Goal: Task Accomplishment & Management: Use online tool/utility

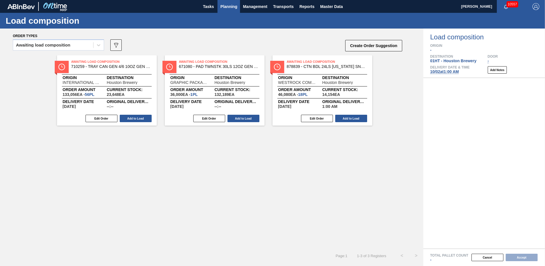
click at [226, 4] on span "Planning" at bounding box center [228, 6] width 17 height 7
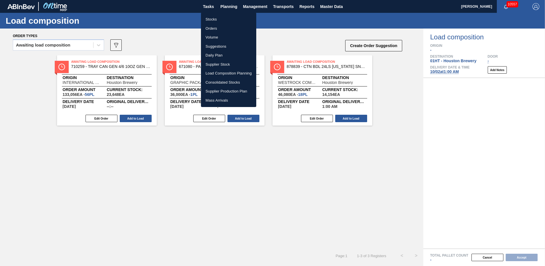
click at [211, 20] on li "Stocks" at bounding box center [228, 19] width 55 height 9
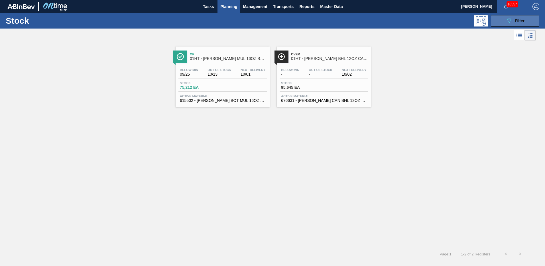
click at [514, 23] on div "089F7B8B-B2A5-4AFE-B5C0-19BA573D28AC Filter" at bounding box center [515, 20] width 19 height 7
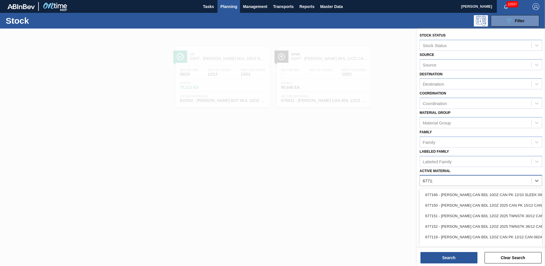
type Material "677121"
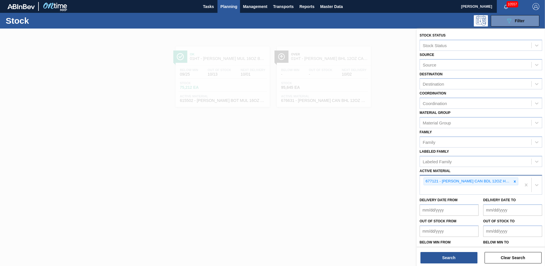
click at [431, 189] on div "677121 - [PERSON_NAME] CAN BDL 12OZ HTN TX TWNSTK 30/12 CA" at bounding box center [470, 184] width 101 height 19
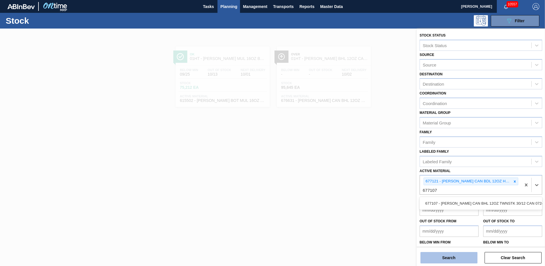
type Material "677107"
click at [441, 258] on button "Search" at bounding box center [449, 257] width 57 height 11
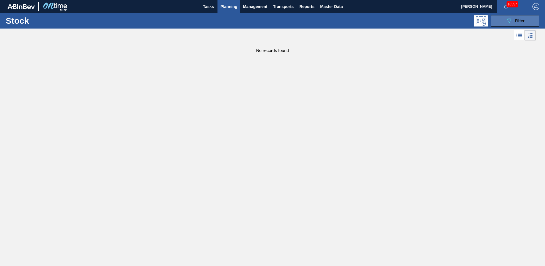
click at [507, 23] on icon "089F7B8B-B2A5-4AFE-B5C0-19BA573D28AC" at bounding box center [509, 20] width 7 height 7
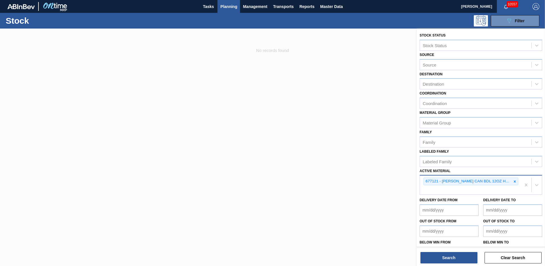
click at [427, 190] on div "677121 - [PERSON_NAME] CAN BDL 12OZ HTN TX TWNSTK 30/12 CA" at bounding box center [470, 184] width 101 height 19
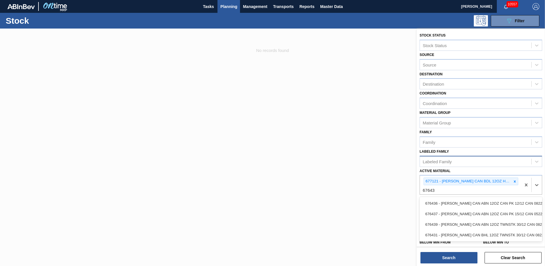
type Material "676437"
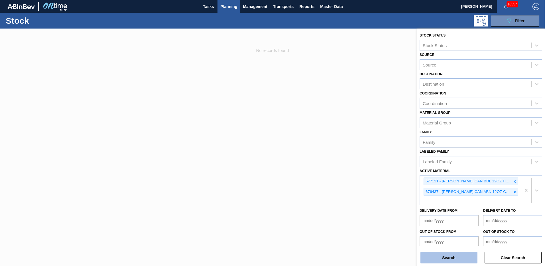
click at [451, 253] on button "Search" at bounding box center [449, 257] width 57 height 11
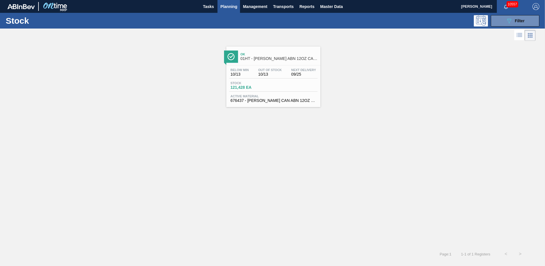
click at [263, 87] on span "121,428 EA" at bounding box center [251, 87] width 40 height 4
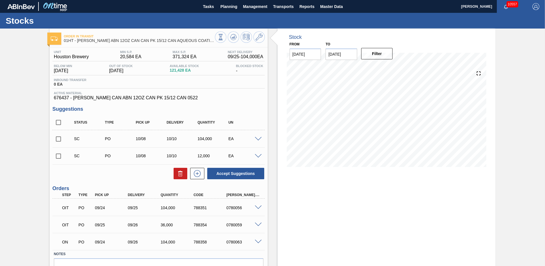
drag, startPoint x: 57, startPoint y: 155, endPoint x: 69, endPoint y: 156, distance: 12.3
click at [58, 155] on input "checkbox" at bounding box center [58, 156] width 12 height 12
click at [234, 173] on button "Accept Suggestions" at bounding box center [235, 173] width 57 height 11
checkbox input "false"
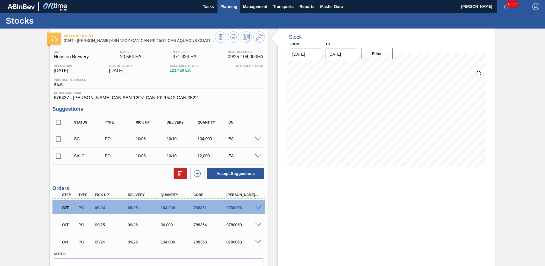
click at [228, 7] on span "Planning" at bounding box center [228, 6] width 17 height 7
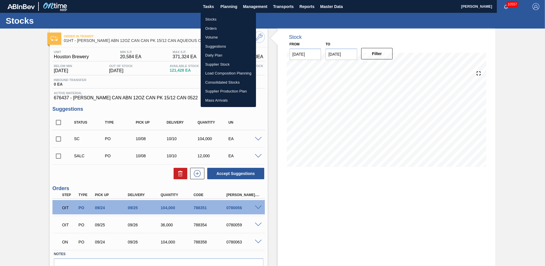
click at [212, 72] on li "Load Composition Planning" at bounding box center [228, 73] width 55 height 9
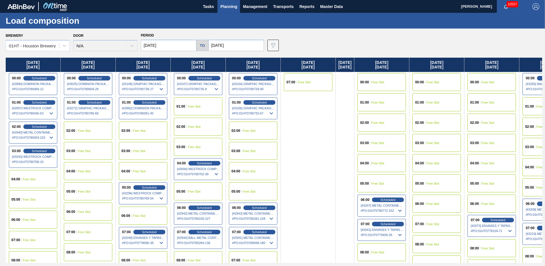
click at [228, 4] on span "Planning" at bounding box center [228, 6] width 17 height 7
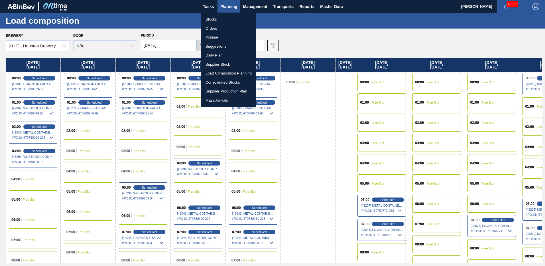
click at [210, 20] on li "Stocks" at bounding box center [228, 19] width 55 height 9
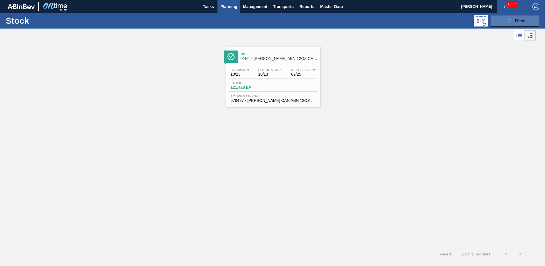
click at [517, 19] on span "Filter" at bounding box center [520, 21] width 10 height 5
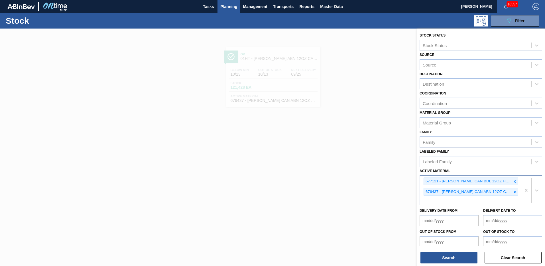
click at [430, 200] on div "677121 - [PERSON_NAME] CAN BDL 12OZ HTN TX TWNSTK 30/12 CA 676437 - [PERSON_NAM…" at bounding box center [470, 189] width 101 height 29
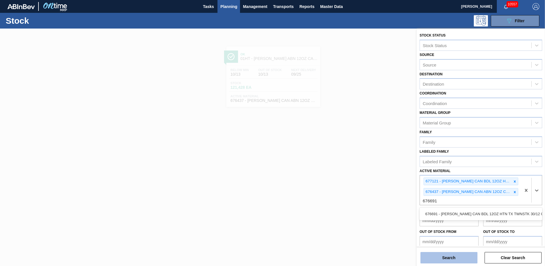
type Material "676691"
click at [435, 257] on button "Search" at bounding box center [449, 257] width 57 height 11
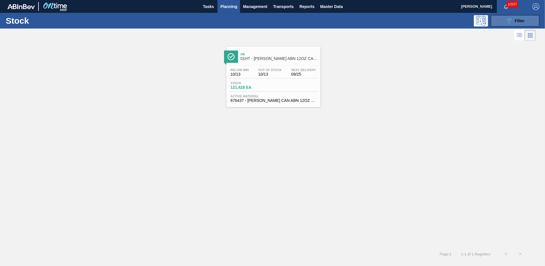
click at [509, 17] on button "089F7B8B-B2A5-4AFE-B5C0-19BA573D28AC Filter" at bounding box center [515, 20] width 48 height 11
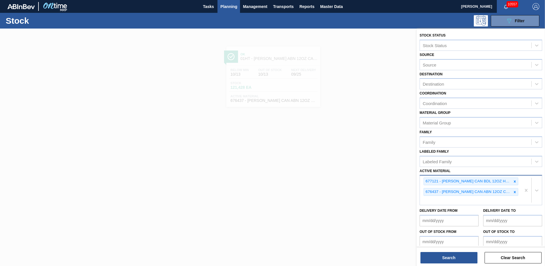
click at [427, 199] on div "677121 - [PERSON_NAME] CAN BDL 12OZ HTN TX TWNSTK 30/12 CA 676437 - [PERSON_NAM…" at bounding box center [470, 189] width 101 height 29
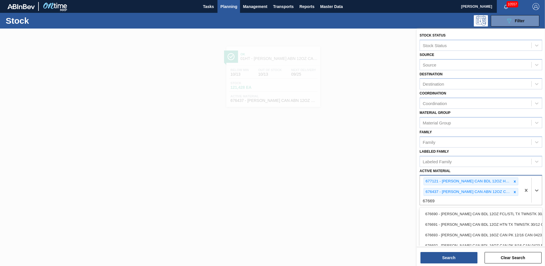
type Material "676691"
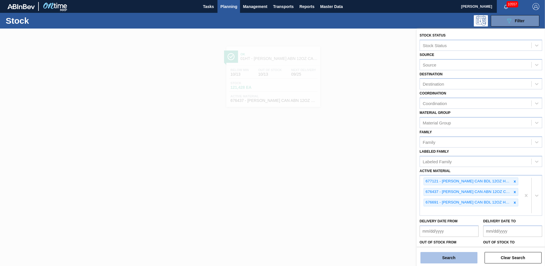
click at [447, 259] on button "Search" at bounding box center [449, 257] width 57 height 11
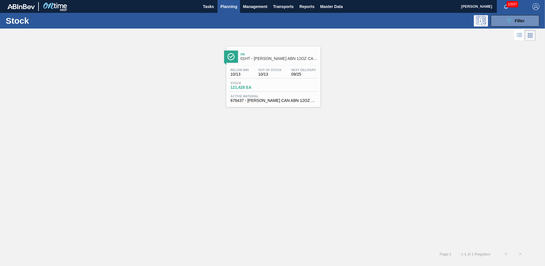
click at [230, 6] on span "Planning" at bounding box center [228, 6] width 17 height 7
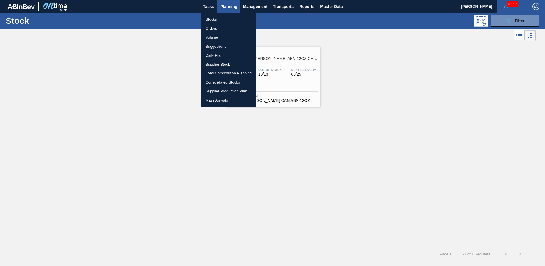
click at [214, 72] on li "Load Composition Planning" at bounding box center [228, 73] width 55 height 9
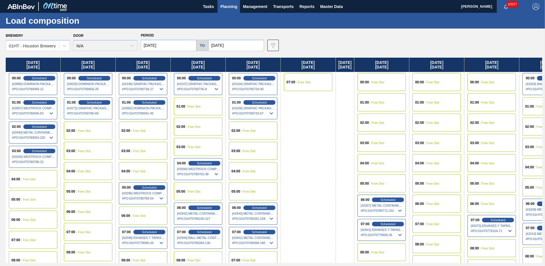
click at [77, 128] on div "02:00 Free Slot" at bounding box center [88, 130] width 48 height 18
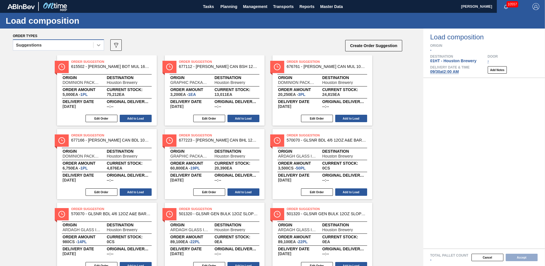
click at [97, 46] on icon at bounding box center [99, 45] width 6 height 6
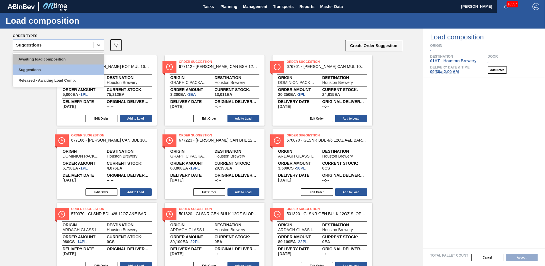
click at [42, 59] on div "Awaiting load composition" at bounding box center [58, 59] width 91 height 11
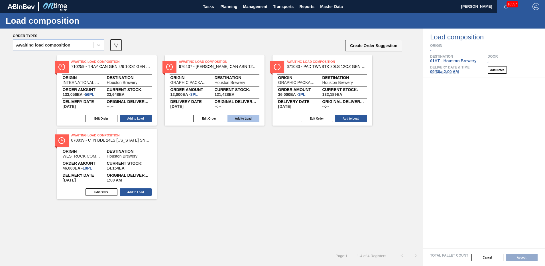
click at [240, 117] on button "Add to Load" at bounding box center [244, 118] width 32 height 7
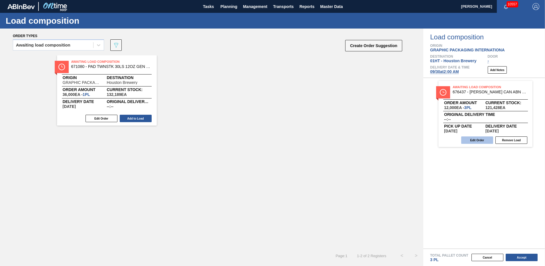
click at [480, 140] on button "Edit Order" at bounding box center [477, 139] width 32 height 7
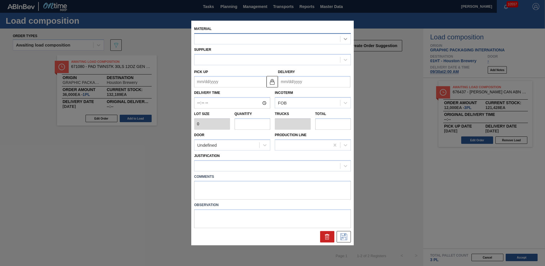
type input "4,000"
type input "3"
type input "0.115"
type input "12,000"
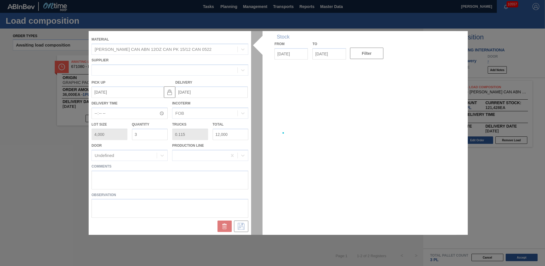
type up "[DATE]"
type input "[DATE]"
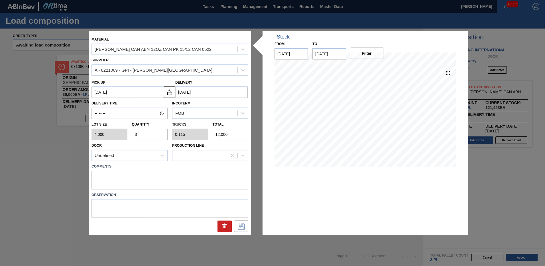
click at [139, 133] on input "3" at bounding box center [150, 134] width 36 height 11
type input "0"
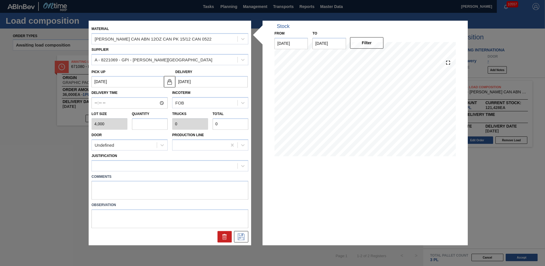
type input "4"
type input "0.154"
type input "16,000"
type input "4"
click at [241, 236] on icon at bounding box center [241, 236] width 7 height 7
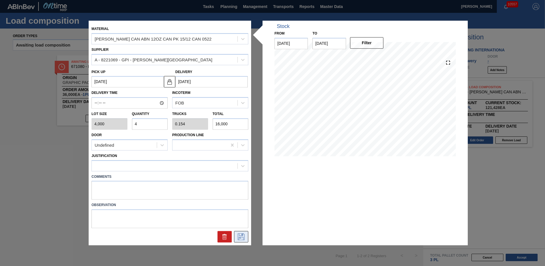
click at [240, 236] on icon at bounding box center [241, 236] width 9 height 7
click at [331, 183] on div "Stock From [DATE] to [DATE] Filter 09/30 Stock Projection 32,416 SAP Planning 1…" at bounding box center [365, 133] width 205 height 224
click at [242, 236] on icon at bounding box center [241, 236] width 9 height 7
click at [96, 165] on div at bounding box center [165, 165] width 146 height 8
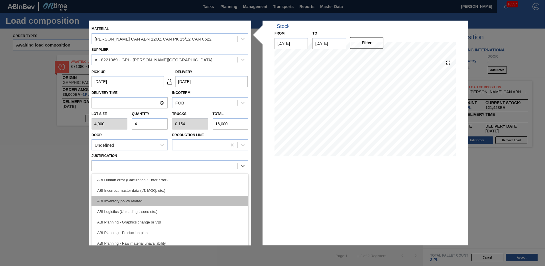
scroll to position [29, 0]
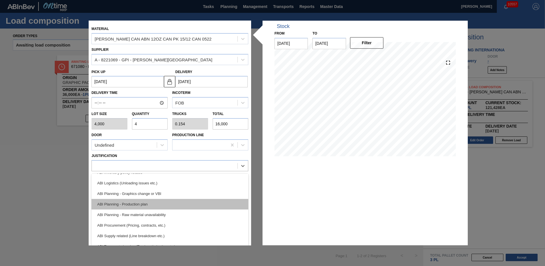
click at [131, 205] on div "ABI Planning - Production plan" at bounding box center [170, 204] width 157 height 11
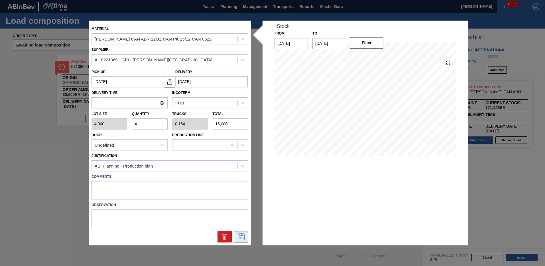
click at [239, 236] on icon at bounding box center [241, 236] width 9 height 7
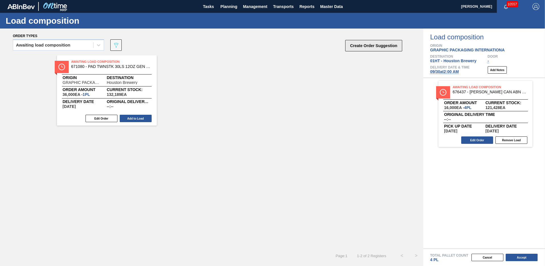
click at [365, 46] on button "Create Order Suggestion" at bounding box center [373, 45] width 57 height 11
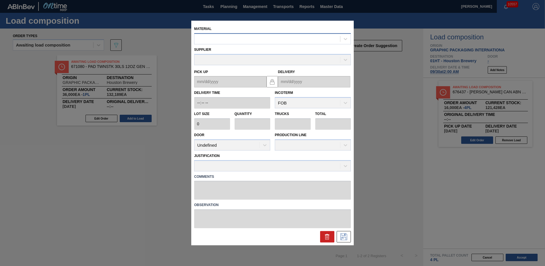
click at [204, 41] on div at bounding box center [267, 39] width 146 height 8
type input "677121"
click at [201, 38] on div at bounding box center [267, 39] width 146 height 8
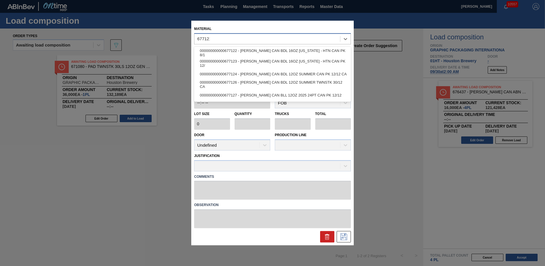
type input "677121"
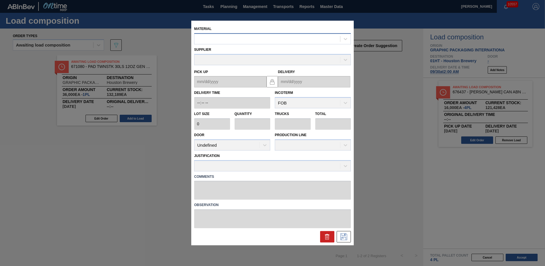
click at [206, 37] on div at bounding box center [267, 39] width 146 height 8
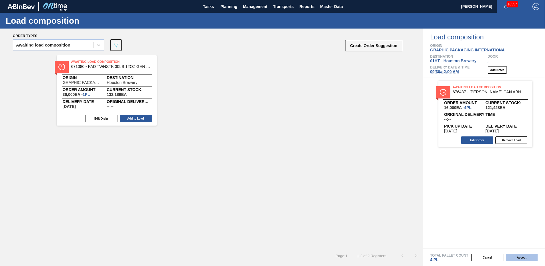
click at [525, 257] on button "Accept" at bounding box center [522, 256] width 32 height 7
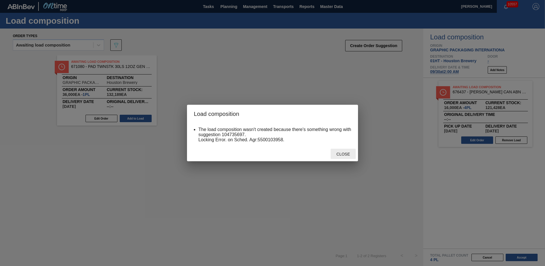
click at [339, 154] on span "Close" at bounding box center [343, 154] width 23 height 5
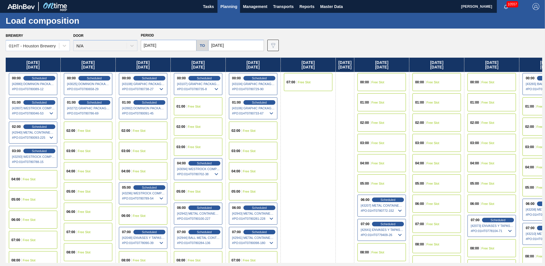
click at [79, 132] on span "Free Slot" at bounding box center [84, 130] width 13 height 3
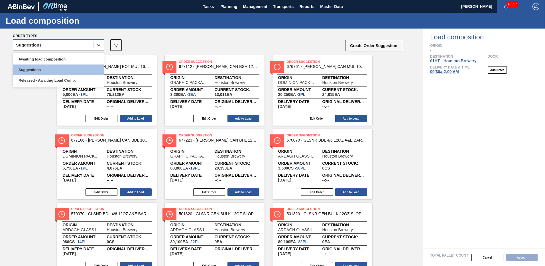
click at [98, 45] on icon at bounding box center [98, 45] width 3 height 2
click at [65, 58] on div "Awaiting load composition" at bounding box center [58, 59] width 91 height 11
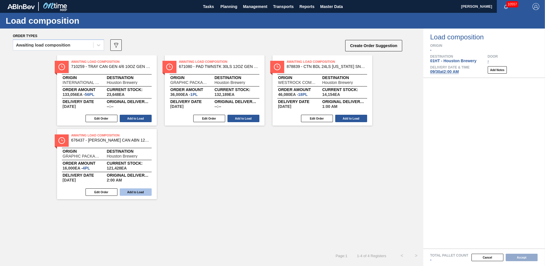
click at [137, 191] on button "Add to Load" at bounding box center [136, 191] width 32 height 7
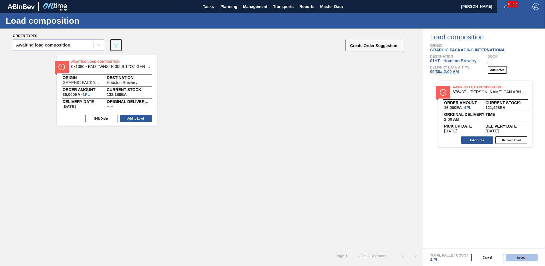
click at [518, 258] on button "Accept" at bounding box center [522, 256] width 32 height 7
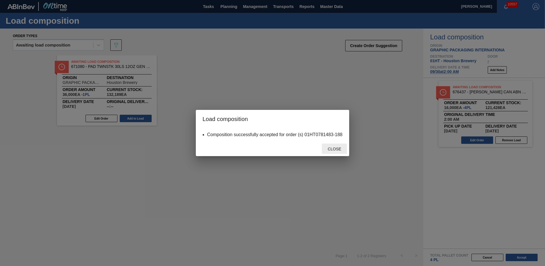
click at [340, 149] on span "Close" at bounding box center [334, 149] width 23 height 5
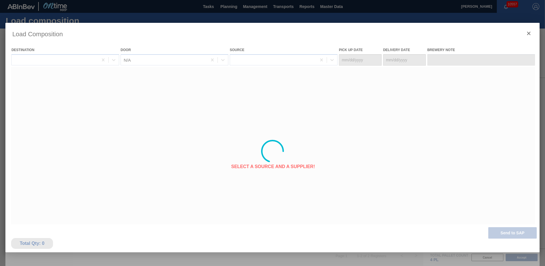
type Date "[DATE]"
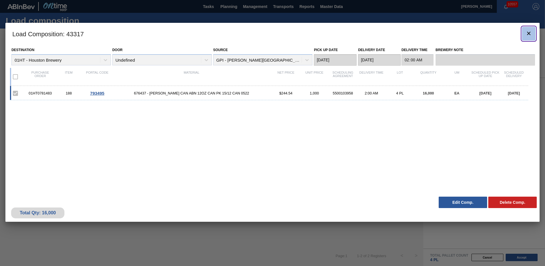
click at [530, 33] on icon "botão de ícone" at bounding box center [528, 33] width 3 height 3
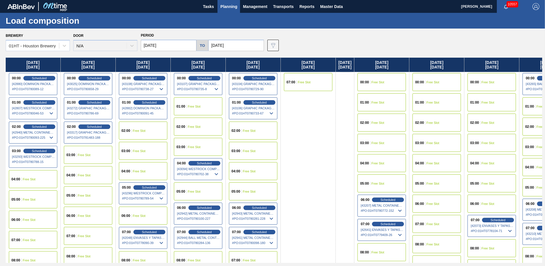
drag, startPoint x: 228, startPoint y: 6, endPoint x: 214, endPoint y: 26, distance: 24.2
click at [228, 6] on span "Planning" at bounding box center [228, 6] width 17 height 7
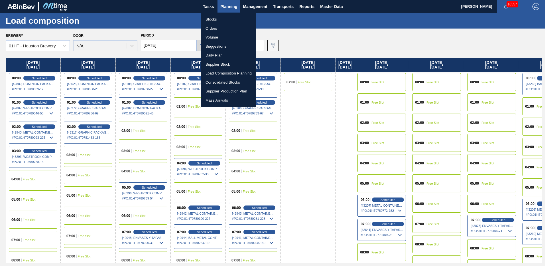
click at [208, 17] on li "Stocks" at bounding box center [228, 19] width 55 height 9
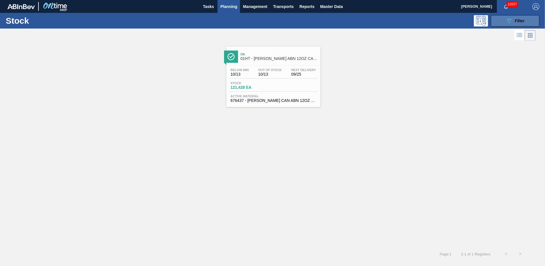
click at [502, 21] on button "089F7B8B-B2A5-4AFE-B5C0-19BA573D28AC Filter" at bounding box center [515, 20] width 48 height 11
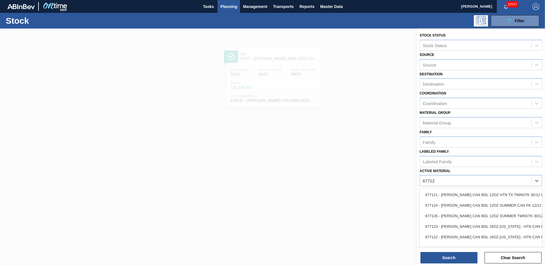
type Material "677123"
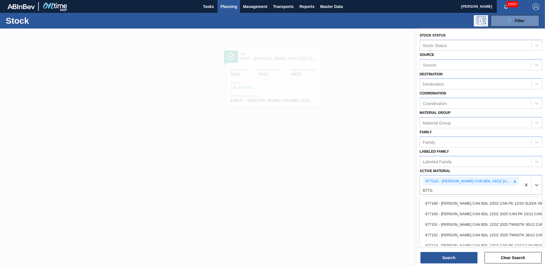
type Material "677182"
type Material "614939"
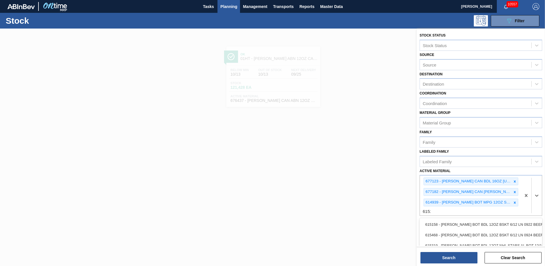
type Material "615212"
type Material "615456"
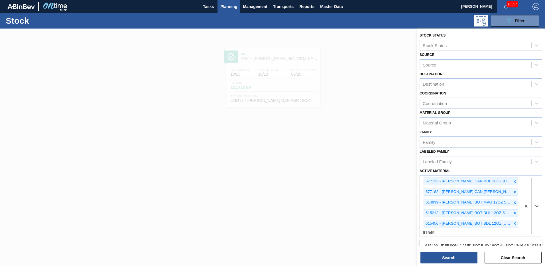
type Material "615493"
type Material "615513"
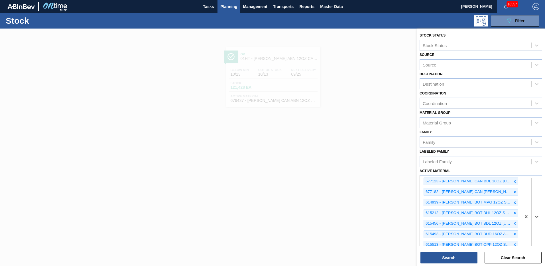
scroll to position [10, 0]
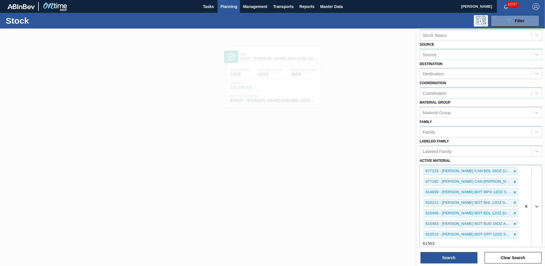
type Material "615633"
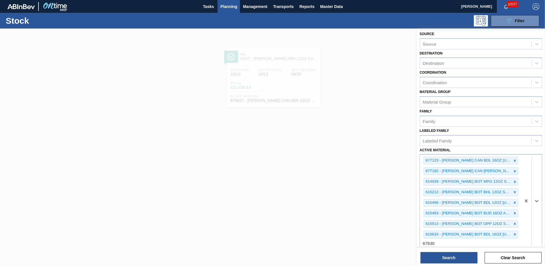
type Material "676301"
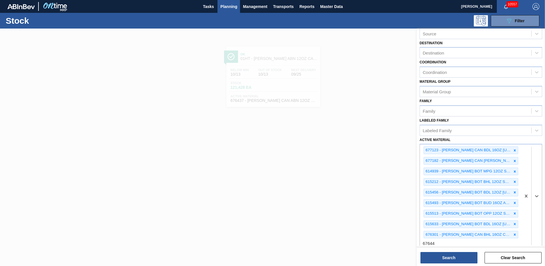
type Material "676441"
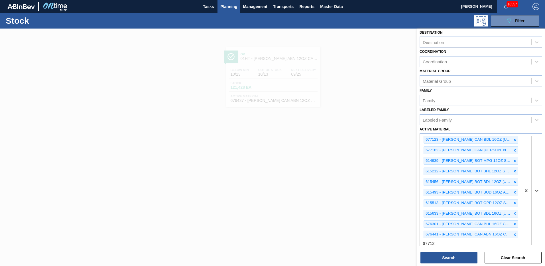
type Material "677122"
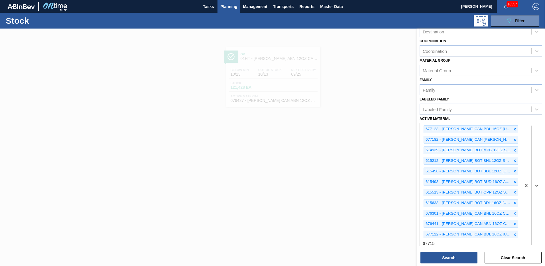
type Material "677151"
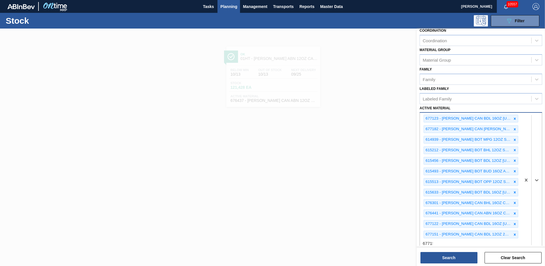
type Material "677154"
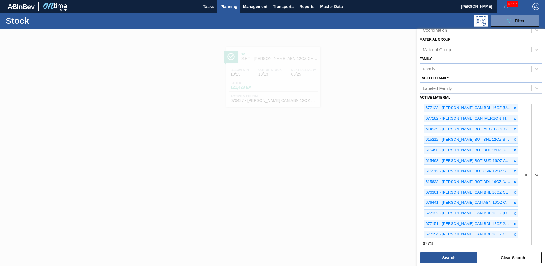
type Material "677181"
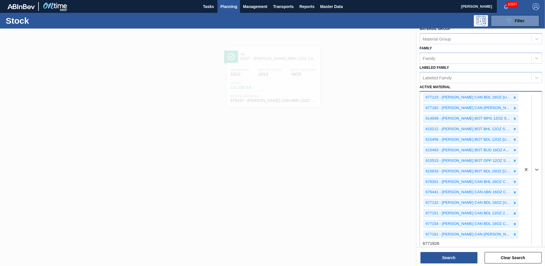
type Material "677182"
type Material "683792"
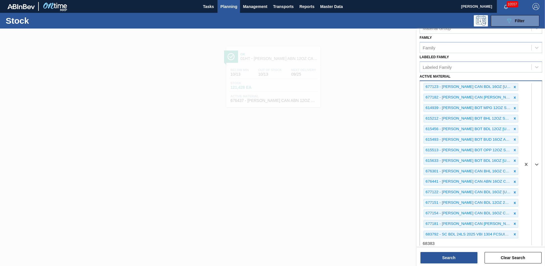
type Material "683838"
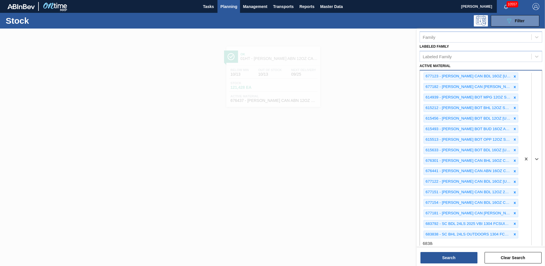
type Material "683848"
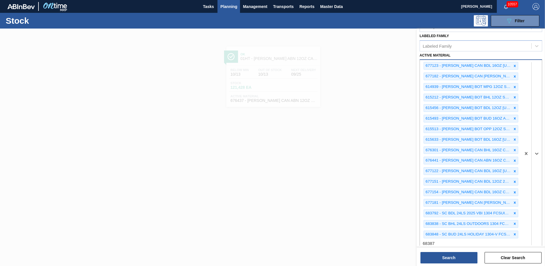
type Material "683879"
type Material "683882"
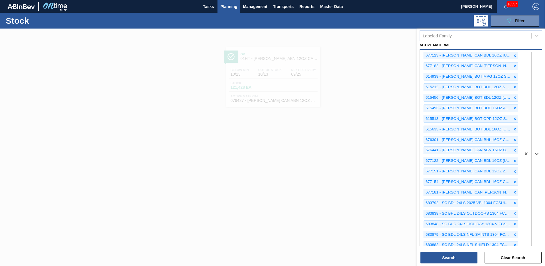
scroll to position [136, 0]
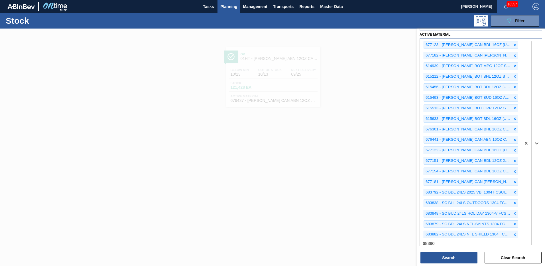
type Material "683906"
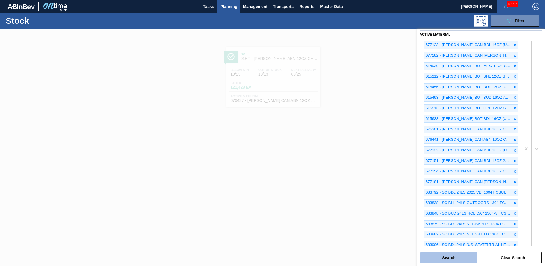
click at [452, 255] on button "Search" at bounding box center [449, 257] width 57 height 11
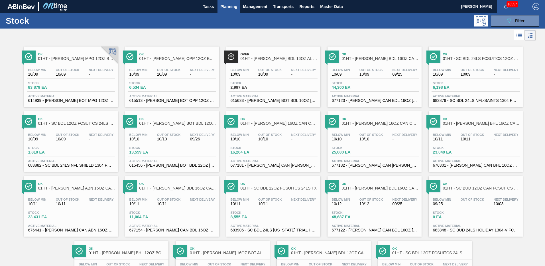
scroll to position [50, 0]
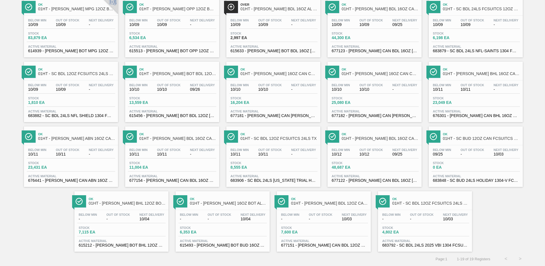
drag, startPoint x: 299, startPoint y: 218, endPoint x: 304, endPoint y: 218, distance: 4.6
click at [299, 218] on div "Below Min -" at bounding box center [290, 217] width 21 height 8
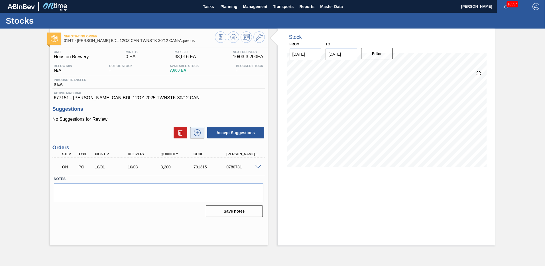
click at [197, 134] on icon at bounding box center [197, 132] width 0 height 3
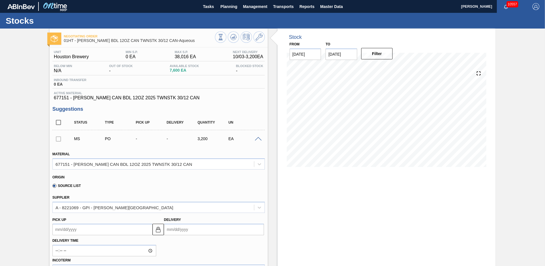
click at [179, 231] on input "Delivery" at bounding box center [214, 229] width 100 height 11
click at [227, 159] on button "Next Month" at bounding box center [228, 157] width 4 height 4
click at [207, 176] on div "2" at bounding box center [208, 176] width 8 height 8
type up104737608 "[DATE]"
type input "[DATE]"
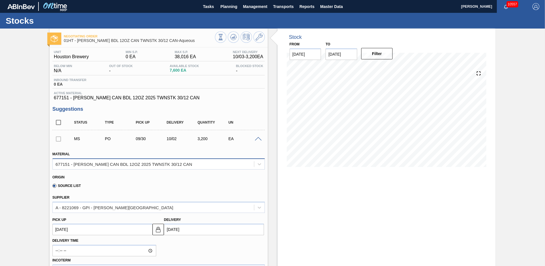
scroll to position [57, 0]
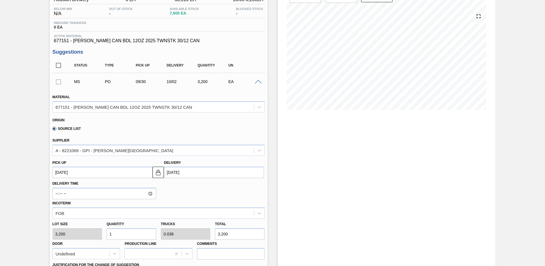
click at [119, 234] on input "1" at bounding box center [132, 233] width 50 height 11
type input "0"
type input "2"
type input "0.077"
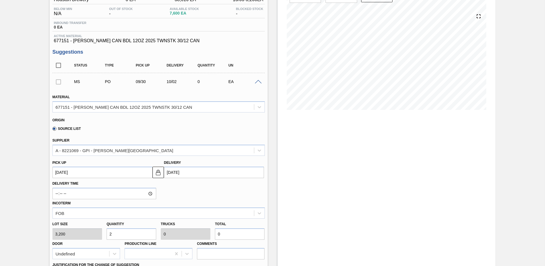
type input "6,400"
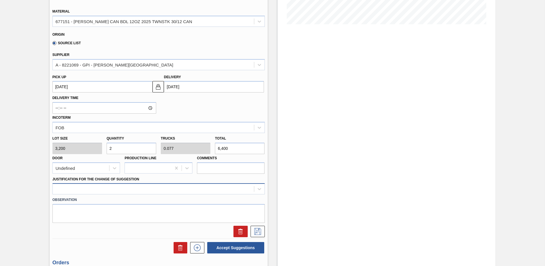
type input "2"
click at [64, 188] on div at bounding box center [158, 188] width 212 height 11
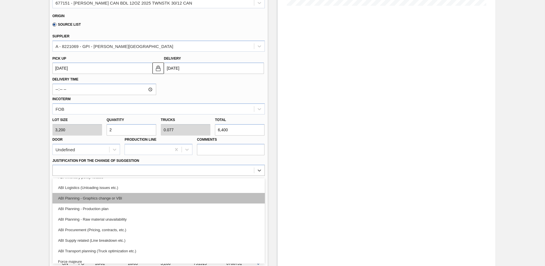
scroll to position [57, 0]
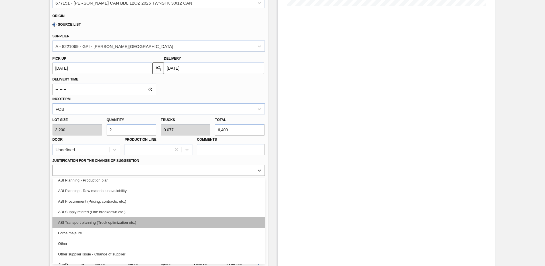
click at [104, 222] on div "ABI Transport planning (Truck optimization etc.)" at bounding box center [158, 222] width 212 height 11
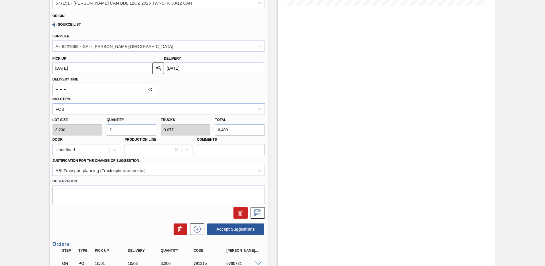
click at [115, 129] on input "2" at bounding box center [132, 129] width 50 height 11
type input "0"
type input "1"
type input "0.038"
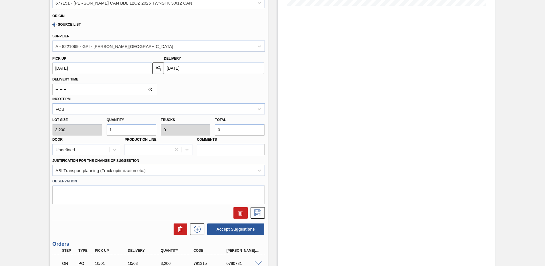
type input "3,200"
type input "0"
type input "2"
type input "0.077"
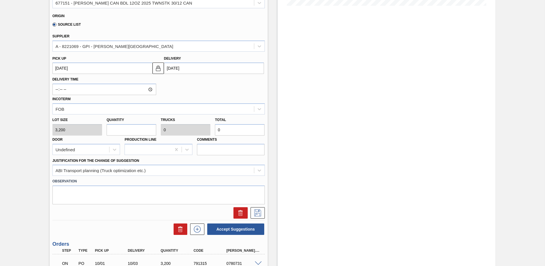
type input "6,400"
click at [256, 212] on icon at bounding box center [257, 212] width 9 height 7
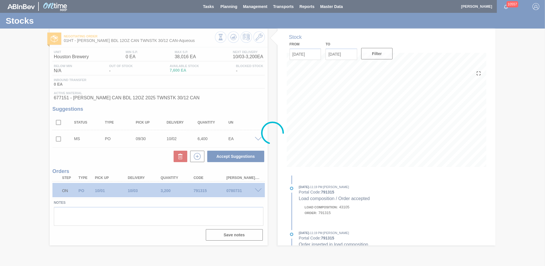
scroll to position [0, 0]
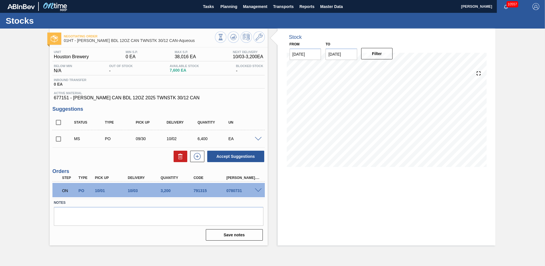
click at [59, 139] on input "checkbox" at bounding box center [58, 139] width 12 height 12
click at [228, 157] on button "Accept Suggestions" at bounding box center [235, 156] width 57 height 11
checkbox input "false"
click at [226, 6] on span "Planning" at bounding box center [228, 6] width 17 height 7
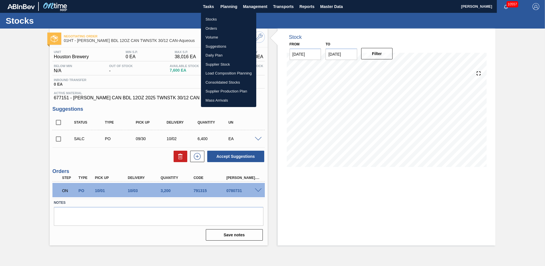
click at [209, 19] on li "Stocks" at bounding box center [228, 19] width 55 height 9
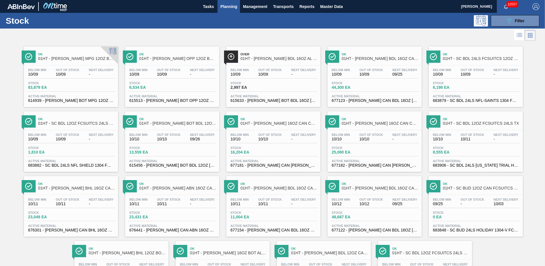
scroll to position [50, 0]
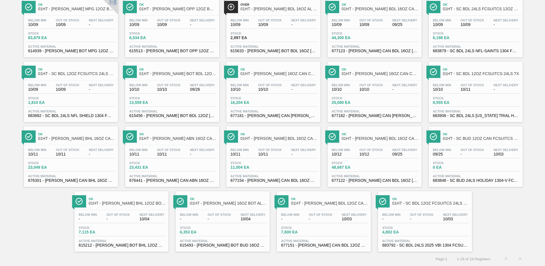
click at [113, 227] on span "Stock" at bounding box center [99, 227] width 40 height 3
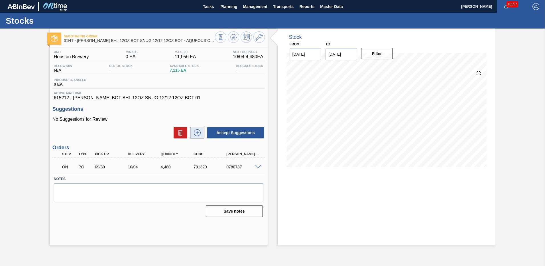
click at [196, 132] on icon at bounding box center [197, 132] width 9 height 7
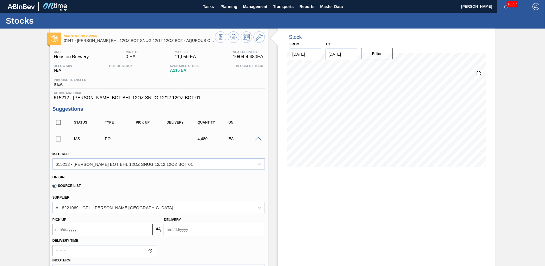
scroll to position [57, 0]
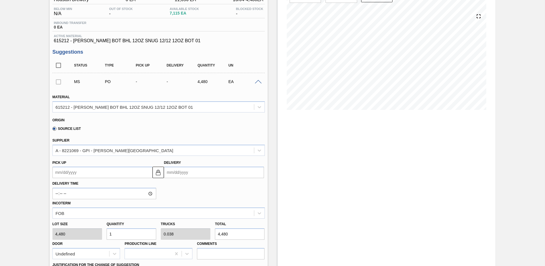
click at [174, 172] on input "Delivery" at bounding box center [214, 172] width 100 height 11
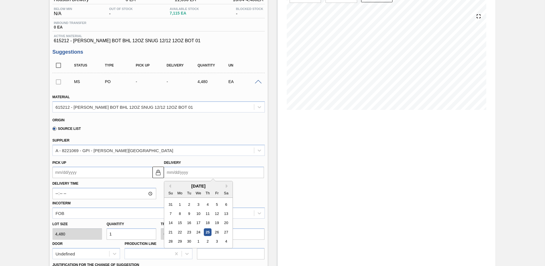
click at [225, 186] on div "[DATE]" at bounding box center [198, 185] width 68 height 5
click at [225, 185] on div "[DATE]" at bounding box center [198, 185] width 68 height 5
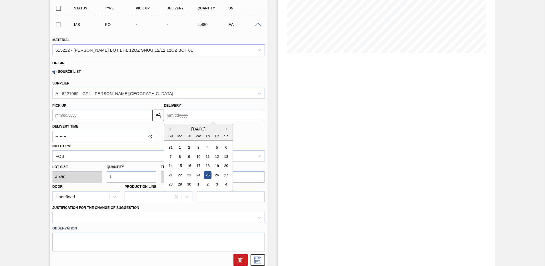
click at [226, 129] on button "Next Month" at bounding box center [228, 129] width 4 height 4
click at [206, 147] on div "2" at bounding box center [208, 147] width 8 height 8
type up104738605 "[DATE]"
type input "[DATE]"
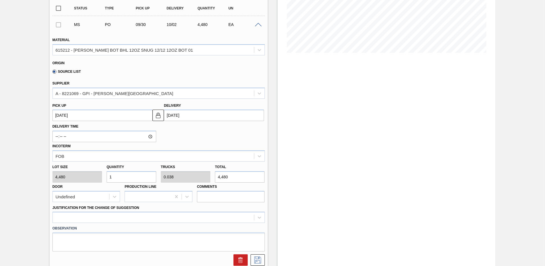
click at [116, 178] on input "1" at bounding box center [132, 176] width 50 height 11
type input "0"
type input "2"
type input "0.077"
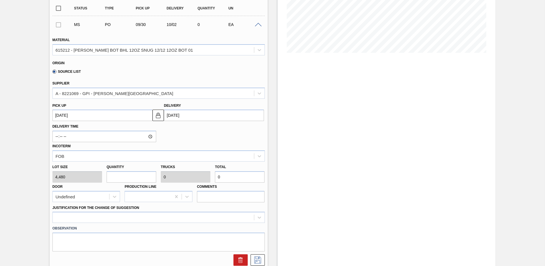
type input "8,960"
type input "2"
click at [65, 218] on div at bounding box center [158, 217] width 212 height 11
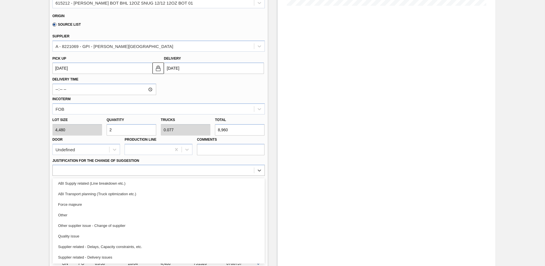
scroll to position [107, 0]
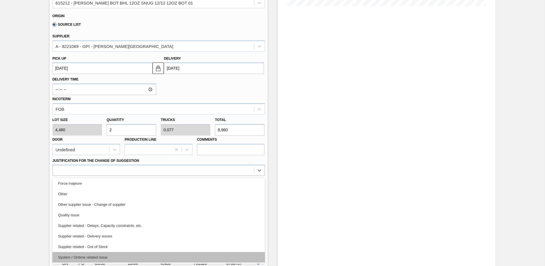
click at [88, 257] on div "System / Ontime related issue" at bounding box center [158, 257] width 212 height 11
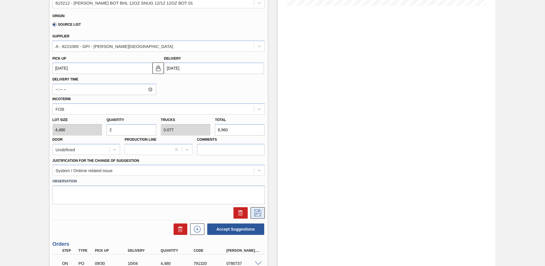
click at [258, 214] on icon at bounding box center [257, 212] width 9 height 7
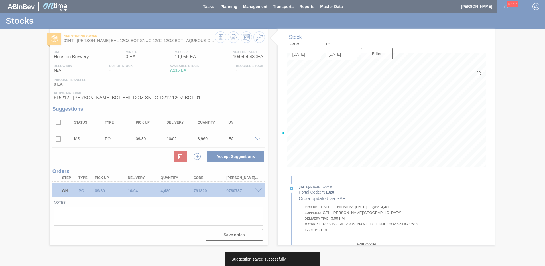
scroll to position [0, 0]
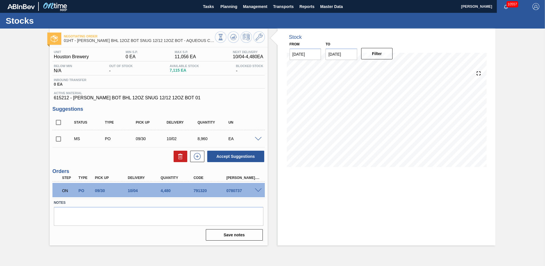
click at [57, 140] on input "checkbox" at bounding box center [58, 139] width 12 height 12
click at [231, 155] on button "Accept Suggestions" at bounding box center [235, 156] width 57 height 11
checkbox input "false"
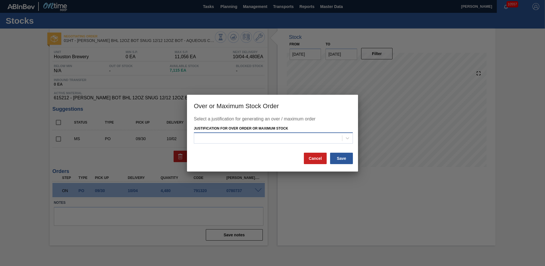
drag, startPoint x: 348, startPoint y: 138, endPoint x: 246, endPoint y: 140, distance: 102.1
click at [348, 138] on icon at bounding box center [347, 138] width 3 height 2
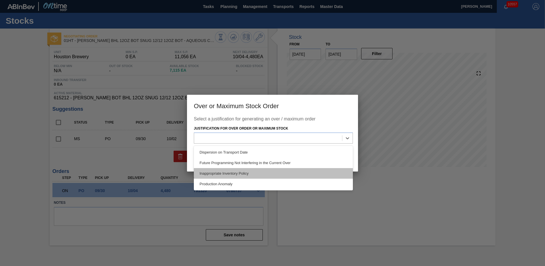
click at [221, 173] on div "Inappropriate Inventory Policy" at bounding box center [273, 173] width 159 height 11
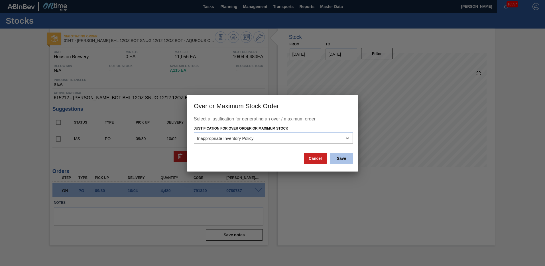
click at [340, 157] on button "Save" at bounding box center [341, 158] width 23 height 11
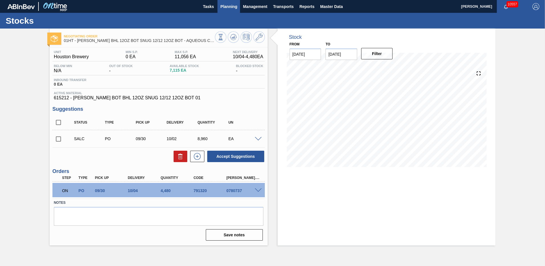
click at [226, 6] on span "Planning" at bounding box center [228, 6] width 17 height 7
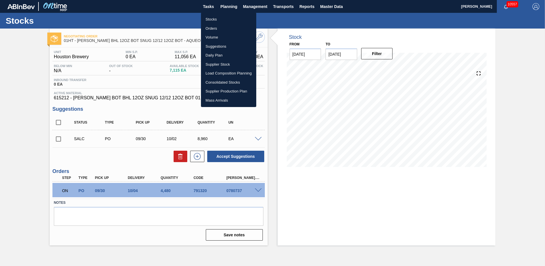
click at [209, 20] on li "Stocks" at bounding box center [228, 19] width 55 height 9
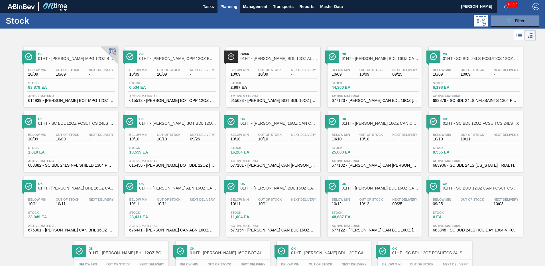
click at [263, 145] on div "Below Min 10/10 Out Of Stock 10/10 Next Delivery - Stock 16,204 EA Active Mater…" at bounding box center [273, 149] width 94 height 39
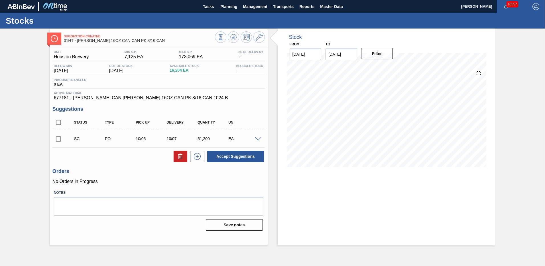
drag, startPoint x: 59, startPoint y: 138, endPoint x: 136, endPoint y: 142, distance: 77.4
click at [59, 138] on input "checkbox" at bounding box center [58, 139] width 12 height 12
click at [233, 156] on button "Accept Suggestions" at bounding box center [235, 156] width 57 height 11
checkbox input "false"
click at [258, 137] on span at bounding box center [258, 139] width 7 height 4
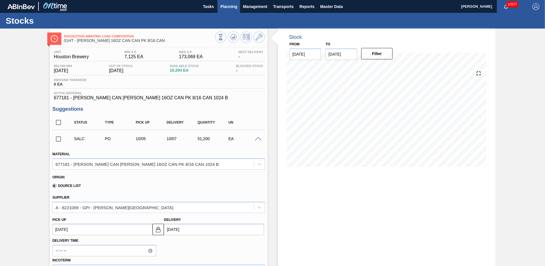
click at [226, 7] on span "Planning" at bounding box center [228, 6] width 17 height 7
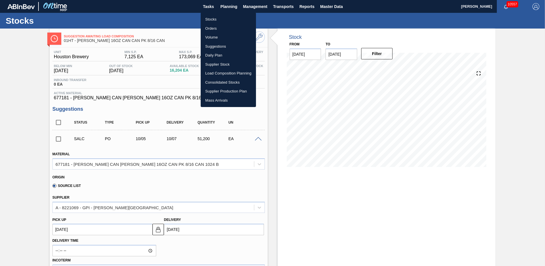
click at [213, 19] on li "Stocks" at bounding box center [228, 19] width 55 height 9
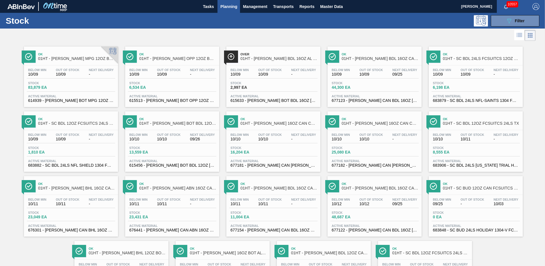
scroll to position [50, 0]
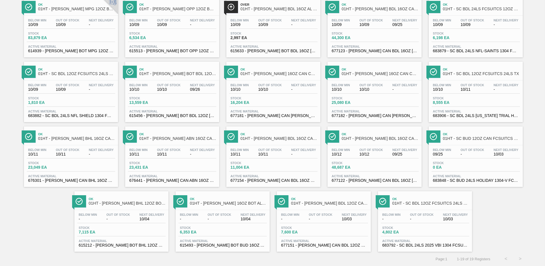
click at [214, 226] on span "Stock" at bounding box center [200, 227] width 40 height 3
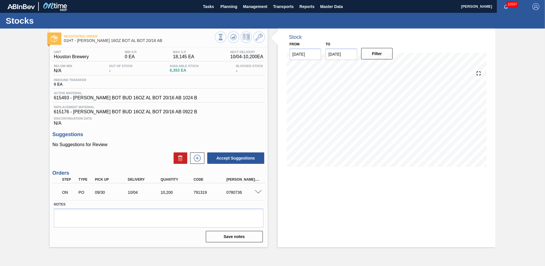
drag, startPoint x: 229, startPoint y: 5, endPoint x: 208, endPoint y: 22, distance: 27.0
click at [229, 5] on span "Planning" at bounding box center [228, 6] width 17 height 7
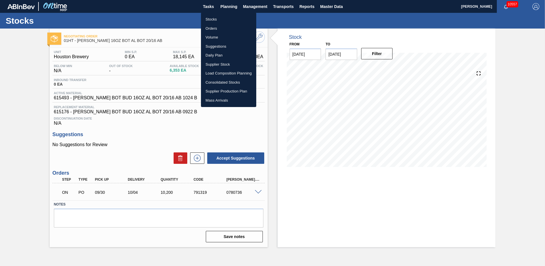
click at [206, 19] on li "Stocks" at bounding box center [228, 19] width 55 height 9
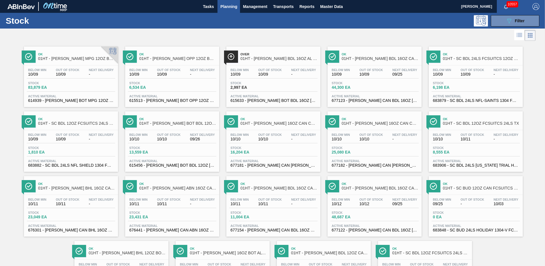
click at [260, 94] on div "Below Min 10/09 Out Of Stock 10/09 Next Delivery - Stock 2,997 EA Active Materi…" at bounding box center [273, 84] width 94 height 39
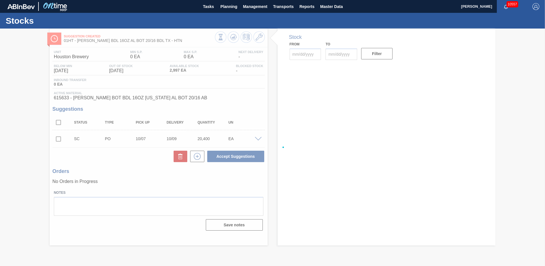
type input "[DATE]"
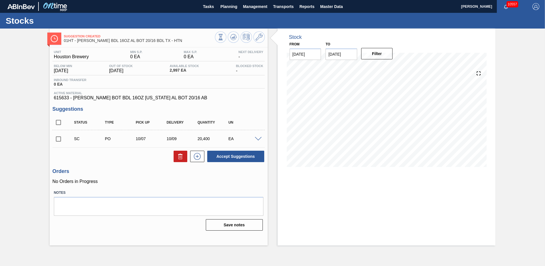
click at [259, 137] on span at bounding box center [258, 139] width 7 height 4
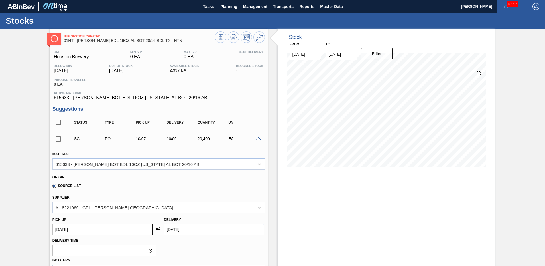
scroll to position [57, 0]
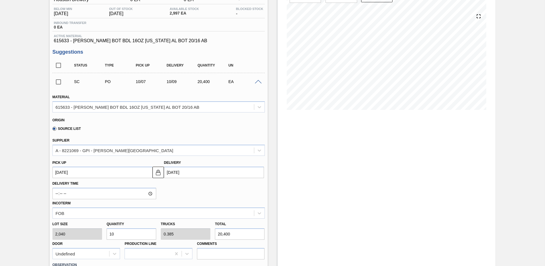
click at [58, 81] on input "checkbox" at bounding box center [58, 82] width 12 height 12
click at [58, 82] on input "checkbox" at bounding box center [58, 82] width 12 height 12
checkbox input "false"
click at [120, 234] on input "10" at bounding box center [132, 233] width 50 height 11
type input "1"
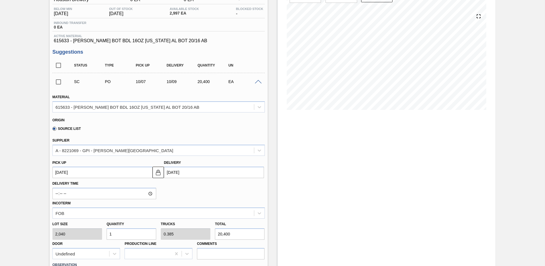
type input "0.038"
type input "2,040"
type input "0"
type input "4"
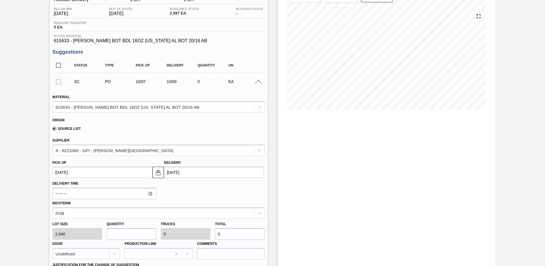
type input "0.154"
type input "8,160"
type input "4"
click at [257, 82] on span at bounding box center [258, 82] width 7 height 4
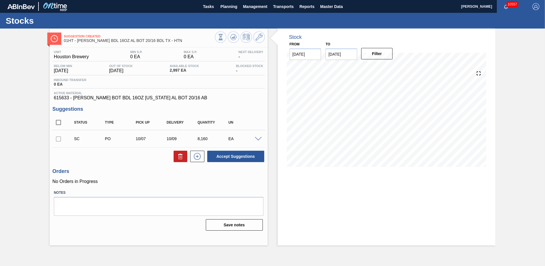
scroll to position [0, 0]
click at [196, 155] on icon at bounding box center [197, 156] width 9 height 7
click at [198, 154] on icon at bounding box center [197, 156] width 9 height 7
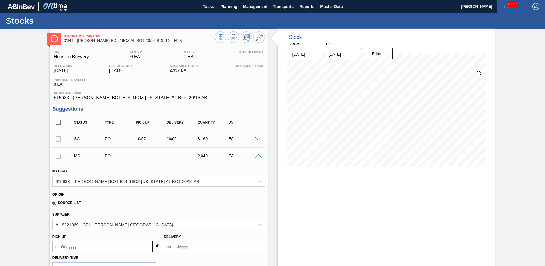
click at [173, 247] on input "Delivery" at bounding box center [214, 246] width 100 height 11
click at [228, 173] on button "Next Month" at bounding box center [228, 175] width 4 height 4
click at [217, 191] on div "3" at bounding box center [217, 193] width 8 height 8
type up104738859 "[DATE]"
type input "[DATE]"
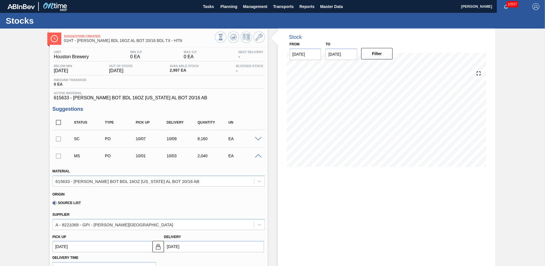
scroll to position [57, 0]
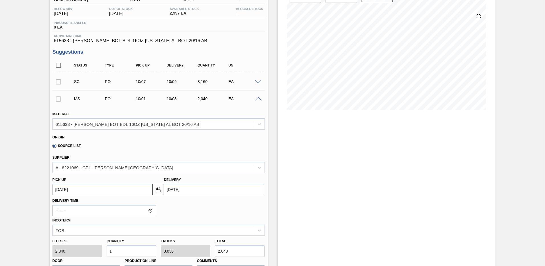
click at [124, 252] on input "1" at bounding box center [132, 250] width 50 height 11
type input "11"
type input "0.423"
type input "22,440"
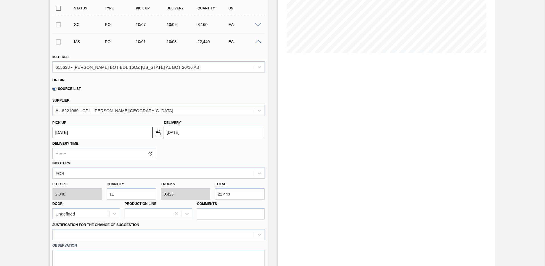
scroll to position [171, 0]
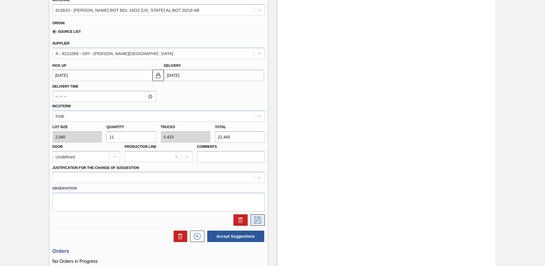
type input "11"
click at [258, 218] on icon at bounding box center [257, 219] width 9 height 7
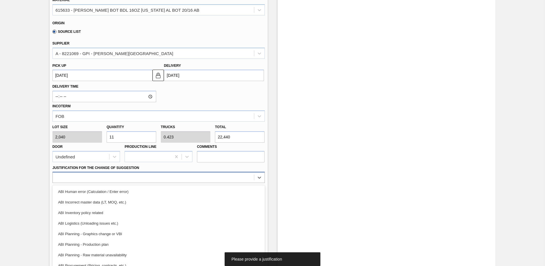
click at [65, 177] on div "Material 615633 - [PERSON_NAME] BOT BDL 16OZ [US_STATE] AL BOT 20/16 AB Origin …" at bounding box center [158, 109] width 212 height 234
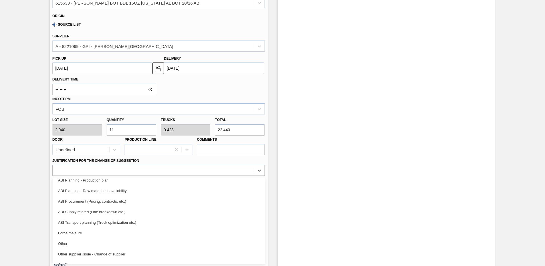
scroll to position [86, 0]
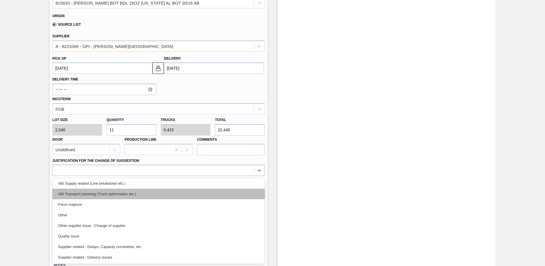
click at [102, 193] on div "ABI Transport planning (Truck optimization etc.)" at bounding box center [158, 193] width 212 height 11
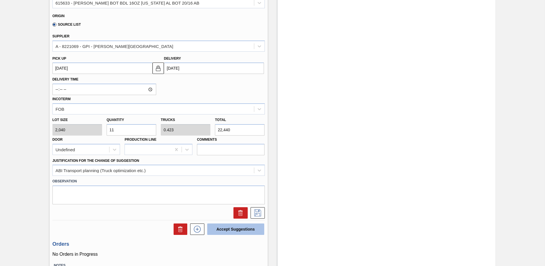
click at [233, 228] on button "Accept Suggestions" at bounding box center [235, 228] width 57 height 11
click at [257, 213] on icon at bounding box center [257, 212] width 9 height 7
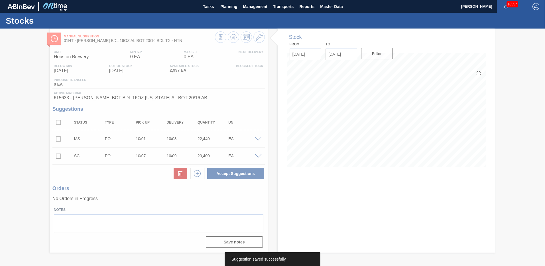
scroll to position [0, 0]
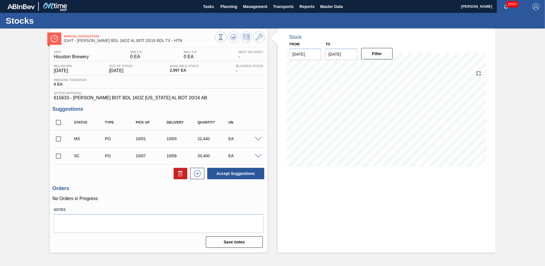
click at [59, 138] on input "checkbox" at bounding box center [58, 139] width 12 height 12
click at [59, 139] on input "checkbox" at bounding box center [58, 139] width 12 height 12
checkbox input "false"
click at [258, 157] on span at bounding box center [258, 156] width 7 height 4
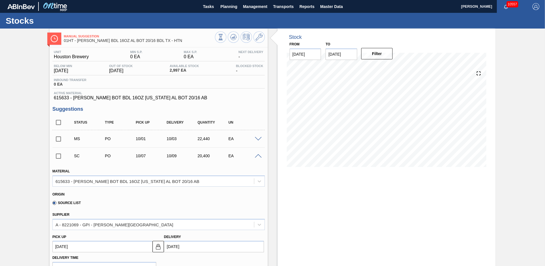
scroll to position [86, 0]
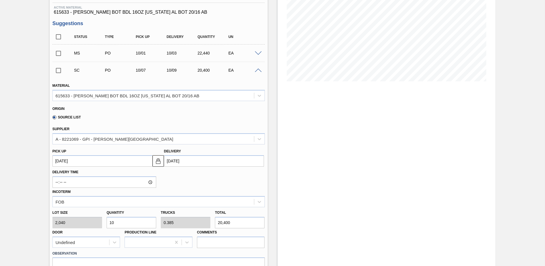
click at [125, 222] on input "10" at bounding box center [132, 222] width 50 height 11
type input "1"
type input "0.038"
type input "2,040"
type input "0"
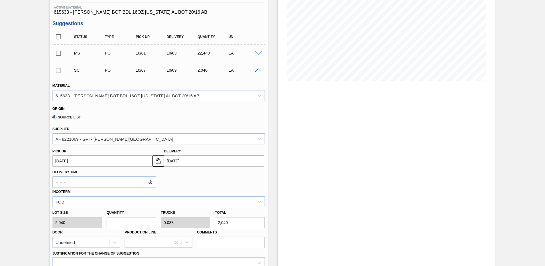
type input "0"
type input "4"
type input "0.154"
type input "8,160"
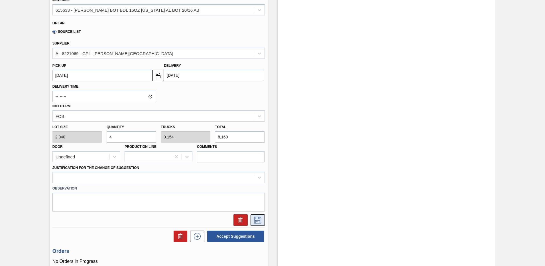
type input "4"
click at [255, 220] on icon at bounding box center [257, 219] width 7 height 7
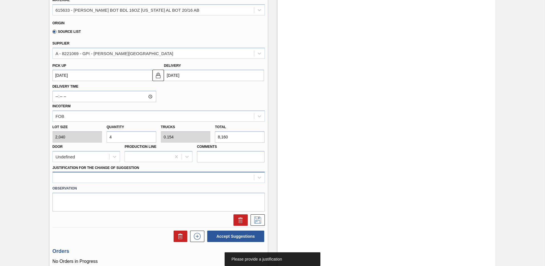
click at [63, 178] on div "Material 615633 - [PERSON_NAME] BOT BDL 16OZ [US_STATE] [GEOGRAPHIC_DATA] BOT 2…" at bounding box center [158, 109] width 212 height 234
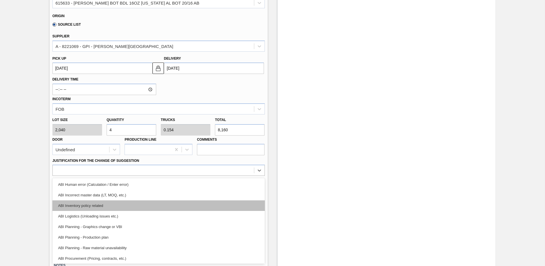
scroll to position [57, 0]
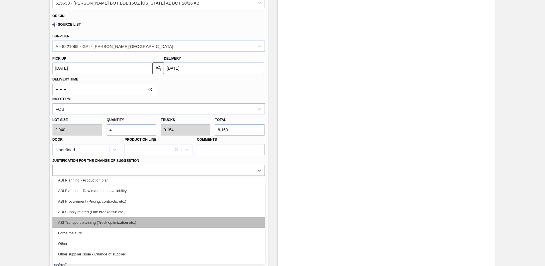
click at [110, 224] on div "ABI Transport planning (Truck optimization etc.)" at bounding box center [158, 222] width 212 height 11
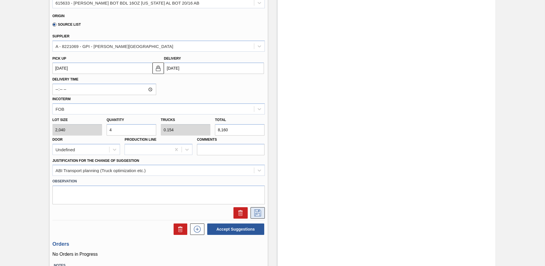
click at [257, 212] on icon at bounding box center [257, 212] width 9 height 7
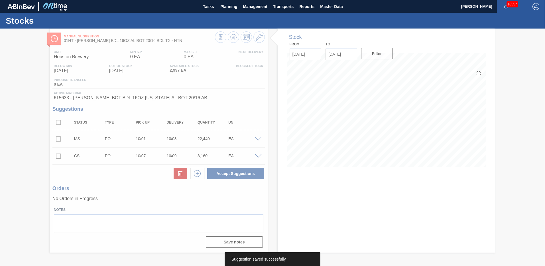
scroll to position [0, 0]
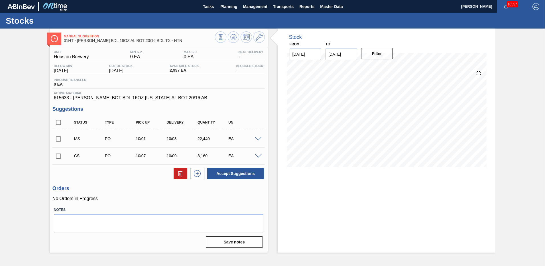
click at [58, 139] on input "checkbox" at bounding box center [58, 139] width 12 height 12
checkbox input "true"
click at [58, 154] on input "checkbox" at bounding box center [58, 156] width 12 height 12
checkbox input "true"
click at [230, 172] on button "Accept Suggestions" at bounding box center [235, 173] width 57 height 11
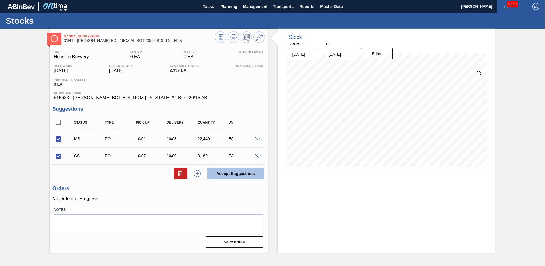
checkbox input "false"
click at [228, 6] on span "Planning" at bounding box center [228, 6] width 17 height 7
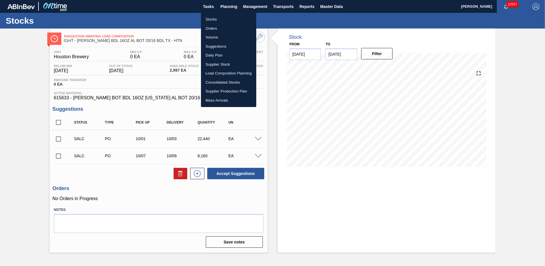
click at [213, 73] on li "Load Composition Planning" at bounding box center [228, 73] width 55 height 9
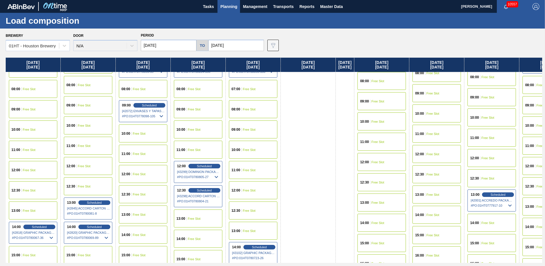
scroll to position [257, 0]
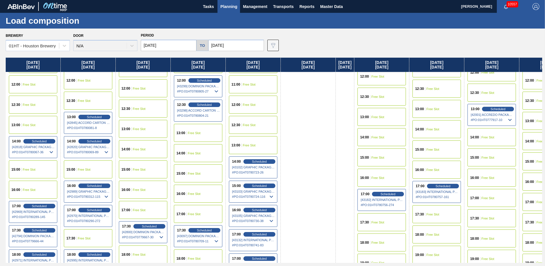
click at [186, 213] on div "17:00" at bounding box center [182, 213] width 10 height 3
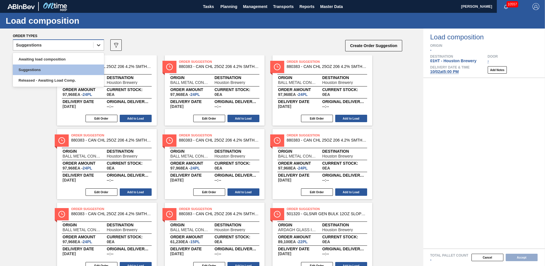
click at [98, 45] on icon at bounding box center [99, 45] width 6 height 6
click at [50, 60] on div "Awaiting load composition" at bounding box center [58, 59] width 91 height 11
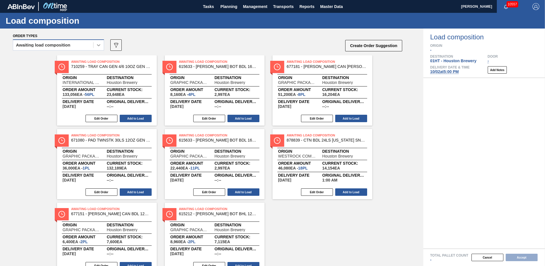
click at [100, 44] on icon at bounding box center [99, 45] width 6 height 6
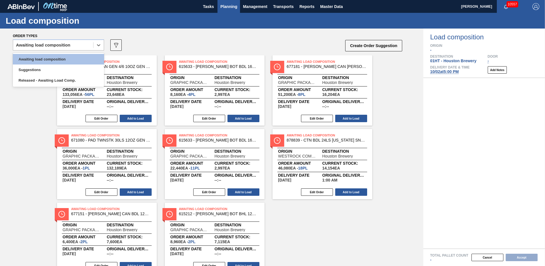
click at [227, 5] on span "Planning" at bounding box center [228, 6] width 17 height 7
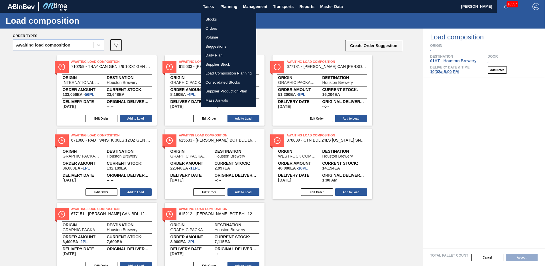
click at [216, 74] on li "Load Composition Planning" at bounding box center [228, 73] width 55 height 9
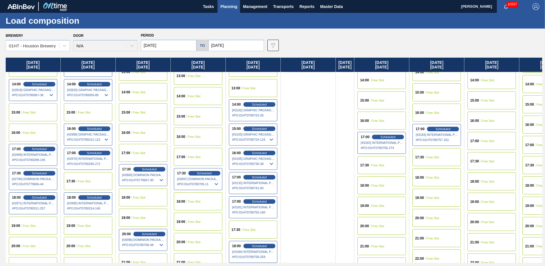
scroll to position [368, 0]
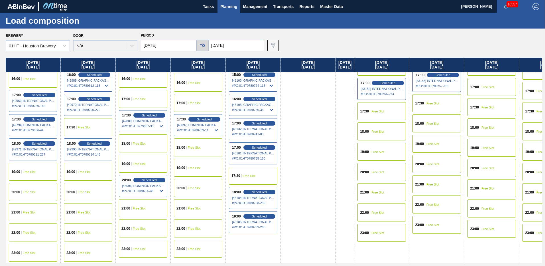
click at [185, 248] on div "23:00" at bounding box center [182, 248] width 10 height 3
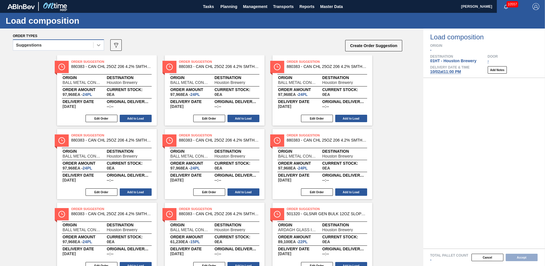
click at [99, 44] on icon at bounding box center [99, 45] width 6 height 6
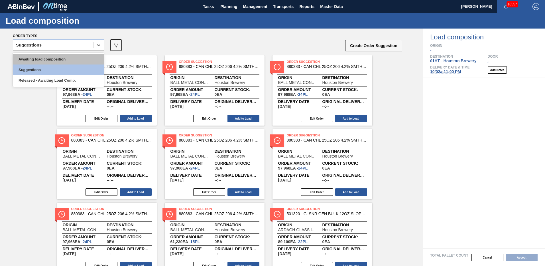
click at [51, 57] on div "Awaiting load composition" at bounding box center [58, 59] width 91 height 11
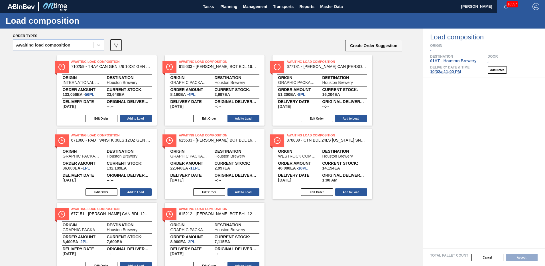
drag, startPoint x: 101, startPoint y: 214, endPoint x: 106, endPoint y: 210, distance: 6.5
click at [101, 214] on span "677151 - [PERSON_NAME] CAN BDL 12OZ 2025 TWNSTK 30/12 CAN" at bounding box center [111, 214] width 80 height 4
drag, startPoint x: 91, startPoint y: 213, endPoint x: 95, endPoint y: 212, distance: 4.6
click at [91, 213] on span "677151 - [PERSON_NAME] CAN BDL 12OZ 2025 TWNSTK 30/12 CAN" at bounding box center [111, 214] width 80 height 4
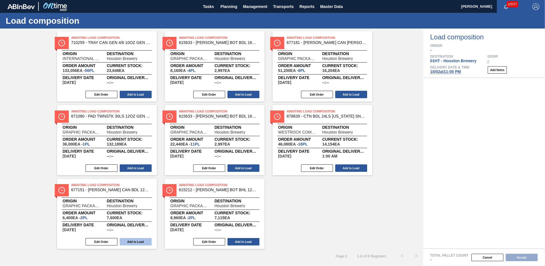
click at [130, 238] on button "Add to Load" at bounding box center [136, 241] width 32 height 7
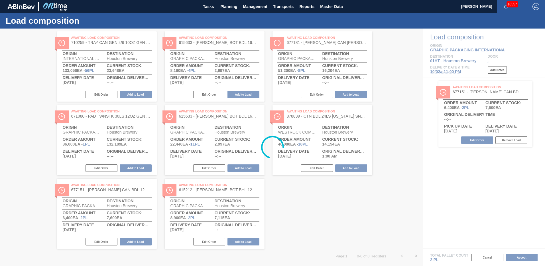
scroll to position [0, 0]
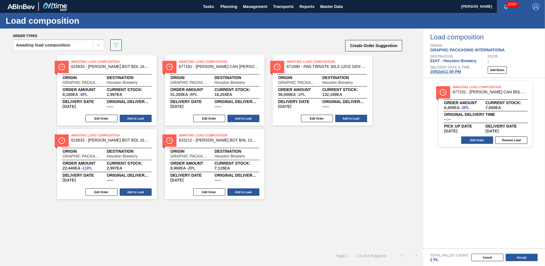
drag, startPoint x: 243, startPoint y: 190, endPoint x: 253, endPoint y: 190, distance: 10.6
click at [243, 190] on button "Add to Load" at bounding box center [244, 191] width 32 height 7
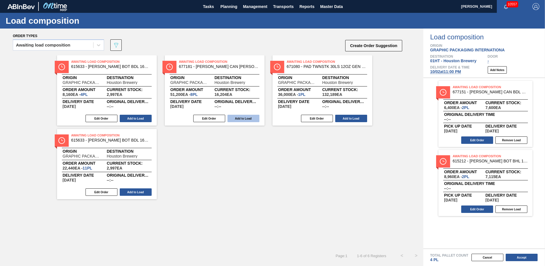
click at [249, 116] on button "Add to Load" at bounding box center [244, 118] width 32 height 7
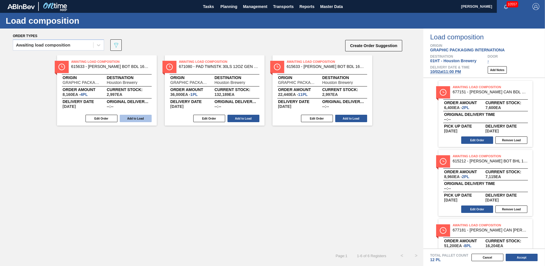
click at [136, 117] on button "Add to Load" at bounding box center [136, 118] width 32 height 7
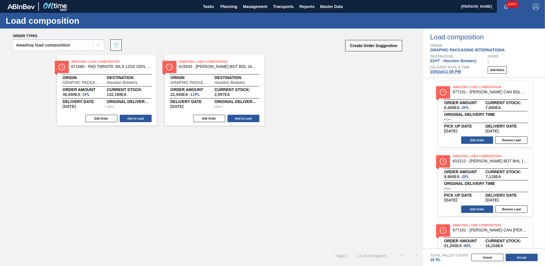
scroll to position [108, 0]
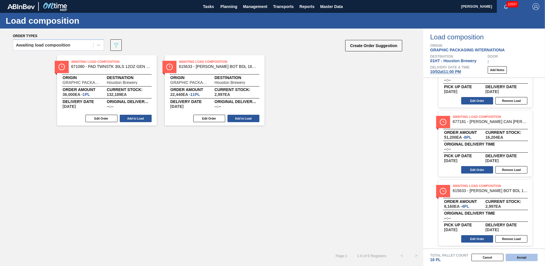
click at [519, 256] on button "Accept" at bounding box center [522, 256] width 32 height 7
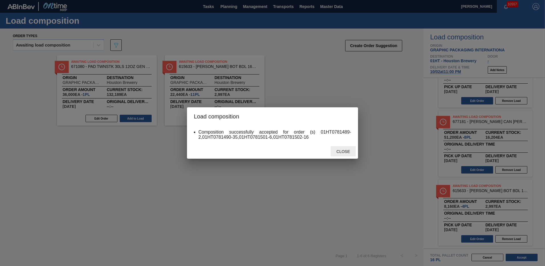
click at [344, 153] on span "Close" at bounding box center [343, 151] width 23 height 5
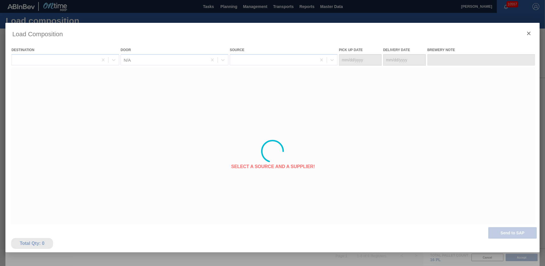
type Date "[DATE]"
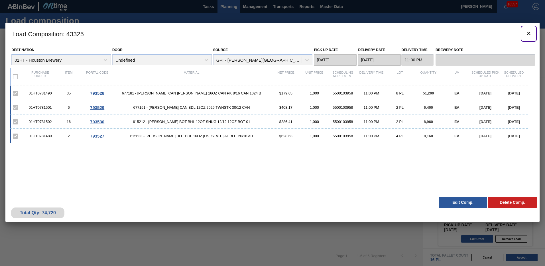
drag, startPoint x: 529, startPoint y: 35, endPoint x: 221, endPoint y: 9, distance: 309.0
click at [529, 35] on icon "botão de ícone" at bounding box center [529, 33] width 7 height 7
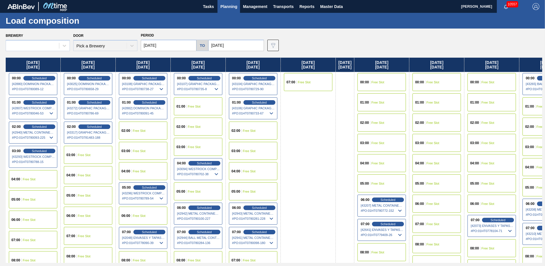
click at [226, 8] on span "Planning" at bounding box center [228, 6] width 17 height 7
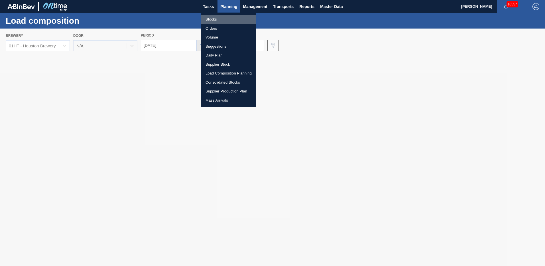
click at [210, 20] on li "Stocks" at bounding box center [228, 19] width 55 height 9
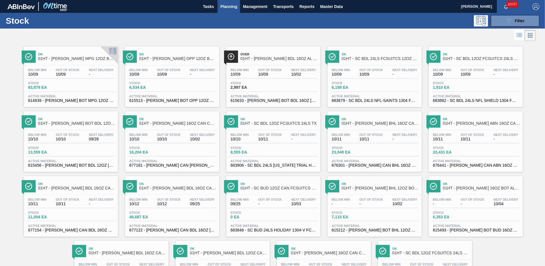
click at [158, 84] on span "Stock" at bounding box center [149, 82] width 40 height 3
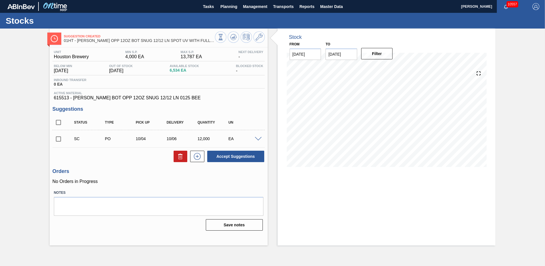
click at [258, 138] on span at bounding box center [258, 139] width 7 height 4
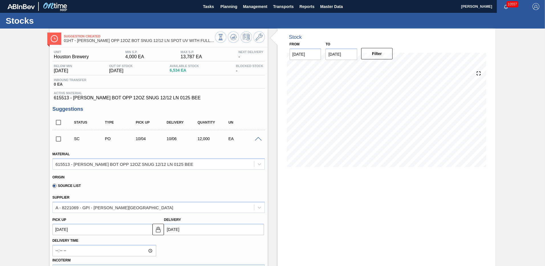
scroll to position [57, 0]
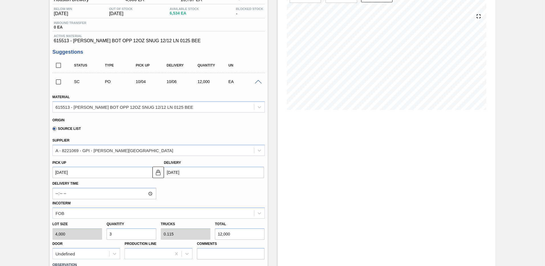
click at [57, 83] on input "checkbox" at bounding box center [58, 82] width 12 height 12
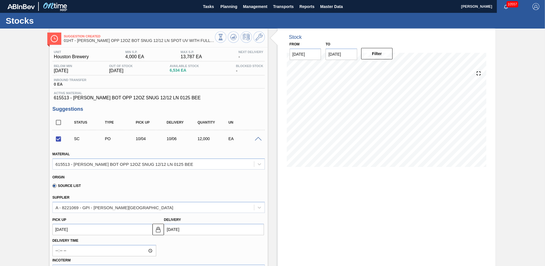
click at [259, 139] on span at bounding box center [258, 139] width 7 height 4
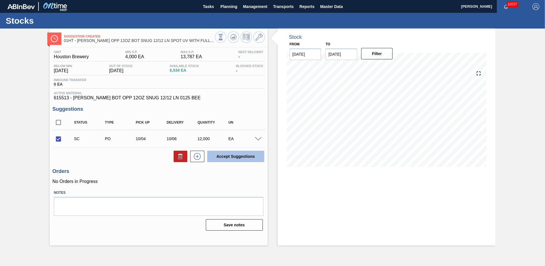
click at [230, 156] on button "Accept Suggestions" at bounding box center [235, 156] width 57 height 11
checkbox input "false"
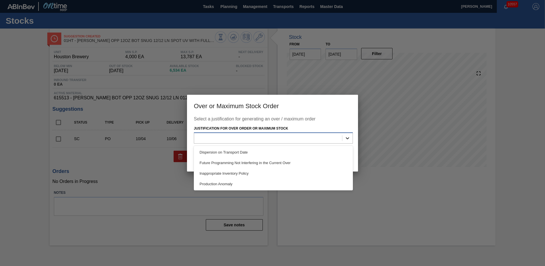
click at [349, 136] on icon at bounding box center [348, 138] width 6 height 6
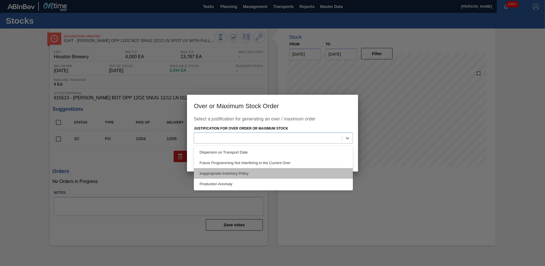
click at [227, 173] on div "Inappropriate Inventory Policy" at bounding box center [273, 173] width 159 height 11
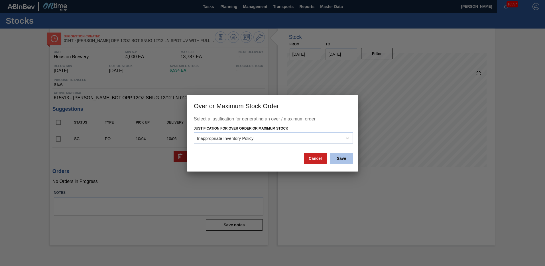
click at [339, 158] on button "Save" at bounding box center [341, 158] width 23 height 11
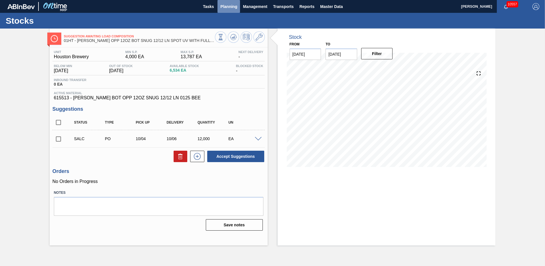
click at [225, 6] on span "Planning" at bounding box center [228, 6] width 17 height 7
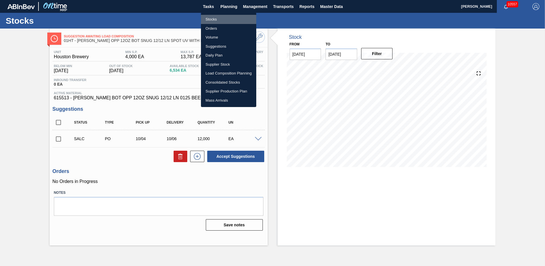
click at [212, 18] on li "Stocks" at bounding box center [228, 19] width 55 height 9
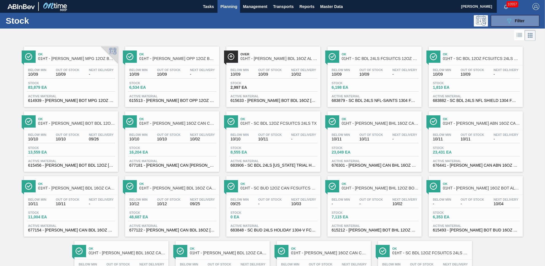
click at [370, 152] on span "23,049 EA" at bounding box center [352, 152] width 40 height 4
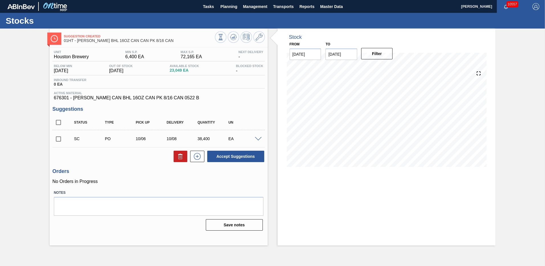
click at [258, 139] on span at bounding box center [258, 139] width 7 height 4
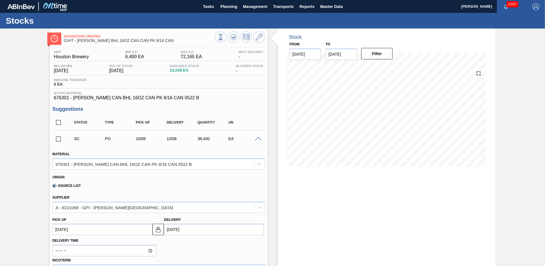
scroll to position [86, 0]
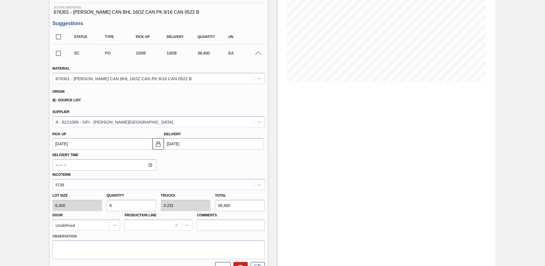
click at [255, 55] on span at bounding box center [258, 53] width 7 height 4
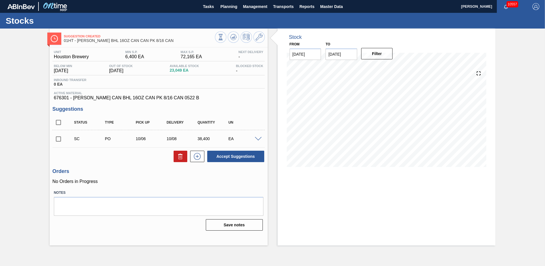
scroll to position [0, 0]
click at [57, 138] on input "checkbox" at bounding box center [58, 139] width 12 height 12
click at [228, 155] on button "Accept Suggestions" at bounding box center [235, 156] width 57 height 11
checkbox input "false"
click at [226, 7] on span "Planning" at bounding box center [228, 6] width 17 height 7
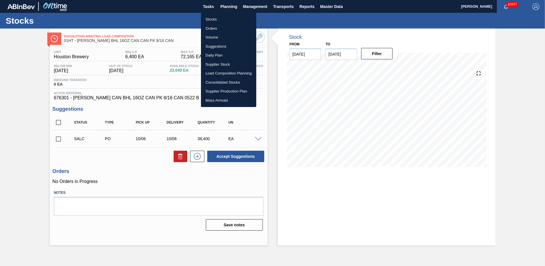
click at [208, 19] on li "Stocks" at bounding box center [228, 19] width 55 height 9
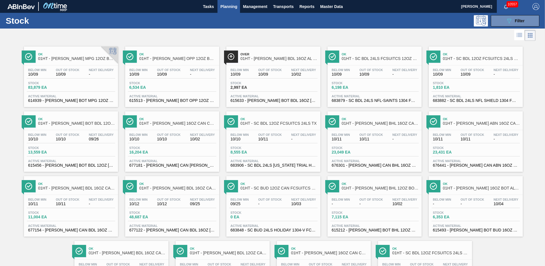
click at [454, 159] on span "Active Material" at bounding box center [476, 160] width 86 height 3
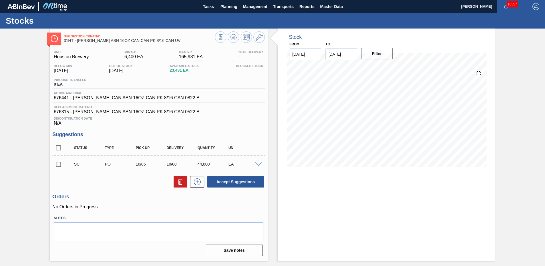
click at [256, 164] on span at bounding box center [258, 164] width 7 height 4
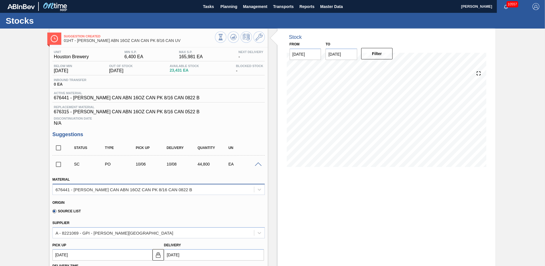
scroll to position [57, 0]
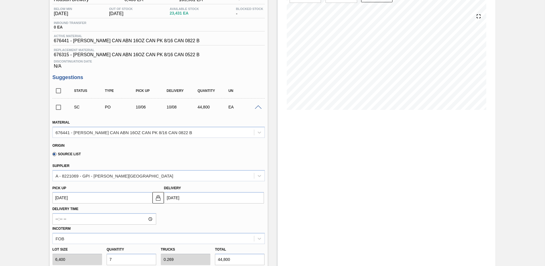
click at [57, 106] on input "checkbox" at bounding box center [58, 107] width 12 height 12
click at [257, 108] on span at bounding box center [258, 107] width 7 height 4
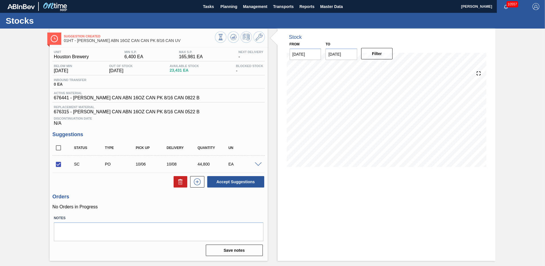
scroll to position [0, 0]
click at [232, 180] on button "Accept Suggestions" at bounding box center [235, 181] width 57 height 11
checkbox input "false"
click at [226, 7] on span "Planning" at bounding box center [228, 6] width 17 height 7
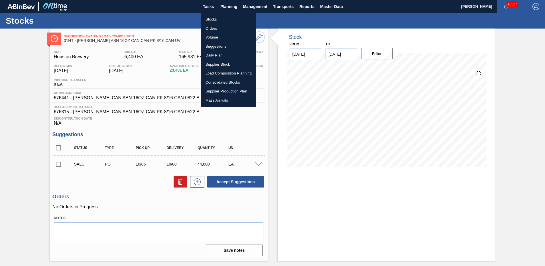
click at [208, 20] on li "Stocks" at bounding box center [228, 19] width 55 height 9
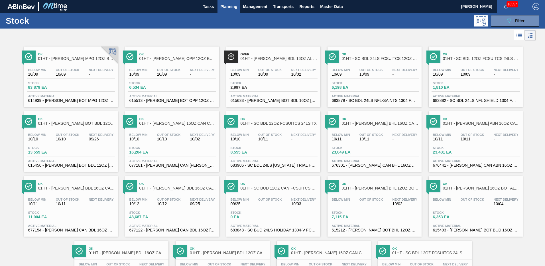
click at [78, 214] on div "Stock 11,004 EA" at bounding box center [71, 216] width 88 height 10
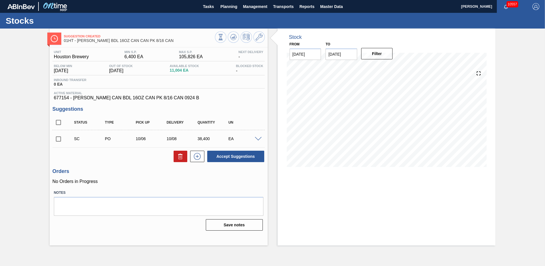
click at [258, 138] on span at bounding box center [258, 139] width 7 height 4
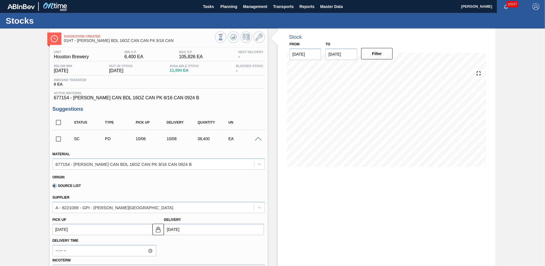
scroll to position [57, 0]
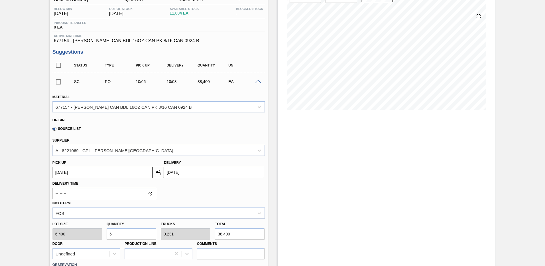
drag, startPoint x: 120, startPoint y: 234, endPoint x: 129, endPoint y: 220, distance: 17.4
click at [120, 234] on input "6" at bounding box center [132, 233] width 50 height 11
type input "0"
type input "4"
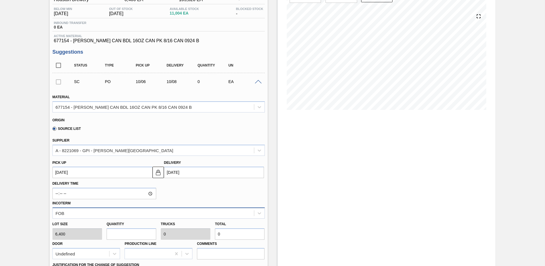
type input "0.154"
type input "25,600"
type input "4"
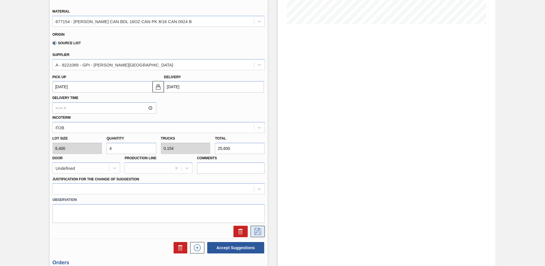
click at [257, 233] on icon at bounding box center [257, 231] width 9 height 7
click at [258, 232] on icon at bounding box center [257, 231] width 7 height 7
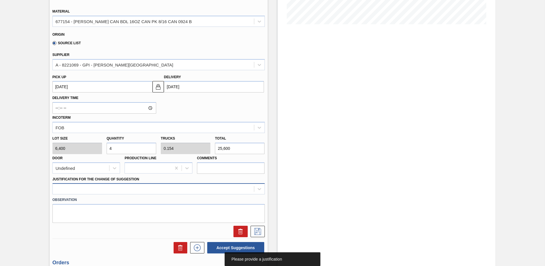
click at [60, 188] on div at bounding box center [158, 188] width 212 height 11
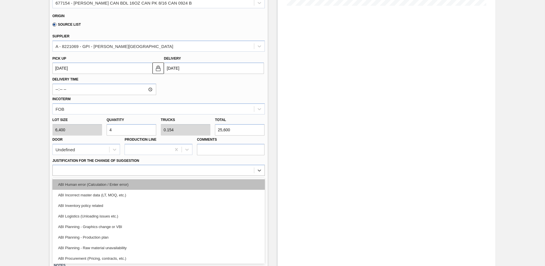
scroll to position [57, 0]
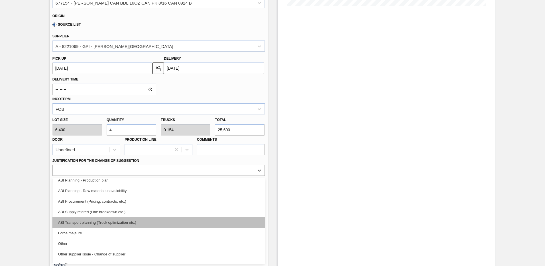
click at [98, 222] on div "ABI Transport planning (Truck optimization etc.)" at bounding box center [158, 222] width 212 height 11
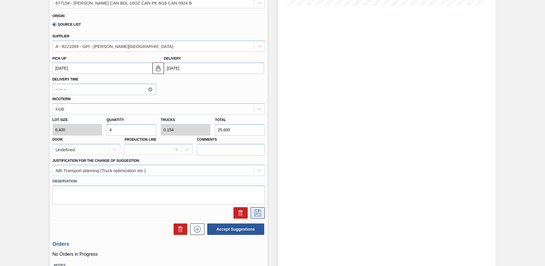
click at [257, 214] on icon at bounding box center [257, 212] width 9 height 7
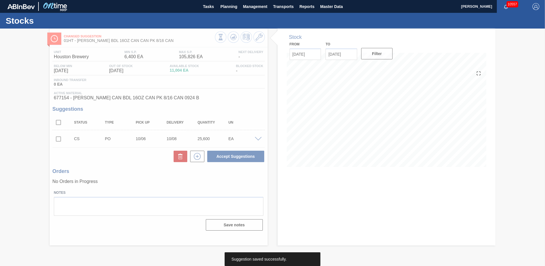
scroll to position [0, 0]
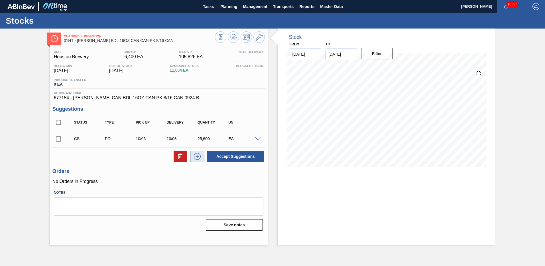
click at [197, 154] on icon at bounding box center [197, 156] width 9 height 7
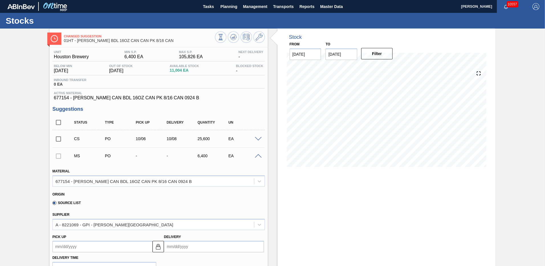
click at [178, 247] on input "Delivery" at bounding box center [214, 246] width 100 height 11
click at [225, 173] on div "[DATE]" at bounding box center [198, 174] width 68 height 5
click at [226, 174] on button "Next Month" at bounding box center [228, 175] width 4 height 4
click at [180, 201] on div "6" at bounding box center [180, 202] width 8 height 8
type up104739037 "[DATE]"
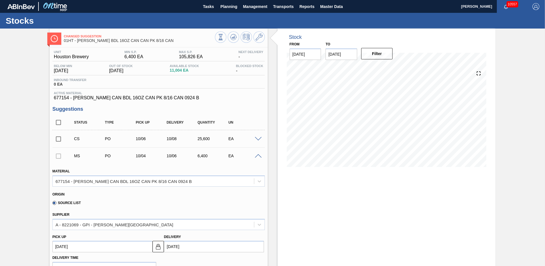
type input "[DATE]"
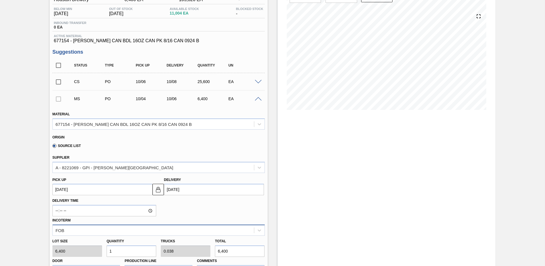
scroll to position [143, 0]
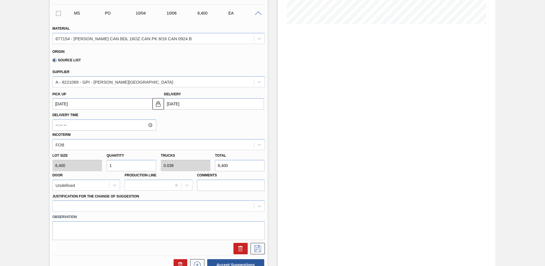
click at [116, 167] on input "1" at bounding box center [132, 165] width 50 height 11
type input "0"
type input "2"
type input "0.077"
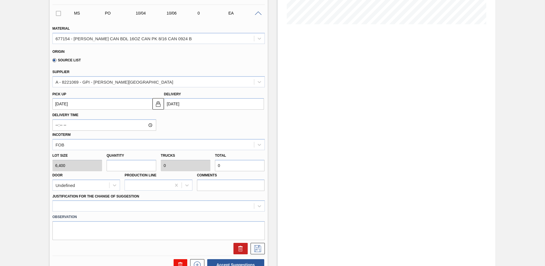
type input "12,800"
type input "2"
click at [63, 202] on div at bounding box center [158, 205] width 212 height 11
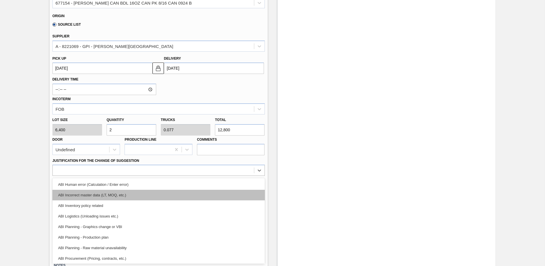
scroll to position [29, 0]
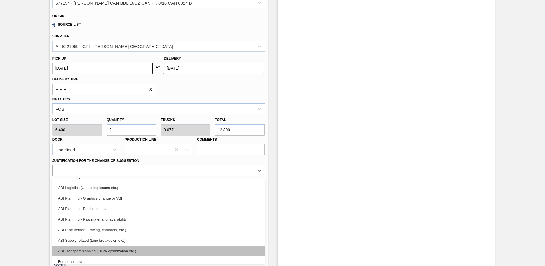
click at [113, 250] on div "ABI Transport planning (Truck optimization etc.)" at bounding box center [158, 251] width 212 height 11
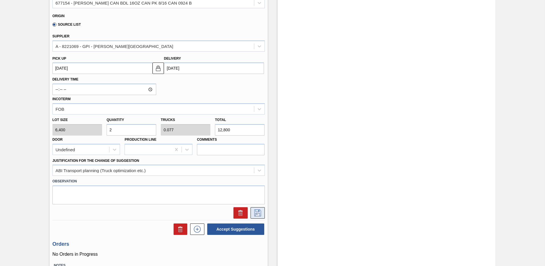
click at [257, 211] on icon at bounding box center [257, 212] width 9 height 7
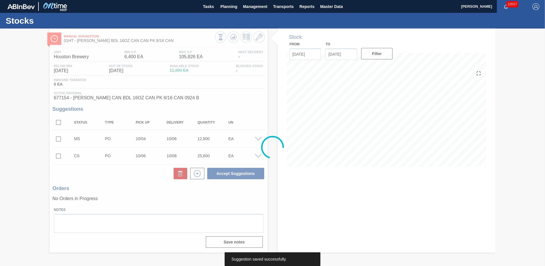
scroll to position [0, 0]
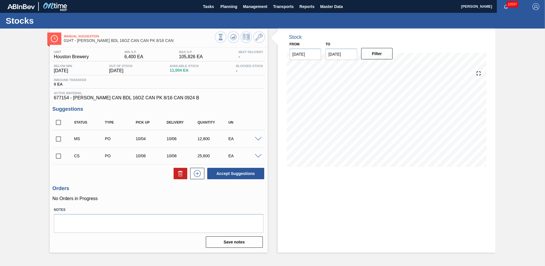
drag, startPoint x: 58, startPoint y: 139, endPoint x: 60, endPoint y: 153, distance: 13.9
click at [59, 139] on input "checkbox" at bounding box center [58, 139] width 12 height 12
checkbox input "true"
click at [59, 155] on input "checkbox" at bounding box center [58, 156] width 12 height 12
checkbox input "true"
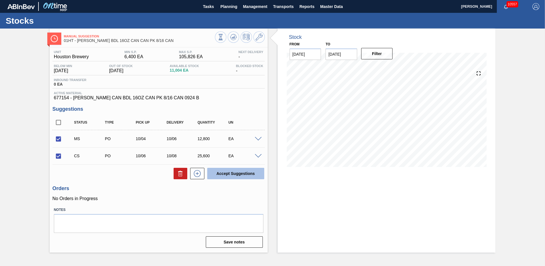
click at [232, 174] on button "Accept Suggestions" at bounding box center [235, 173] width 57 height 11
checkbox input "false"
click at [227, 7] on span "Planning" at bounding box center [228, 6] width 17 height 7
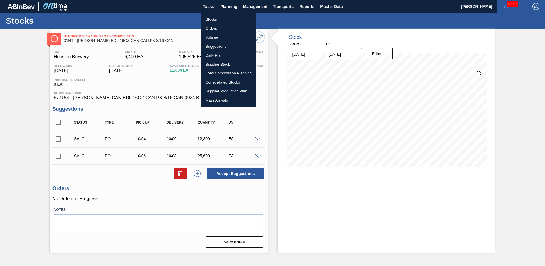
click at [218, 72] on li "Load Composition Planning" at bounding box center [228, 73] width 55 height 9
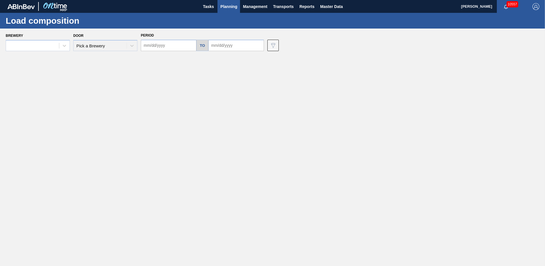
type input "[DATE]"
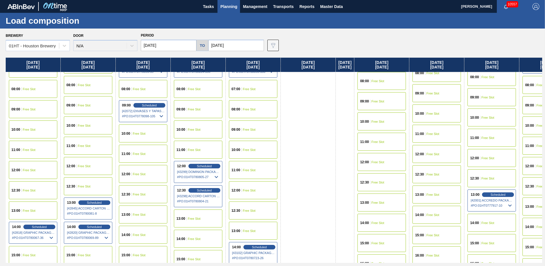
scroll to position [200, 0]
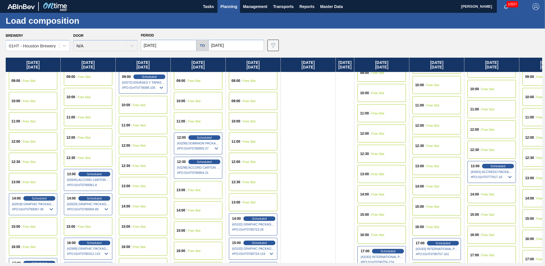
click at [242, 143] on div "11:00 Free Slot" at bounding box center [253, 141] width 48 height 18
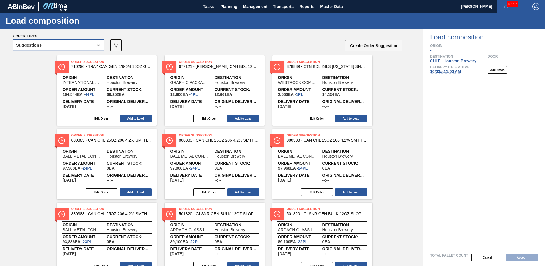
click at [100, 45] on icon at bounding box center [98, 45] width 3 height 2
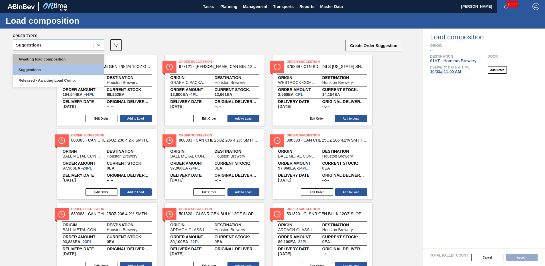
click at [50, 58] on div "Awaiting load composition" at bounding box center [58, 59] width 91 height 11
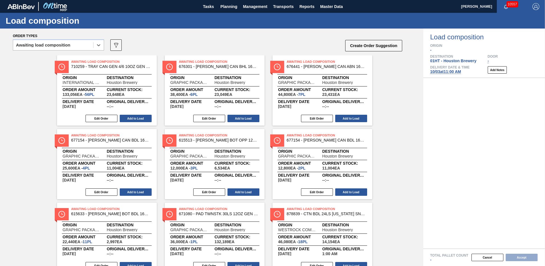
scroll to position [24, 0]
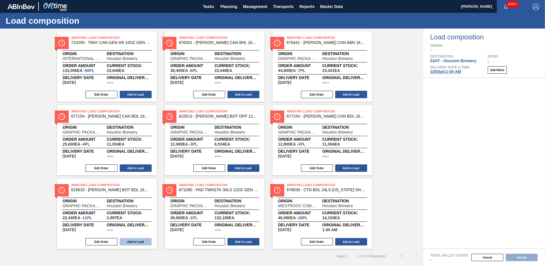
click at [133, 241] on button "Add to Load" at bounding box center [136, 241] width 32 height 7
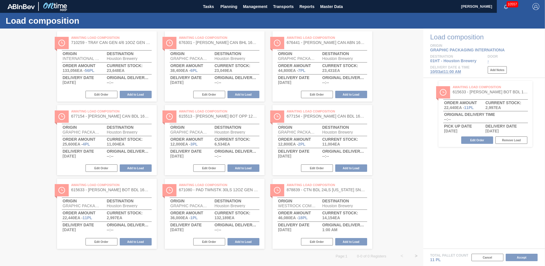
scroll to position [0, 0]
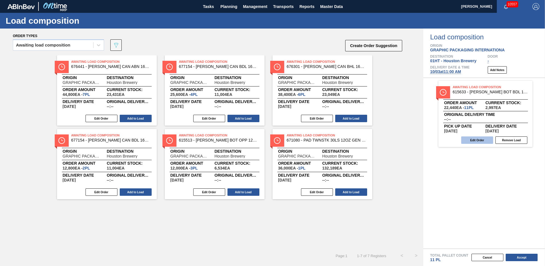
click at [478, 138] on button "Edit Order" at bounding box center [477, 139] width 32 height 7
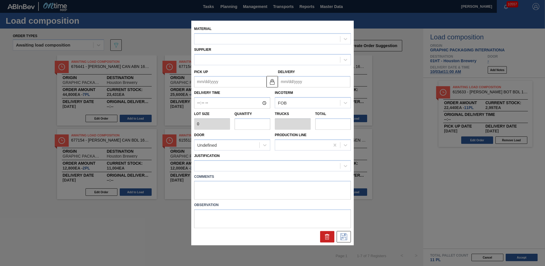
type input "2,040"
type input "11"
type input "0.423"
type input "22,440"
type up "[DATE]"
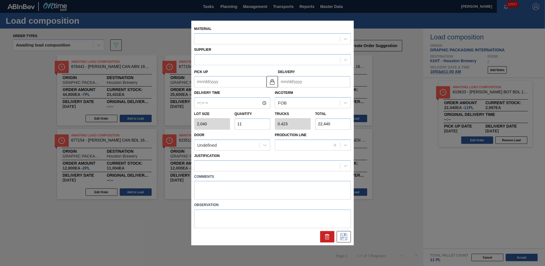
type input "[DATE]"
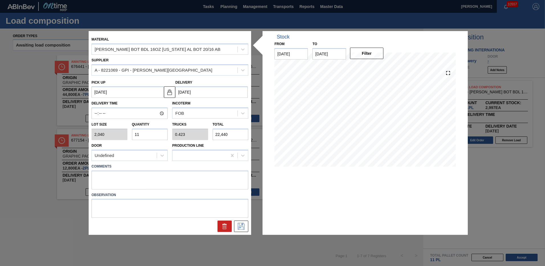
click at [144, 136] on input "11" at bounding box center [150, 134] width 36 height 11
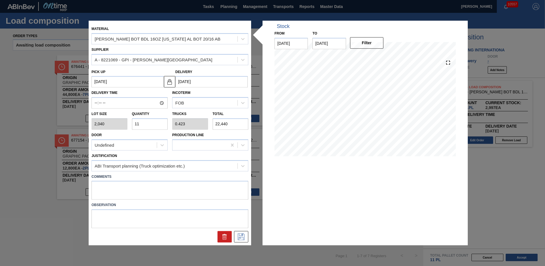
type input "1"
type input "0.038"
type input "2,040"
type input "0"
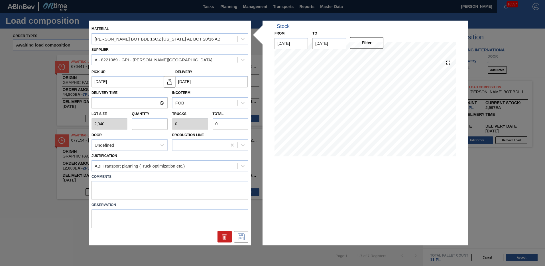
type input "1"
type input "0.038"
type input "2,040"
type input "10"
type input "0.385"
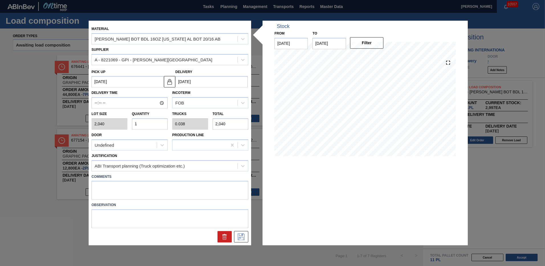
type input "20,400"
type input "10"
click at [242, 236] on icon at bounding box center [241, 236] width 9 height 7
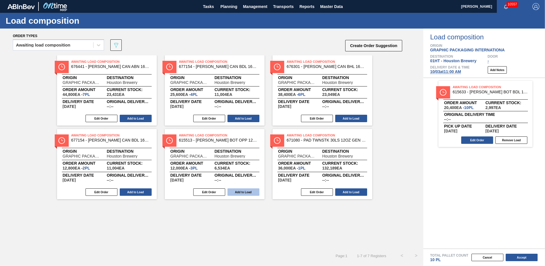
click at [244, 191] on button "Add to Load" at bounding box center [244, 191] width 32 height 7
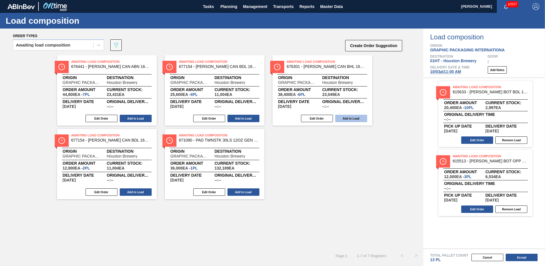
click at [354, 117] on button "Add to Load" at bounding box center [351, 118] width 32 height 7
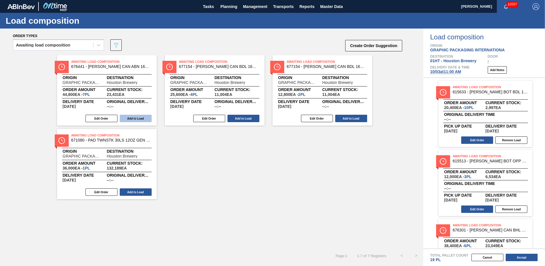
click at [137, 117] on button "Add to Load" at bounding box center [136, 118] width 32 height 7
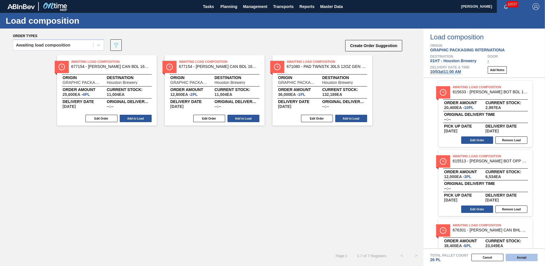
click at [524, 258] on button "Accept" at bounding box center [522, 256] width 32 height 7
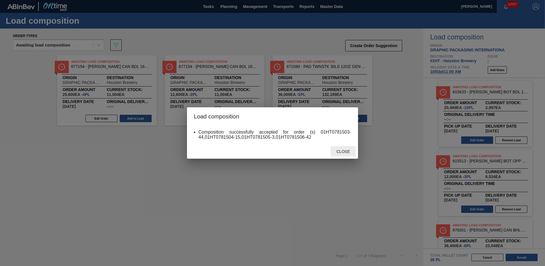
click at [340, 151] on span "Close" at bounding box center [343, 151] width 23 height 5
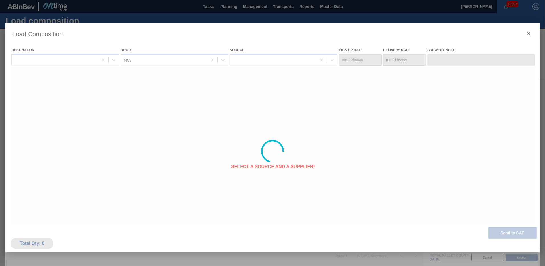
type Date "[DATE]"
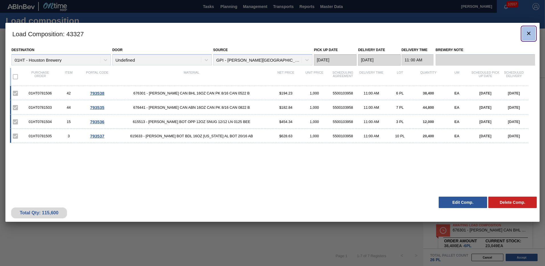
click at [529, 35] on icon "botão de ícone" at bounding box center [529, 33] width 7 height 7
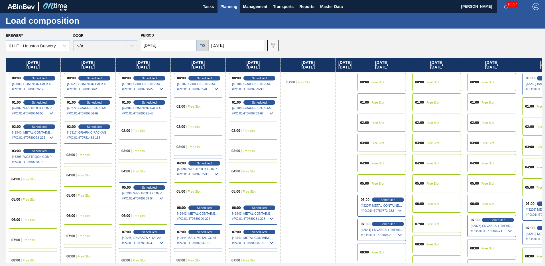
click at [224, 5] on span "Planning" at bounding box center [228, 6] width 17 height 7
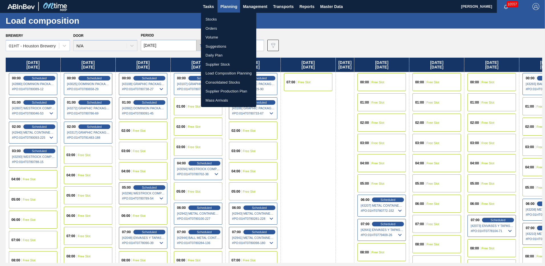
click at [204, 17] on li "Stocks" at bounding box center [228, 19] width 55 height 9
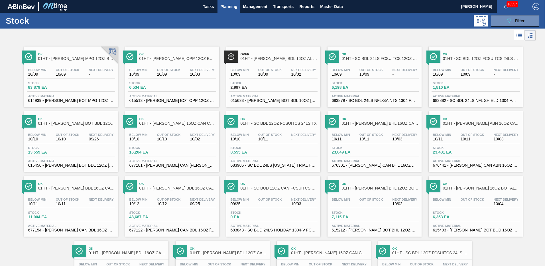
click at [72, 89] on div "Stock 83,879 EA" at bounding box center [71, 86] width 88 height 10
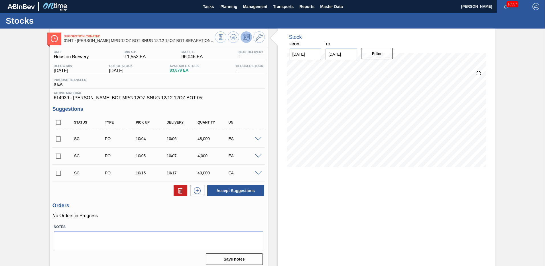
click at [258, 138] on span at bounding box center [258, 139] width 7 height 4
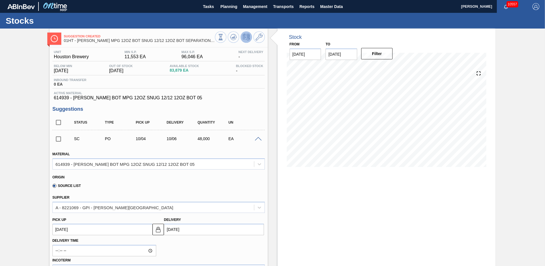
scroll to position [86, 0]
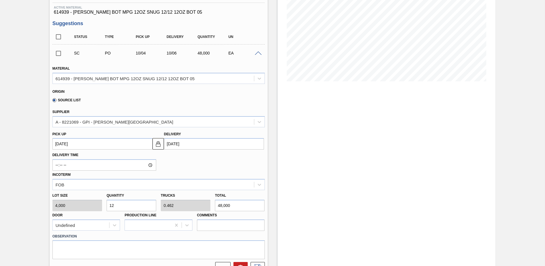
click at [117, 205] on input "12" at bounding box center [132, 205] width 50 height 11
type input "1"
type input "0.038"
type input "4,000"
type input "13"
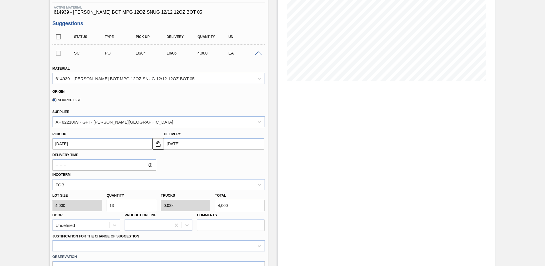
type input "0.5"
type input "52,000"
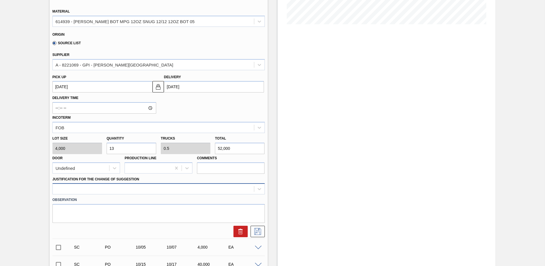
type input "13"
click at [61, 187] on div at bounding box center [158, 188] width 212 height 11
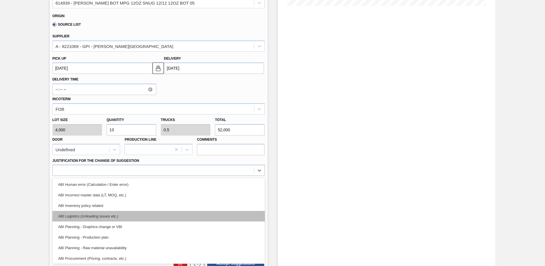
scroll to position [29, 0]
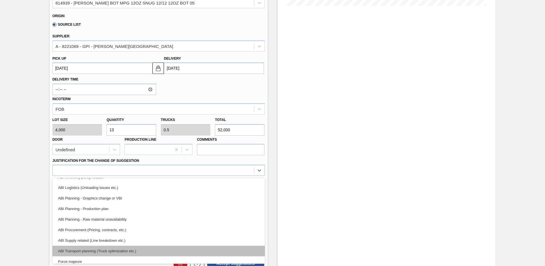
click at [106, 252] on div "ABI Transport planning (Truck optimization etc.)" at bounding box center [158, 251] width 212 height 11
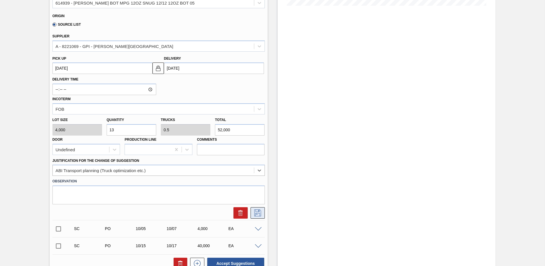
click at [258, 214] on icon at bounding box center [257, 212] width 9 height 7
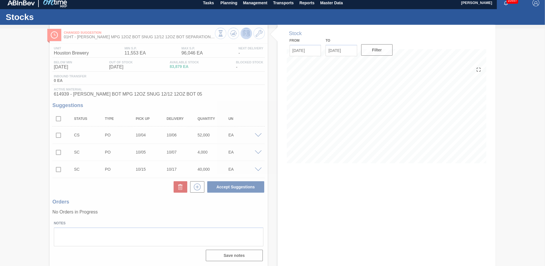
scroll to position [4, 0]
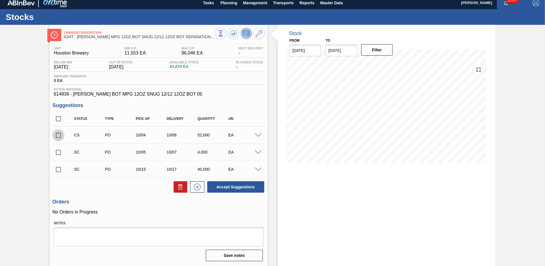
click at [58, 135] on input "checkbox" at bounding box center [58, 135] width 12 height 12
checkbox input "true"
click at [256, 133] on div at bounding box center [258, 135] width 11 height 4
click at [257, 135] on span at bounding box center [258, 135] width 7 height 4
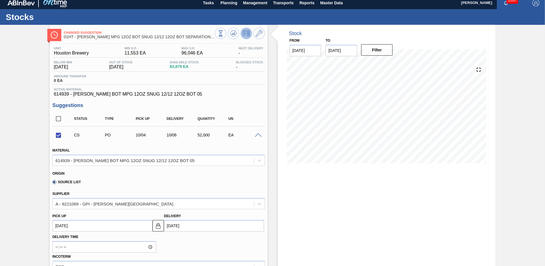
scroll to position [89, 0]
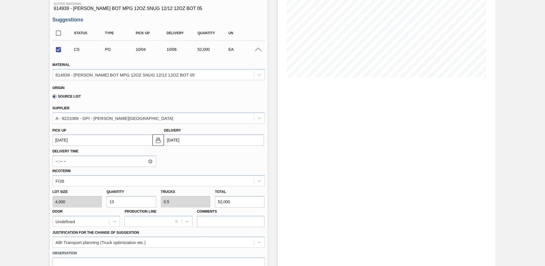
click at [122, 201] on input "13" at bounding box center [132, 201] width 50 height 11
type input "1"
checkbox input "false"
type input "0.038"
type input "4,000"
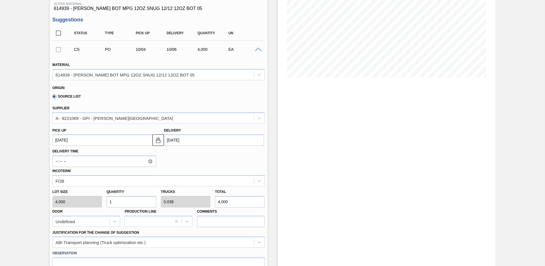
type input "14"
type input "0.538"
type input "56,000"
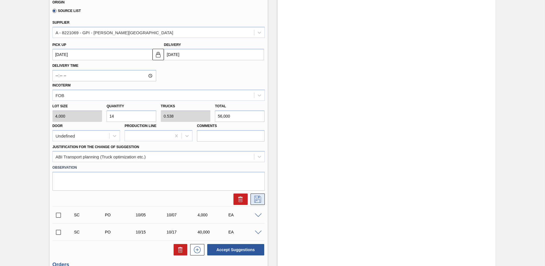
type input "14"
click at [258, 198] on icon at bounding box center [257, 199] width 9 height 7
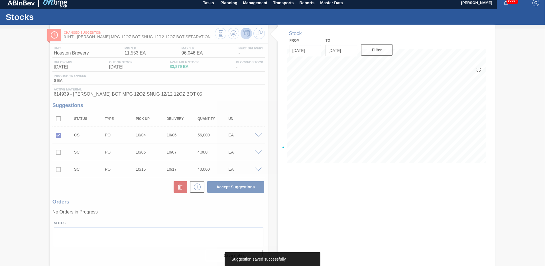
scroll to position [4, 0]
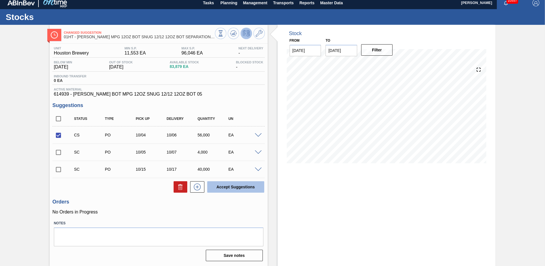
click at [226, 186] on button "Accept Suggestions" at bounding box center [235, 186] width 57 height 11
checkbox input "false"
click at [57, 151] on input "checkbox" at bounding box center [58, 152] width 12 height 12
click at [180, 186] on icon at bounding box center [180, 186] width 7 height 7
checkbox input "false"
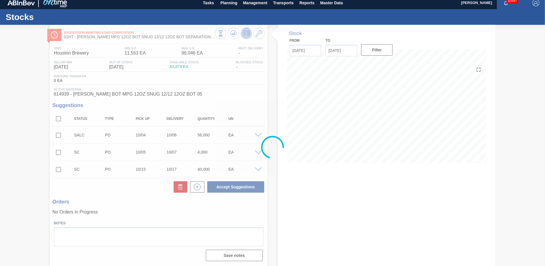
scroll to position [0, 0]
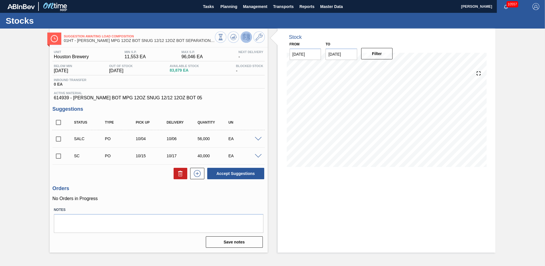
click at [257, 138] on span at bounding box center [258, 139] width 7 height 4
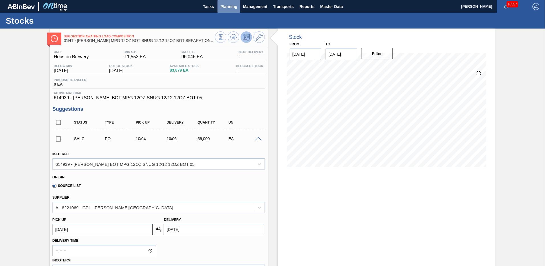
click at [227, 7] on span "Planning" at bounding box center [228, 6] width 17 height 7
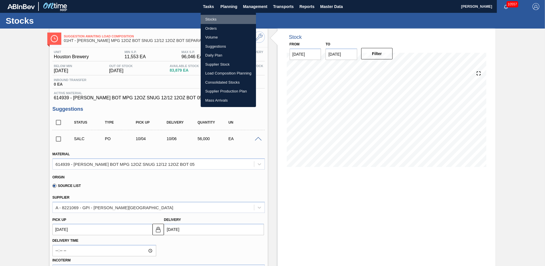
click at [208, 21] on li "Stocks" at bounding box center [228, 19] width 55 height 9
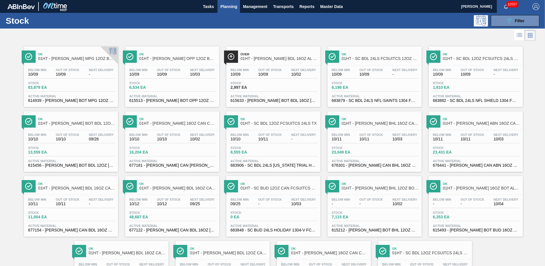
click at [51, 149] on span "Stock" at bounding box center [48, 147] width 40 height 3
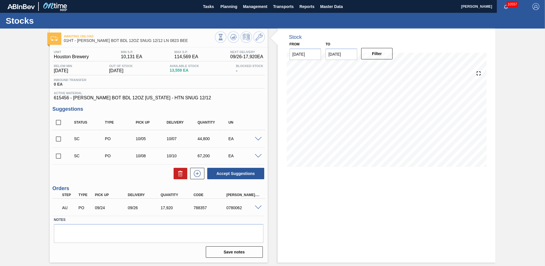
click at [257, 139] on span at bounding box center [258, 139] width 7 height 4
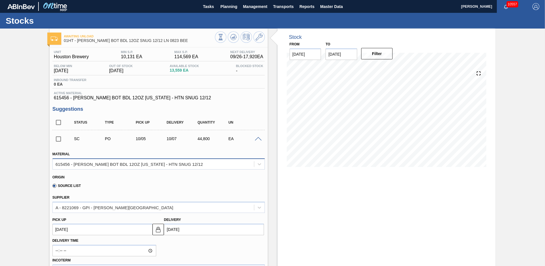
scroll to position [57, 0]
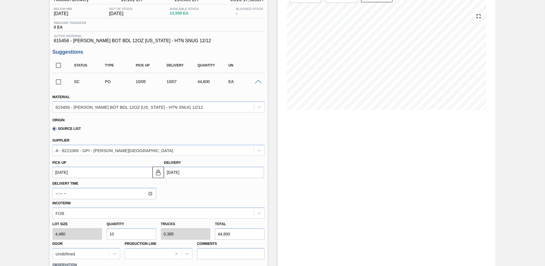
click at [255, 82] on span at bounding box center [258, 82] width 7 height 4
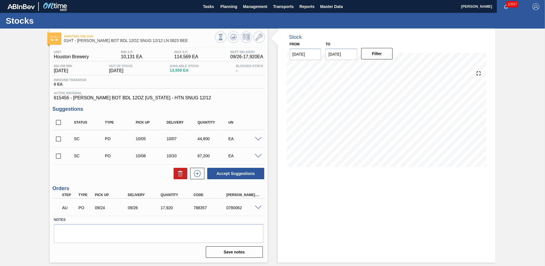
scroll to position [0, 0]
click at [58, 137] on input "checkbox" at bounding box center [58, 139] width 12 height 12
click at [236, 174] on button "Accept Suggestions" at bounding box center [235, 173] width 57 height 11
checkbox input "false"
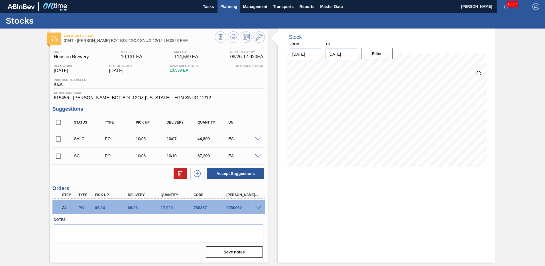
click at [227, 7] on span "Planning" at bounding box center [228, 6] width 17 height 7
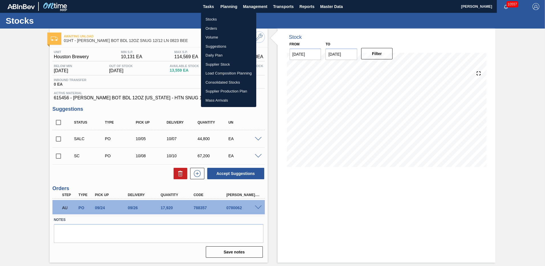
click at [214, 73] on li "Load Composition Planning" at bounding box center [228, 73] width 55 height 9
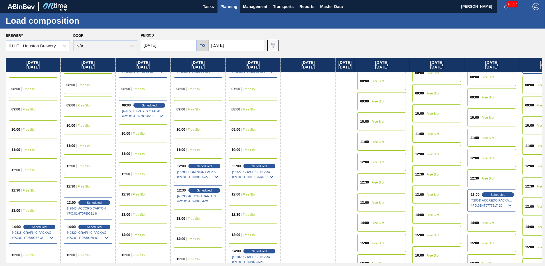
scroll to position [228, 0]
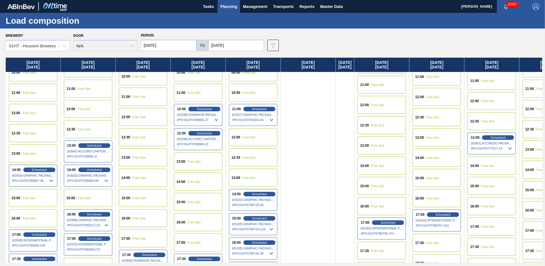
click at [370, 185] on div "15:00" at bounding box center [365, 185] width 10 height 3
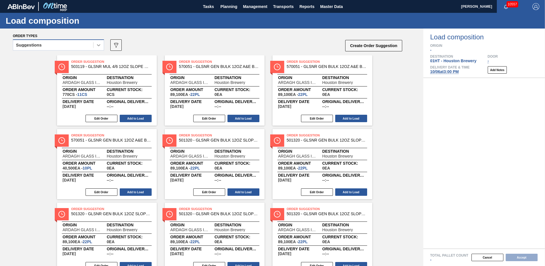
click at [101, 45] on icon at bounding box center [99, 45] width 6 height 6
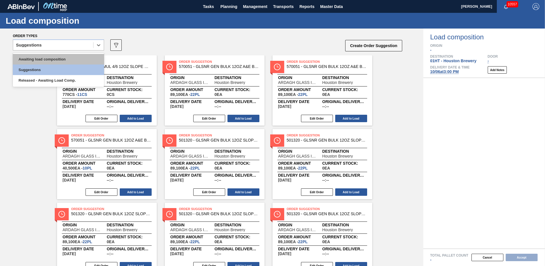
click at [56, 58] on div "Awaiting load composition" at bounding box center [58, 59] width 91 height 11
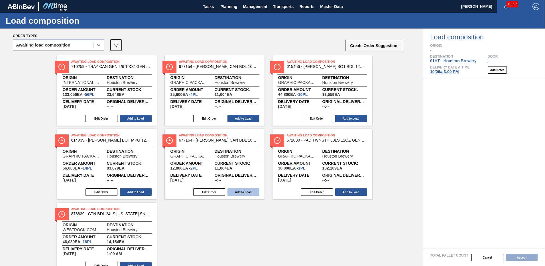
click at [237, 190] on button "Add to Load" at bounding box center [244, 191] width 32 height 7
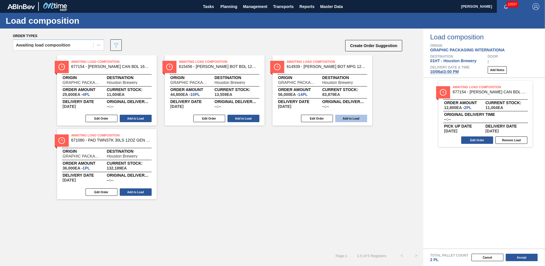
click at [344, 116] on button "Add to Load" at bounding box center [351, 118] width 32 height 7
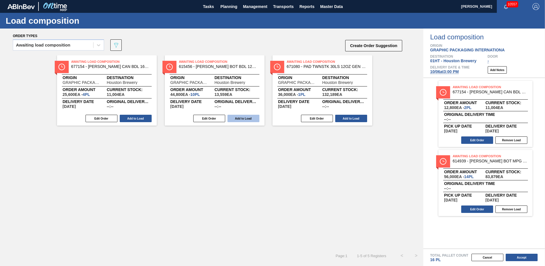
click at [242, 116] on button "Add to Load" at bounding box center [244, 118] width 32 height 7
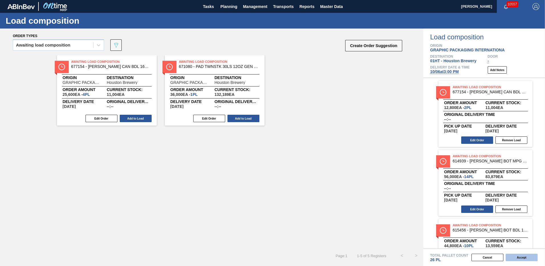
click at [522, 257] on button "Accept" at bounding box center [522, 256] width 32 height 7
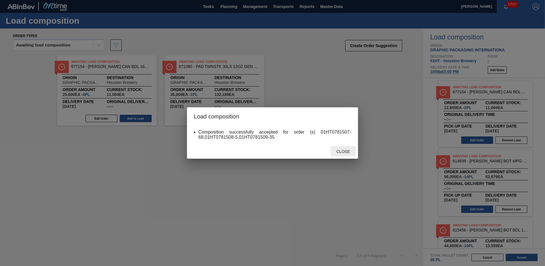
click at [340, 150] on span "Close" at bounding box center [343, 151] width 23 height 5
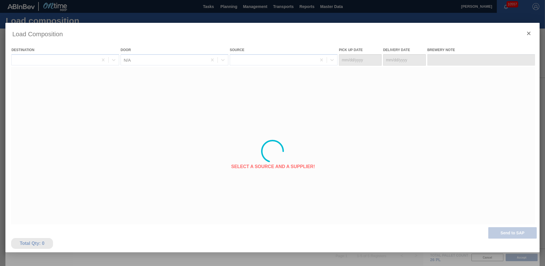
type Date "[DATE]"
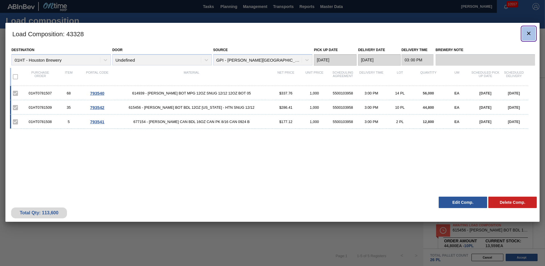
click at [528, 33] on icon "botão de ícone" at bounding box center [528, 33] width 3 height 3
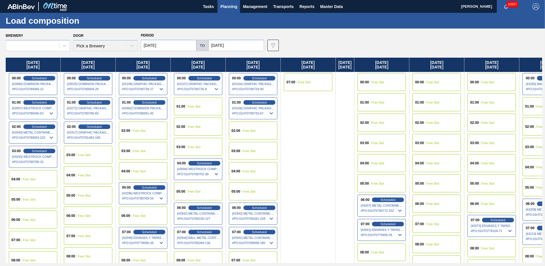
click at [229, 5] on span "Planning" at bounding box center [228, 6] width 17 height 7
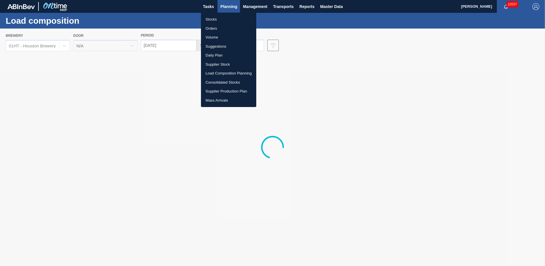
click at [209, 20] on li "Stocks" at bounding box center [228, 19] width 55 height 9
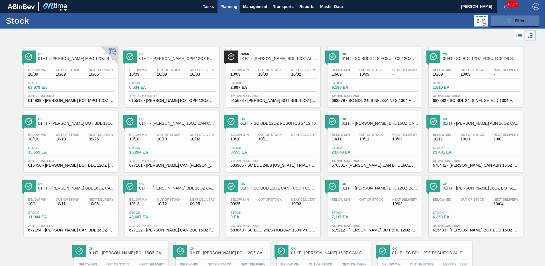
click at [515, 23] on div "089F7B8B-B2A5-4AFE-B5C0-19BA573D28AC Filter" at bounding box center [515, 20] width 19 height 7
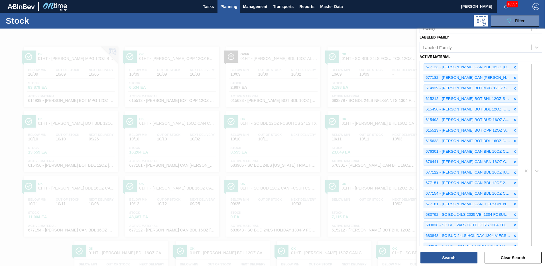
scroll to position [215, 0]
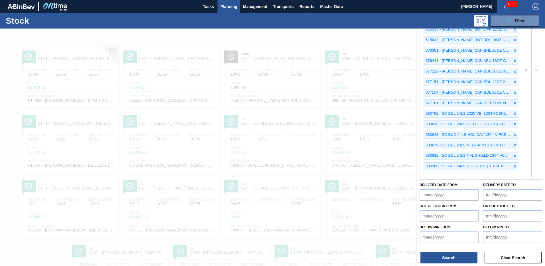
click at [428, 174] on div "677123 - [PERSON_NAME] CAN BDL 16OZ [US_STATE] - HTN CAN PK 12/ 677182 - [PERSO…" at bounding box center [470, 69] width 101 height 219
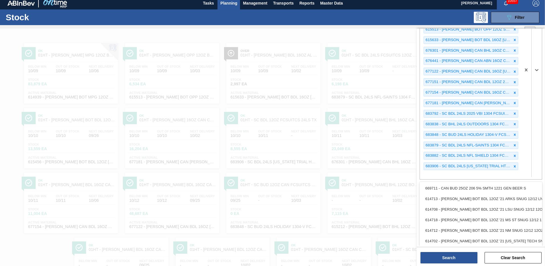
scroll to position [4, 0]
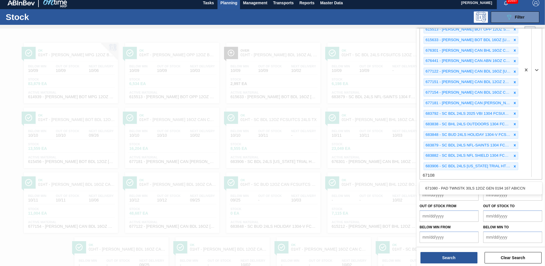
type Material "671080"
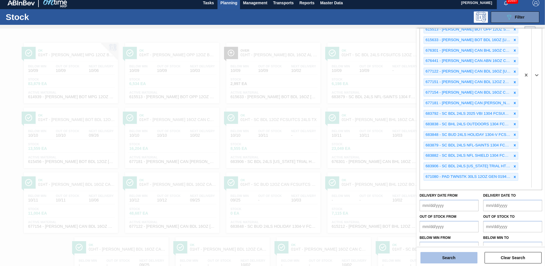
click at [456, 255] on button "Search" at bounding box center [449, 257] width 57 height 11
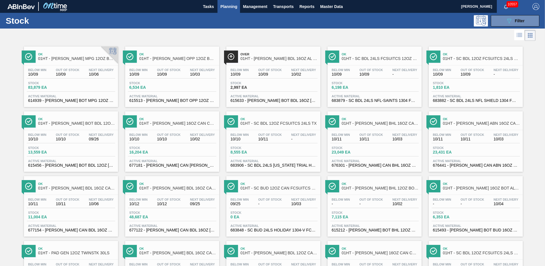
scroll to position [50, 0]
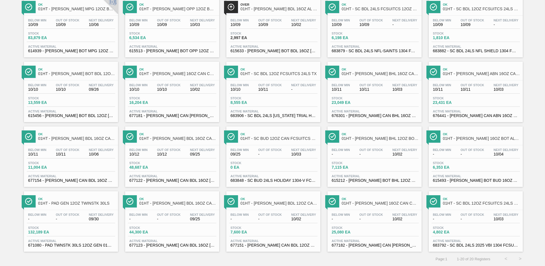
drag, startPoint x: 273, startPoint y: 226, endPoint x: 291, endPoint y: 219, distance: 18.8
click at [274, 226] on div "Stock 7,600 EA" at bounding box center [273, 231] width 88 height 10
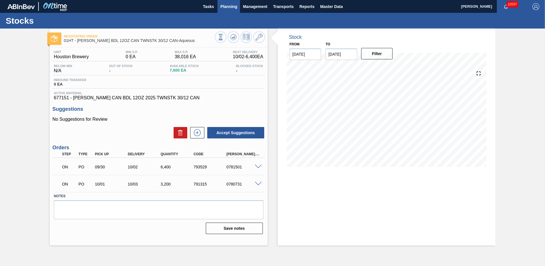
click at [228, 7] on span "Planning" at bounding box center [228, 6] width 17 height 7
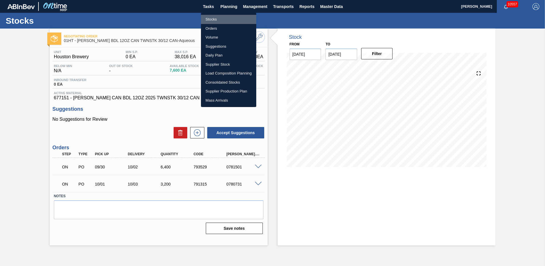
click at [213, 17] on li "Stocks" at bounding box center [228, 19] width 55 height 9
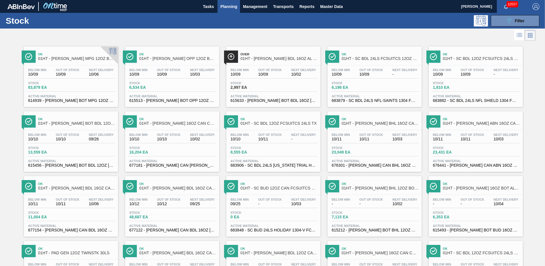
scroll to position [50, 0]
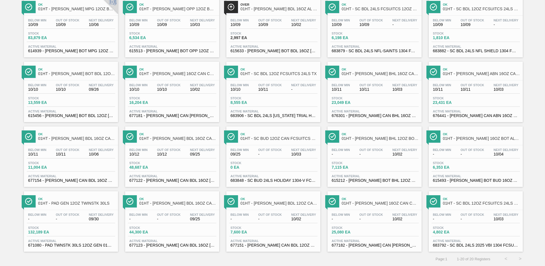
click at [70, 227] on div "Stock 132,189 EA" at bounding box center [71, 231] width 88 height 10
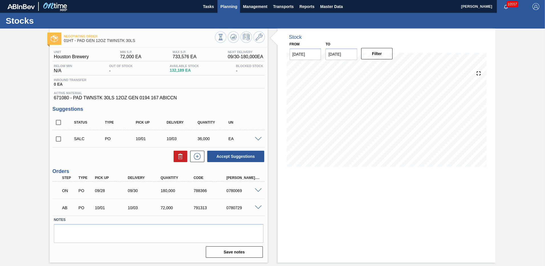
click at [226, 7] on span "Planning" at bounding box center [228, 6] width 17 height 7
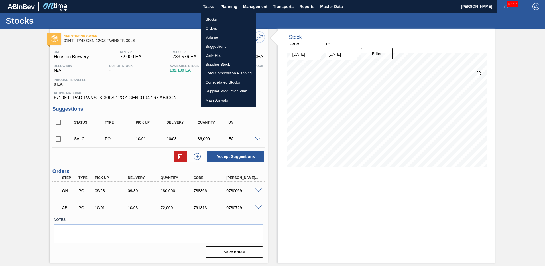
click at [210, 73] on li "Load Composition Planning" at bounding box center [228, 73] width 55 height 9
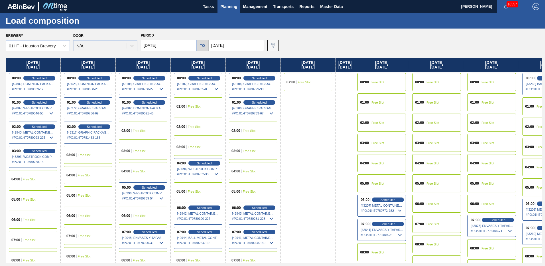
click at [236, 132] on span "02:00" at bounding box center [236, 130] width 9 height 3
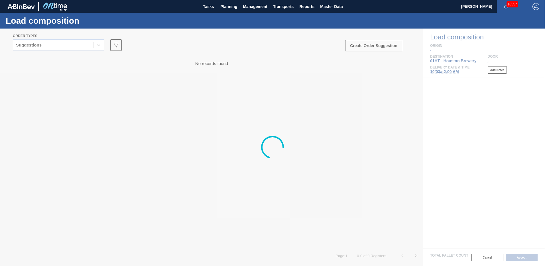
click at [97, 45] on div at bounding box center [272, 147] width 545 height 237
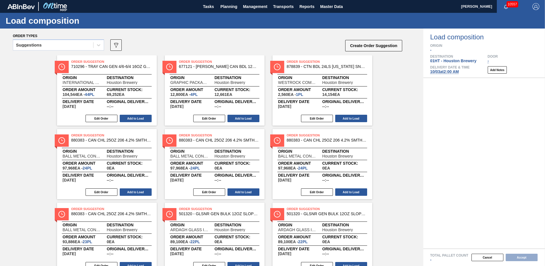
click at [97, 45] on icon at bounding box center [99, 45] width 6 height 6
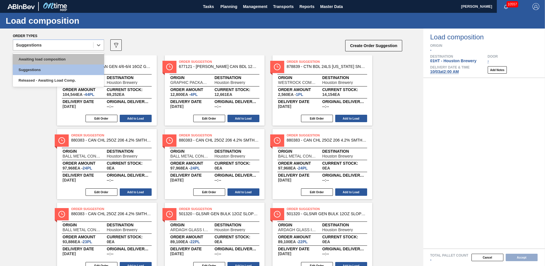
click at [57, 60] on div "Awaiting load composition" at bounding box center [58, 59] width 91 height 11
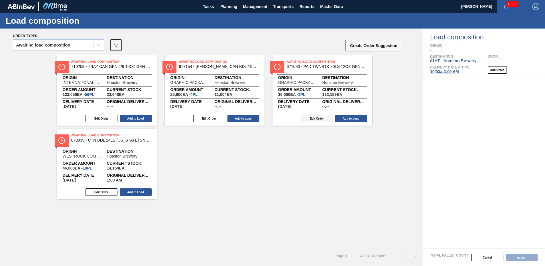
click at [319, 119] on button "Edit Order" at bounding box center [317, 118] width 32 height 7
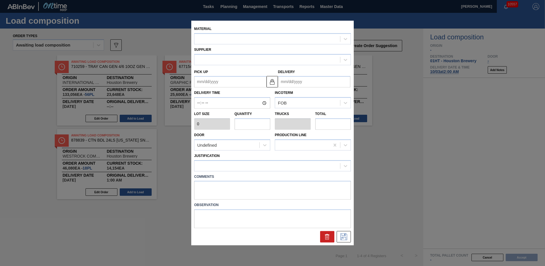
type input "36,000"
type input "1"
type input "0.125"
type input "36,000"
type up "[DATE]"
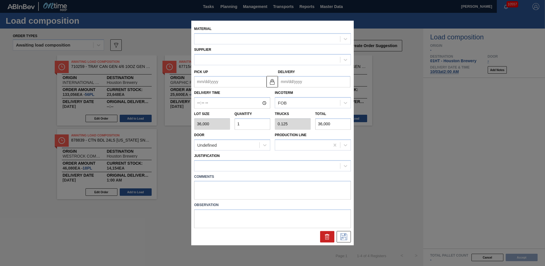
type input "[DATE]"
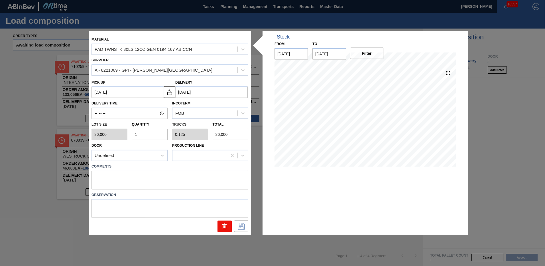
click at [224, 223] on icon at bounding box center [224, 226] width 7 height 7
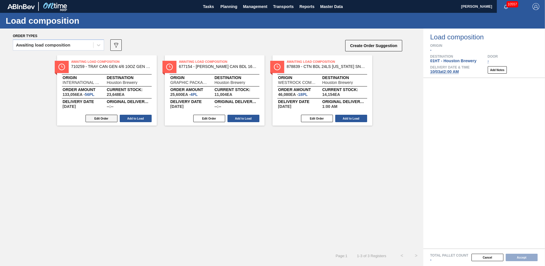
click at [100, 118] on button "Edit Order" at bounding box center [102, 118] width 32 height 7
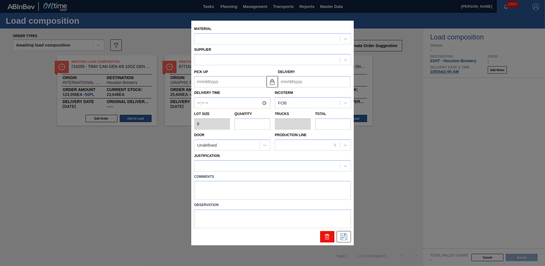
type input "2,376"
type input "56"
type input "1"
type input "133,056"
type up "[DATE]"
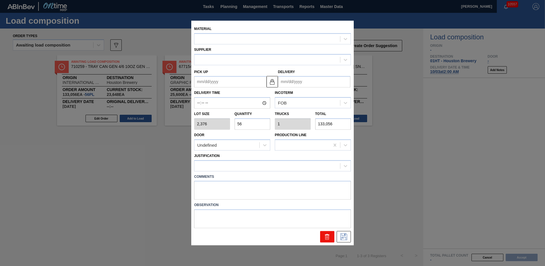
type input "[DATE]"
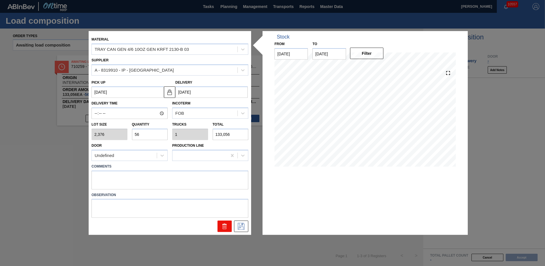
click at [222, 226] on icon at bounding box center [224, 226] width 7 height 7
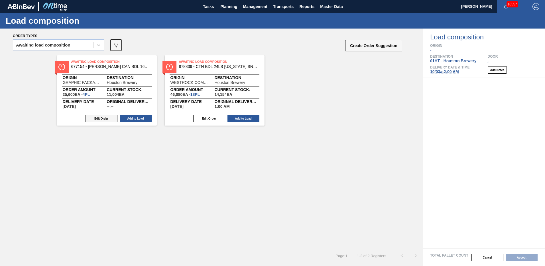
click at [105, 118] on button "Edit Order" at bounding box center [102, 118] width 32 height 7
click at [208, 118] on button "Edit Order" at bounding box center [209, 118] width 32 height 7
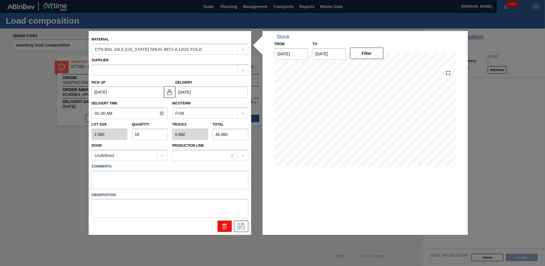
click at [226, 224] on icon at bounding box center [224, 226] width 7 height 7
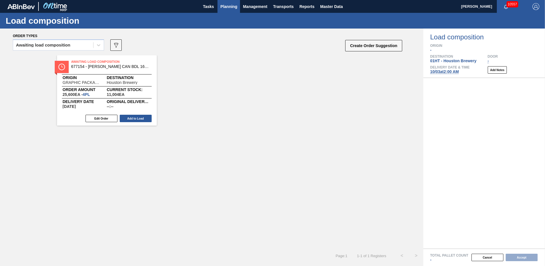
click at [225, 6] on span "Planning" at bounding box center [228, 6] width 17 height 7
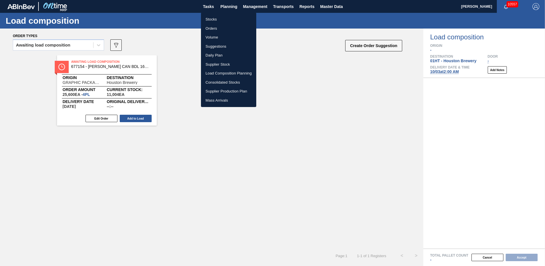
click at [212, 74] on li "Load Composition Planning" at bounding box center [228, 73] width 55 height 9
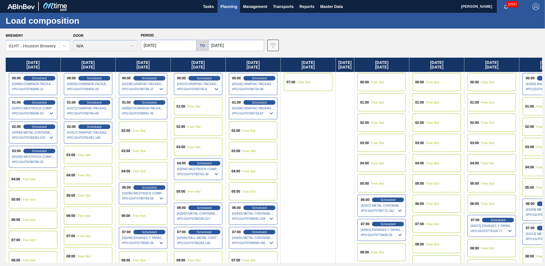
click at [241, 131] on div "02:00" at bounding box center [237, 130] width 10 height 3
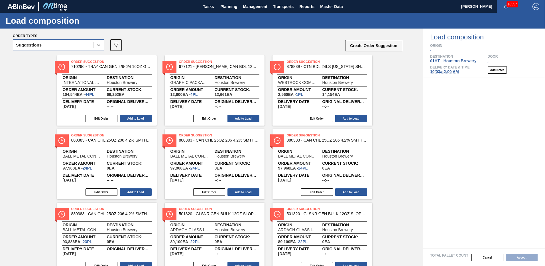
click at [99, 45] on icon at bounding box center [99, 45] width 6 height 6
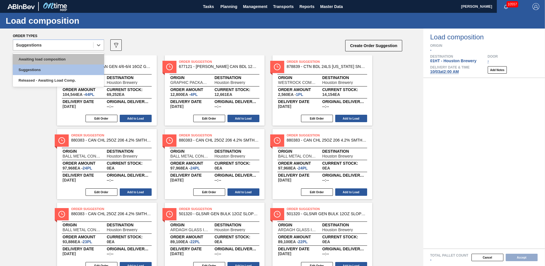
click at [51, 58] on div "Awaiting load composition" at bounding box center [58, 59] width 91 height 11
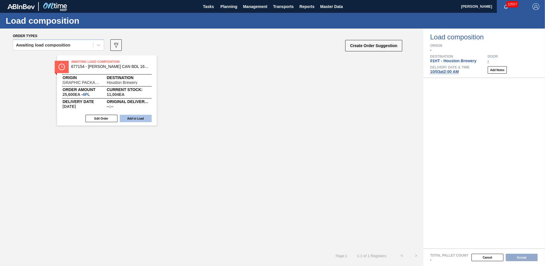
click at [136, 118] on button "Add to Load" at bounding box center [136, 118] width 32 height 7
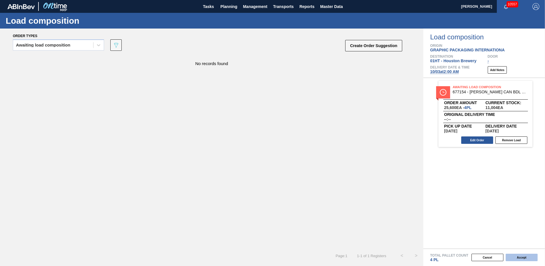
click at [518, 257] on button "Accept" at bounding box center [522, 256] width 32 height 7
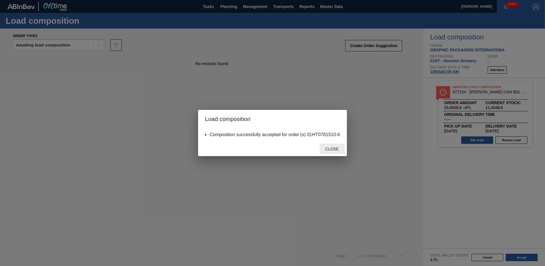
click at [328, 148] on span "Close" at bounding box center [332, 149] width 23 height 5
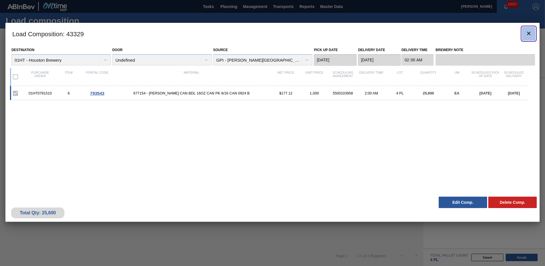
click at [528, 35] on icon "botão de ícone" at bounding box center [528, 33] width 3 height 3
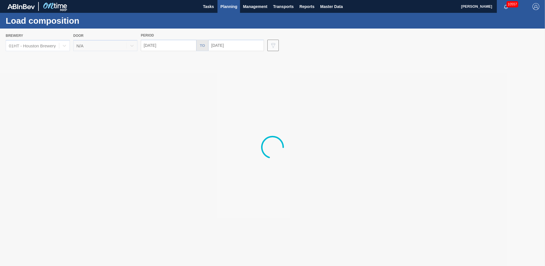
click at [224, 7] on span "Planning" at bounding box center [228, 6] width 17 height 7
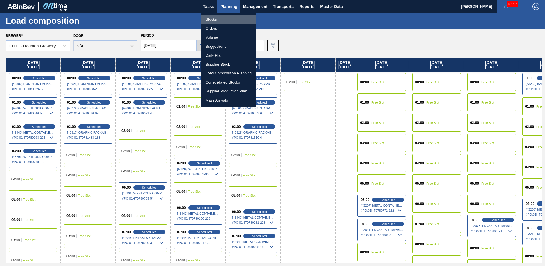
click at [213, 19] on li "Stocks" at bounding box center [228, 19] width 55 height 9
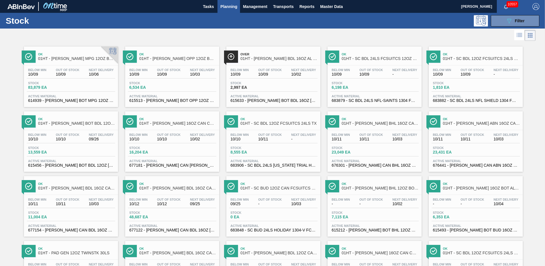
scroll to position [50, 0]
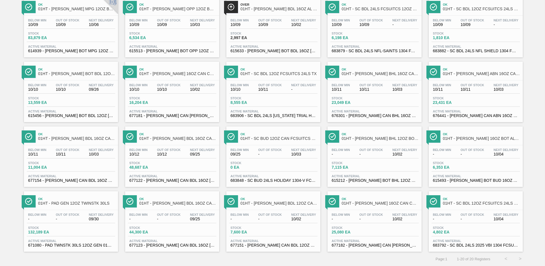
click at [86, 163] on div "Stock 11,004 EA" at bounding box center [71, 166] width 88 height 10
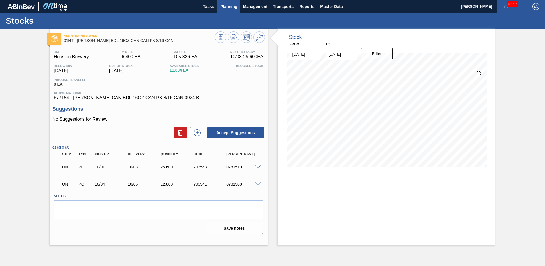
click at [225, 5] on span "Planning" at bounding box center [228, 6] width 17 height 7
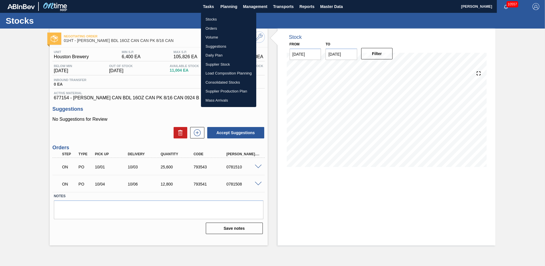
drag, startPoint x: 211, startPoint y: 20, endPoint x: 215, endPoint y: 22, distance: 3.8
click at [211, 20] on li "Stocks" at bounding box center [228, 19] width 55 height 9
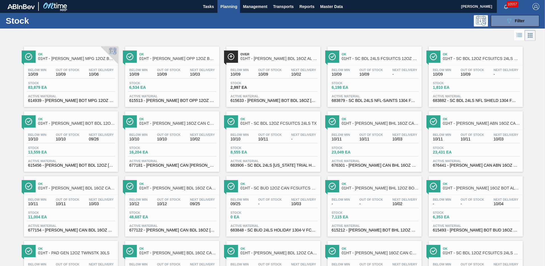
click at [173, 216] on div "Stock 48,687 EA" at bounding box center [172, 216] width 88 height 10
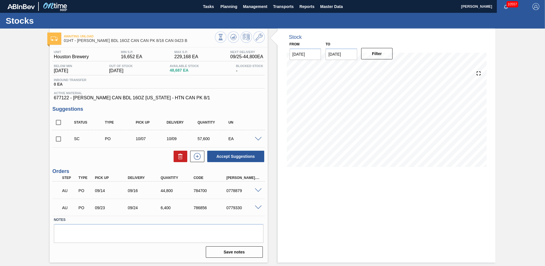
click at [259, 137] on div at bounding box center [258, 138] width 11 height 4
click at [258, 138] on span at bounding box center [258, 139] width 7 height 4
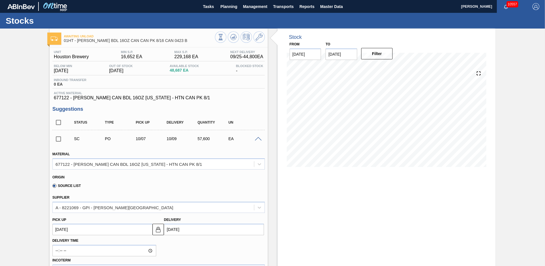
click at [257, 137] on span at bounding box center [258, 139] width 7 height 4
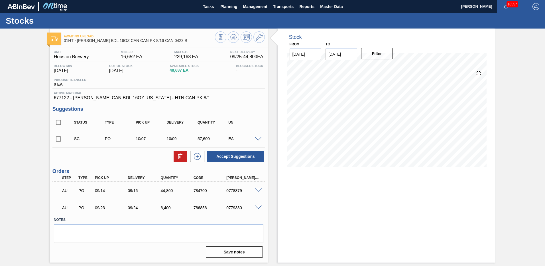
click at [58, 139] on input "checkbox" at bounding box center [58, 139] width 12 height 12
click at [236, 156] on button "Accept Suggestions" at bounding box center [235, 156] width 57 height 11
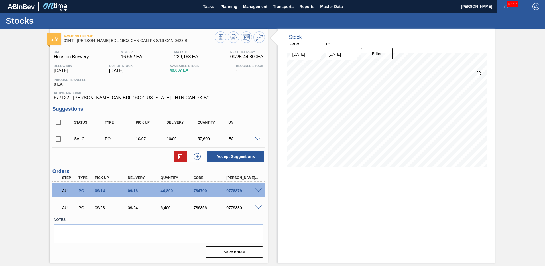
drag, startPoint x: 228, startPoint y: 5, endPoint x: 214, endPoint y: 23, distance: 22.8
click at [228, 5] on span "Planning" at bounding box center [228, 6] width 17 height 7
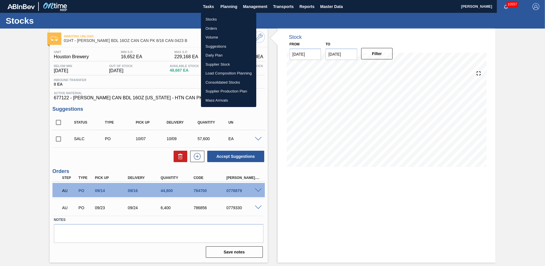
click at [212, 19] on li "Stocks" at bounding box center [228, 19] width 55 height 9
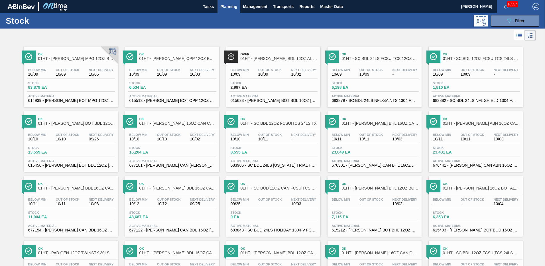
scroll to position [50, 0]
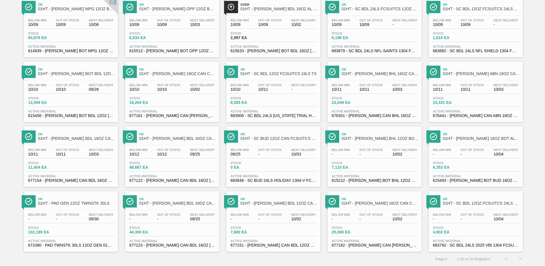
click at [392, 224] on div "Below Min - Out Of Stock - Next Delivery 10/02 Stock 25,080 EA Active Material …" at bounding box center [375, 229] width 94 height 39
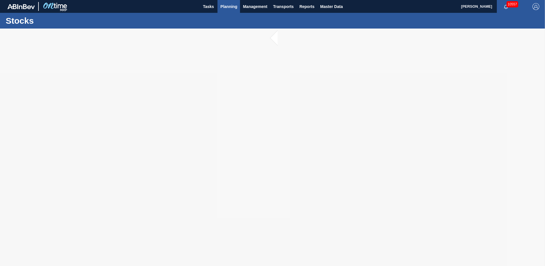
click at [226, 6] on span "Planning" at bounding box center [228, 6] width 17 height 7
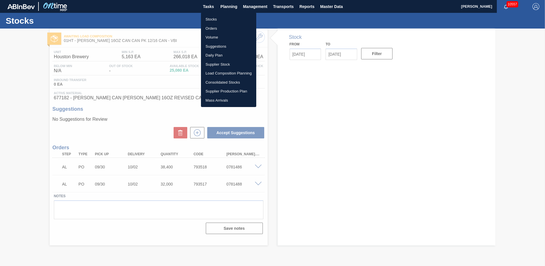
click at [213, 20] on li "Stocks" at bounding box center [228, 19] width 55 height 9
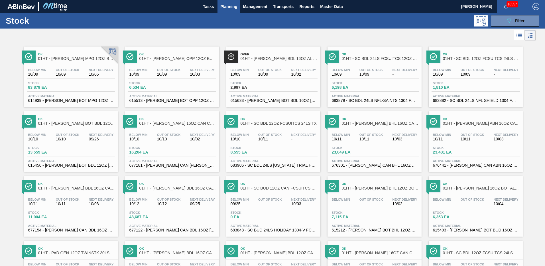
click at [230, 6] on span "Planning" at bounding box center [228, 6] width 17 height 7
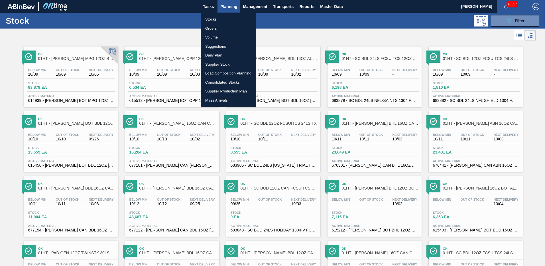
click at [210, 22] on li "Stocks" at bounding box center [228, 19] width 55 height 9
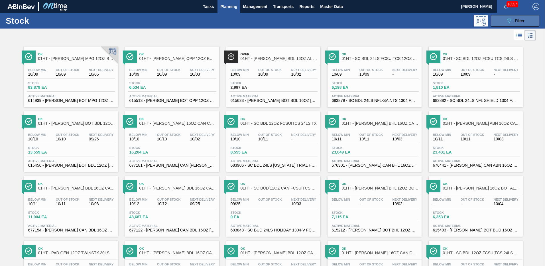
click at [510, 23] on icon "089F7B8B-B2A5-4AFE-B5C0-19BA573D28AC" at bounding box center [509, 20] width 7 height 7
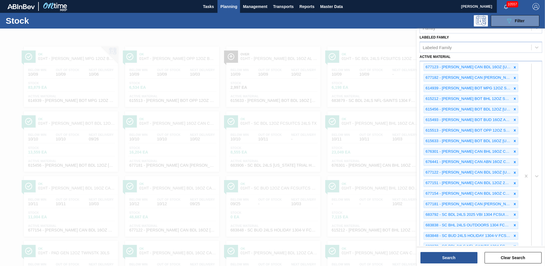
scroll to position [171, 0]
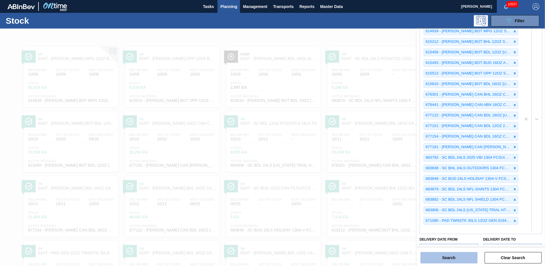
click at [446, 256] on button "Search" at bounding box center [449, 257] width 57 height 11
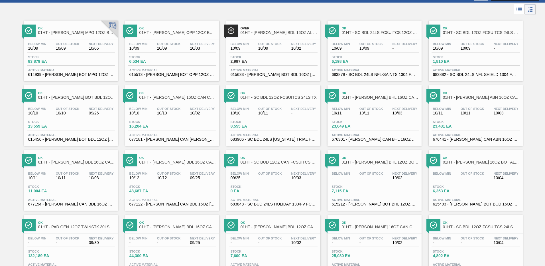
scroll to position [0, 0]
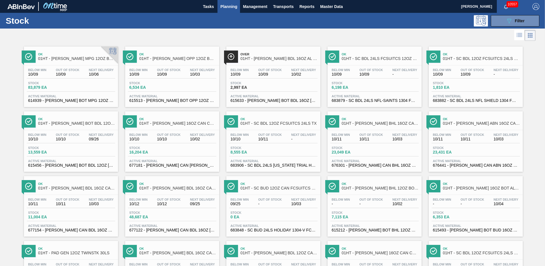
click at [366, 83] on span "Stock" at bounding box center [352, 82] width 40 height 3
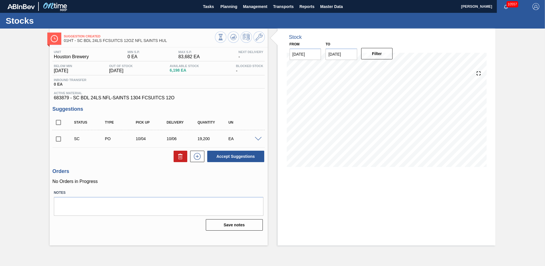
click at [259, 139] on span at bounding box center [258, 139] width 7 height 4
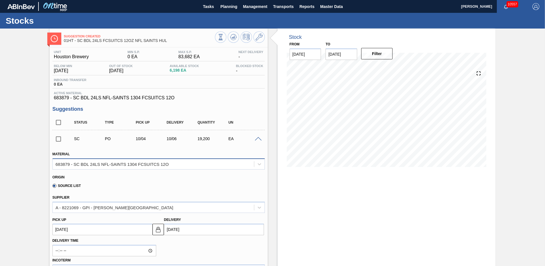
scroll to position [57, 0]
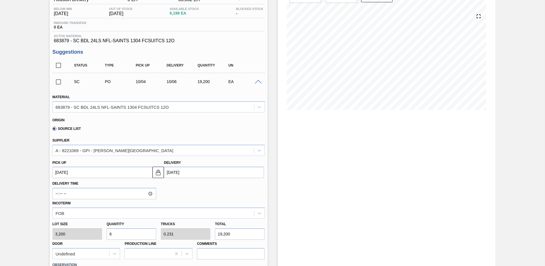
click at [57, 83] on input "checkbox" at bounding box center [58, 82] width 12 height 12
click at [256, 81] on span at bounding box center [258, 82] width 7 height 4
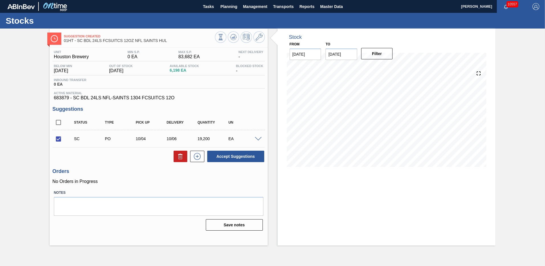
scroll to position [0, 0]
click at [218, 156] on button "Accept Suggestions" at bounding box center [235, 156] width 57 height 11
click at [229, 8] on span "Planning" at bounding box center [228, 6] width 17 height 7
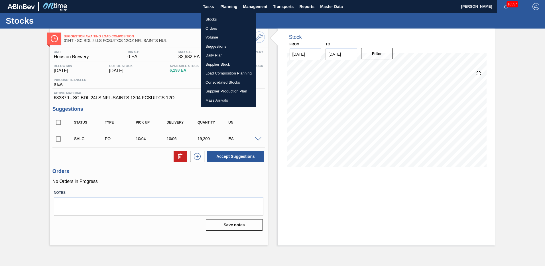
drag, startPoint x: 204, startPoint y: 20, endPoint x: 232, endPoint y: 27, distance: 28.0
click at [204, 20] on li "Stocks" at bounding box center [228, 19] width 55 height 9
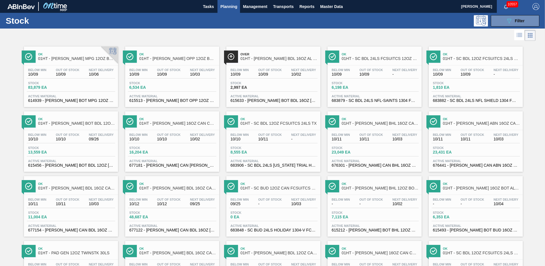
scroll to position [50, 0]
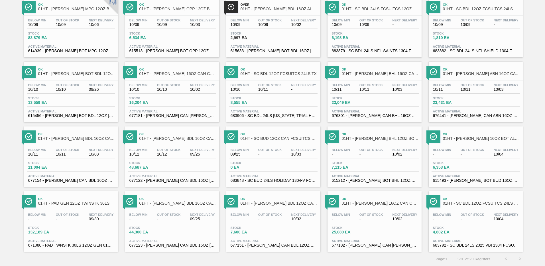
click at [447, 46] on span "Active Material" at bounding box center [476, 46] width 86 height 3
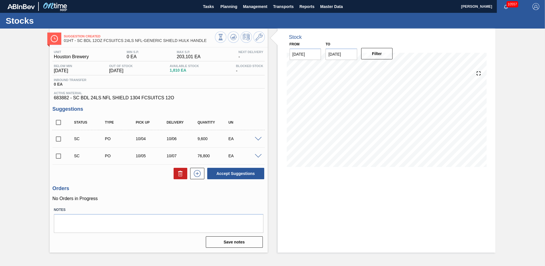
click at [257, 138] on span at bounding box center [258, 139] width 7 height 4
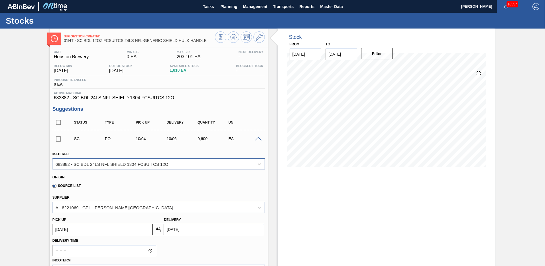
scroll to position [57, 0]
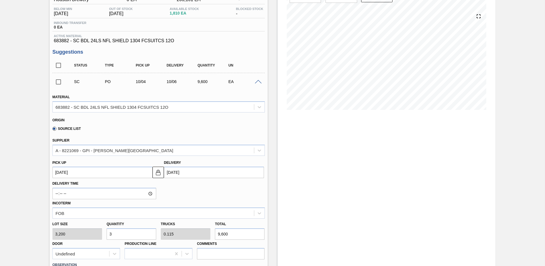
click at [256, 82] on span at bounding box center [258, 82] width 7 height 4
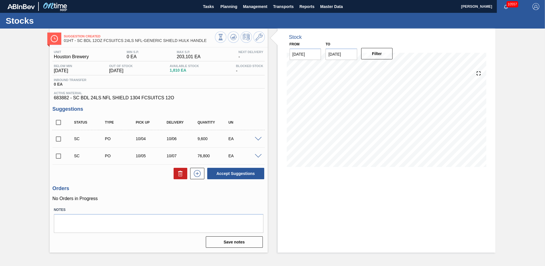
scroll to position [0, 0]
click at [258, 156] on span at bounding box center [258, 156] width 7 height 4
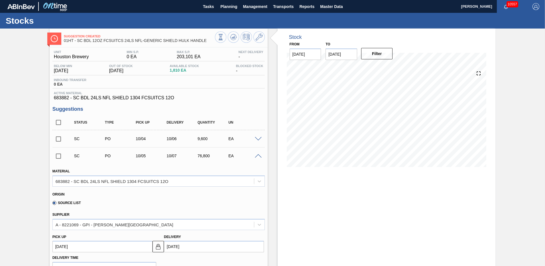
scroll to position [57, 0]
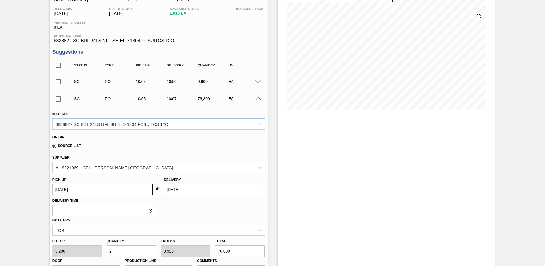
click at [57, 83] on input "checkbox" at bounding box center [58, 82] width 12 height 12
click at [58, 97] on input "checkbox" at bounding box center [58, 99] width 12 height 12
click at [256, 100] on span at bounding box center [258, 99] width 7 height 4
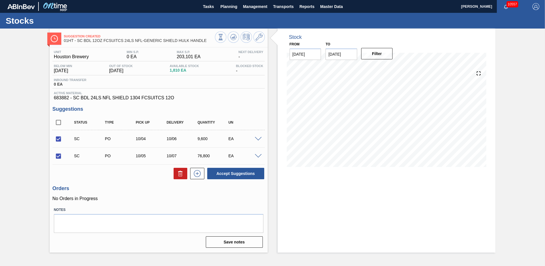
scroll to position [0, 0]
click at [235, 173] on button "Accept Suggestions" at bounding box center [235, 173] width 57 height 11
click at [225, 7] on span "Planning" at bounding box center [228, 6] width 17 height 7
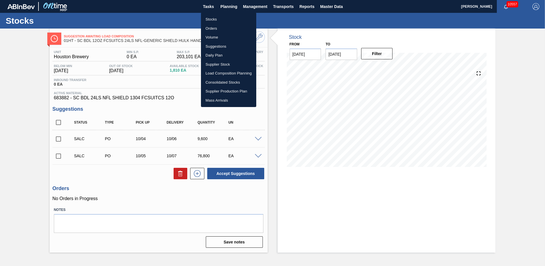
click at [204, 21] on li "Stocks" at bounding box center [228, 19] width 55 height 9
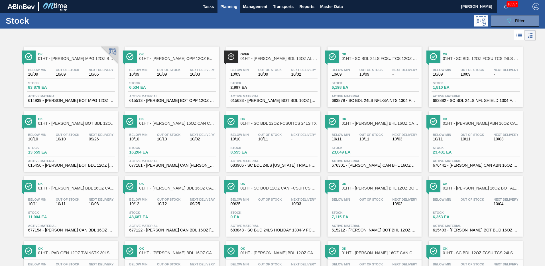
click at [252, 154] on div "Stock 8,555 EA" at bounding box center [273, 151] width 88 height 10
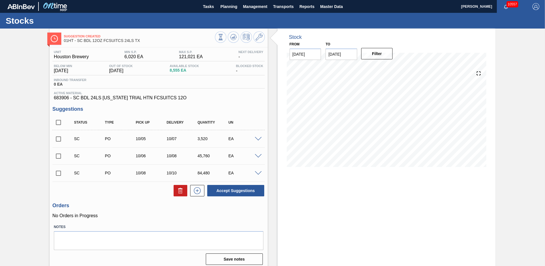
click at [257, 155] on span at bounding box center [258, 156] width 7 height 4
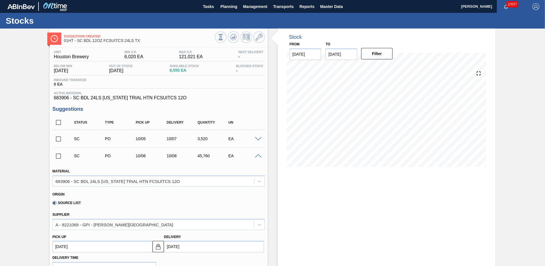
click at [255, 156] on span at bounding box center [258, 156] width 7 height 4
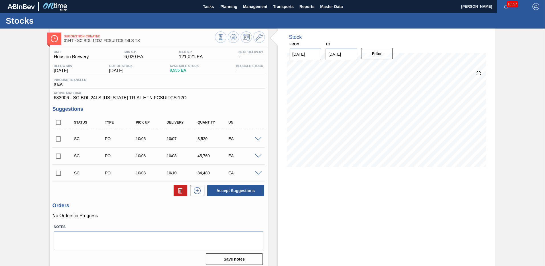
click at [256, 156] on span at bounding box center [258, 156] width 7 height 4
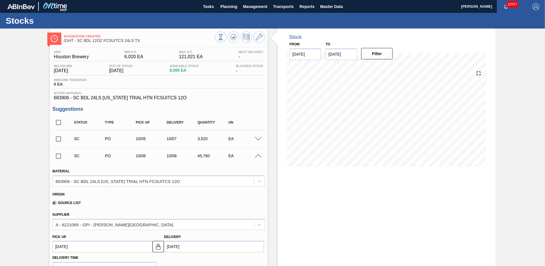
click at [257, 137] on span at bounding box center [258, 139] width 7 height 4
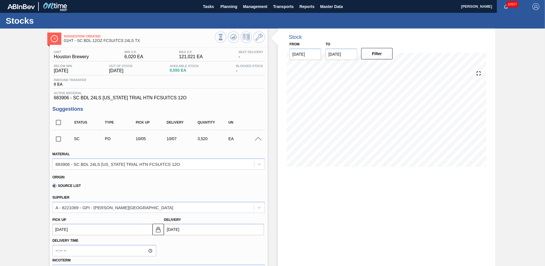
scroll to position [57, 0]
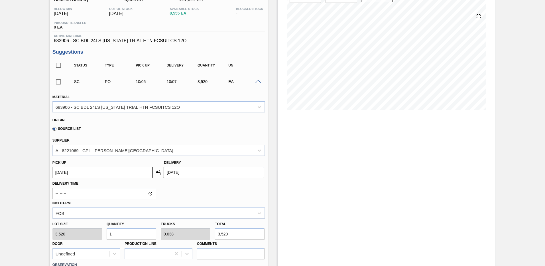
click at [119, 234] on input "1" at bounding box center [132, 233] width 50 height 11
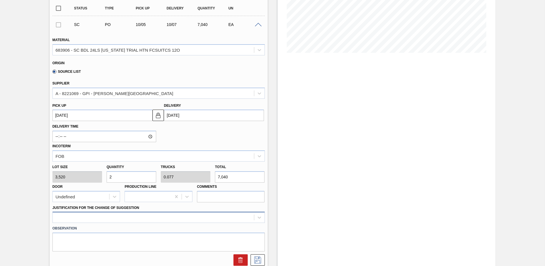
click at [66, 218] on div at bounding box center [158, 217] width 212 height 11
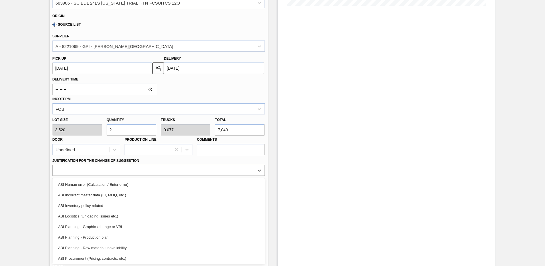
scroll to position [57, 0]
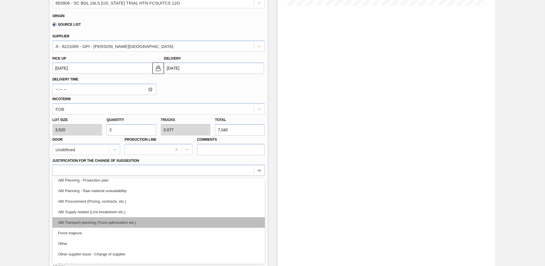
click at [115, 219] on div "ABI Transport planning (Truck optimization etc.)" at bounding box center [158, 222] width 212 height 11
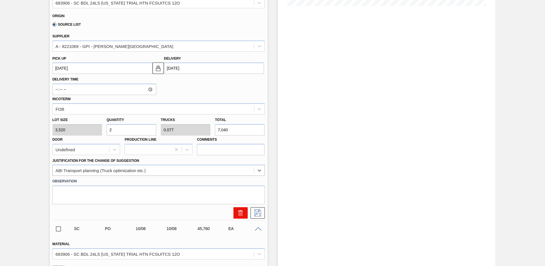
scroll to position [218, 0]
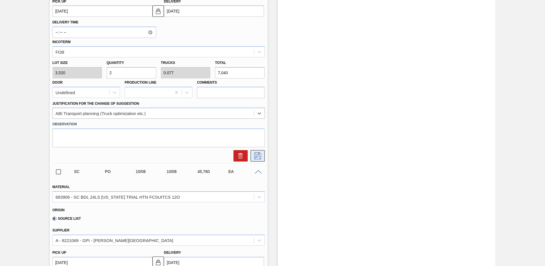
click at [257, 158] on icon at bounding box center [257, 155] width 9 height 7
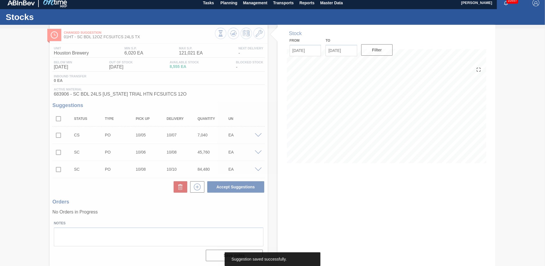
scroll to position [4, 0]
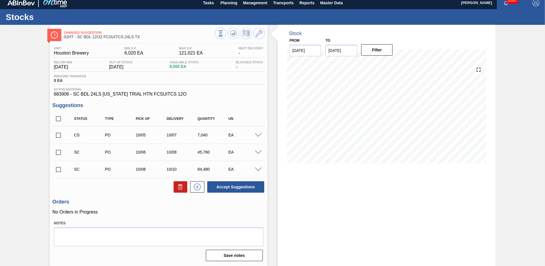
click at [257, 151] on span at bounding box center [258, 152] width 7 height 4
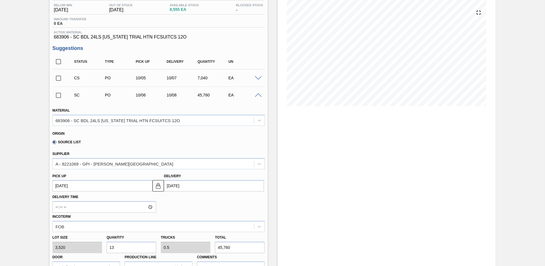
scroll to position [89, 0]
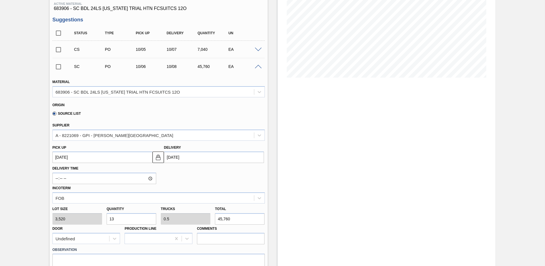
click at [120, 220] on input "13" at bounding box center [132, 218] width 50 height 11
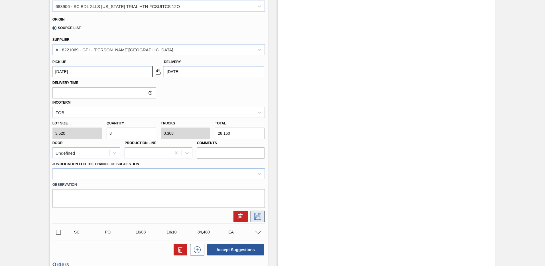
click at [257, 215] on icon at bounding box center [257, 216] width 9 height 7
click at [59, 172] on div at bounding box center [153, 174] width 201 height 8
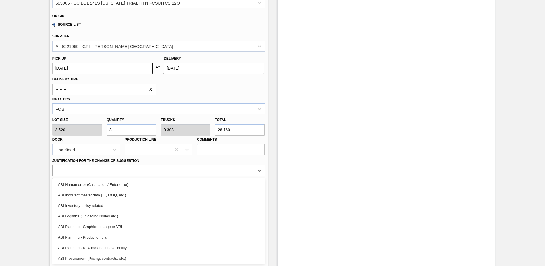
scroll to position [57, 0]
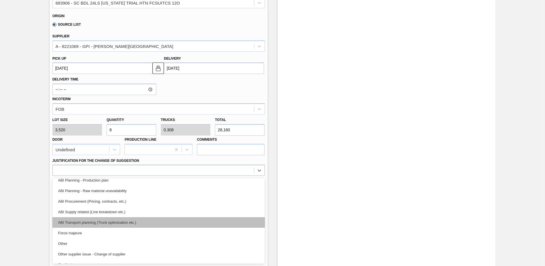
click at [113, 224] on div "ABI Transport planning (Truck optimization etc.)" at bounding box center [158, 222] width 212 height 11
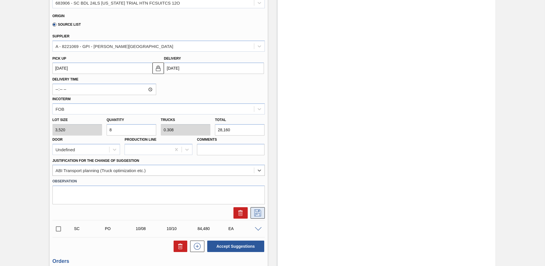
click at [256, 212] on icon at bounding box center [257, 212] width 9 height 7
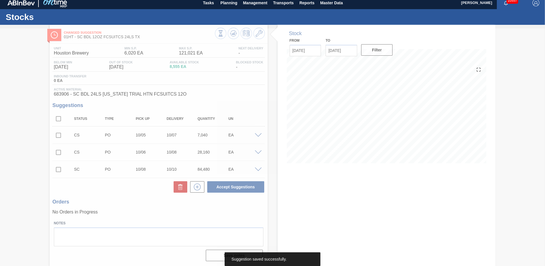
scroll to position [4, 0]
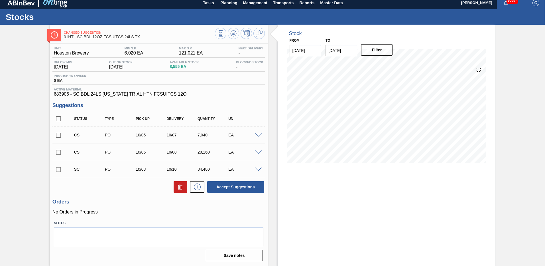
click at [257, 168] on span at bounding box center [258, 169] width 7 height 4
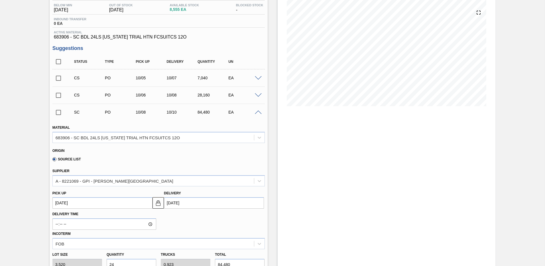
scroll to position [118, 0]
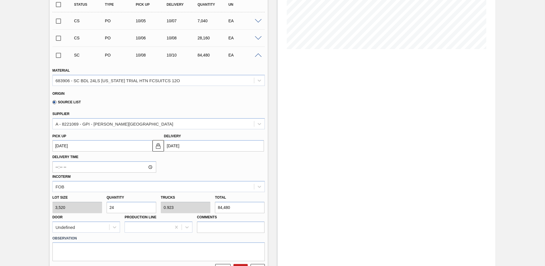
click at [121, 210] on input "24" at bounding box center [132, 207] width 50 height 11
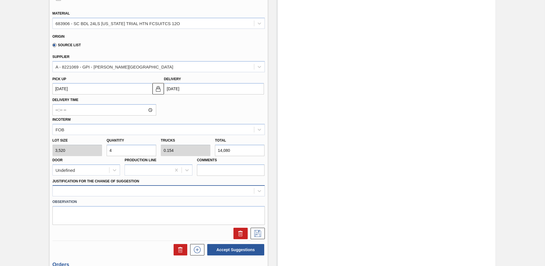
click at [67, 193] on div at bounding box center [158, 190] width 212 height 11
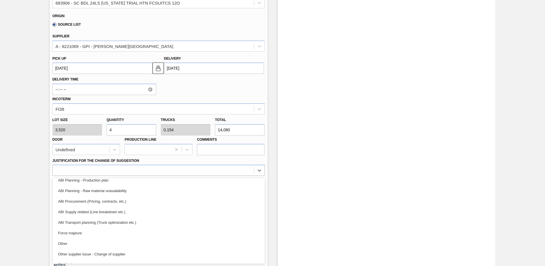
scroll to position [86, 0]
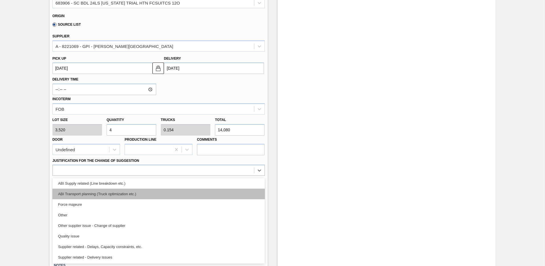
click at [106, 195] on div "ABI Transport planning (Truck optimization etc.)" at bounding box center [158, 193] width 212 height 11
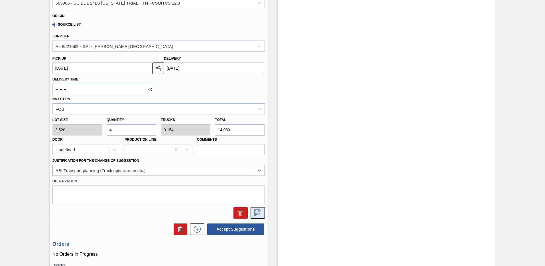
click at [257, 211] on icon at bounding box center [257, 212] width 9 height 7
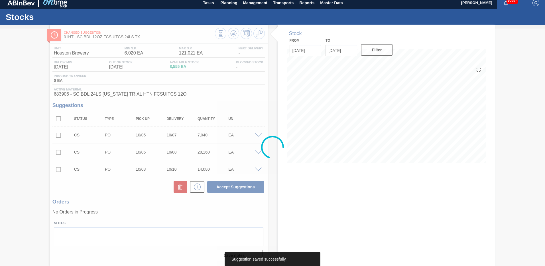
scroll to position [4, 0]
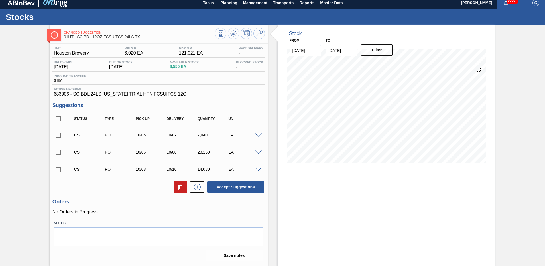
click at [58, 135] on input "checkbox" at bounding box center [58, 135] width 12 height 12
click at [58, 151] on input "checkbox" at bounding box center [58, 152] width 12 height 12
click at [59, 168] on input "checkbox" at bounding box center [58, 169] width 12 height 12
click at [228, 187] on button "Accept Suggestions" at bounding box center [235, 186] width 57 height 11
click at [225, 4] on span "Planning" at bounding box center [228, 2] width 17 height 7
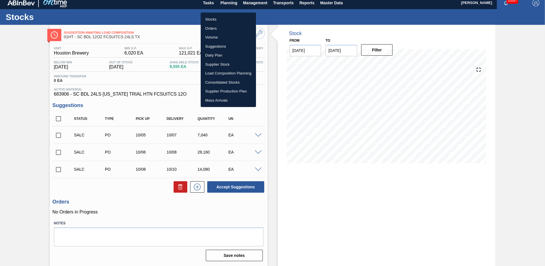
click at [211, 72] on li "Load Composition Planning" at bounding box center [228, 73] width 55 height 9
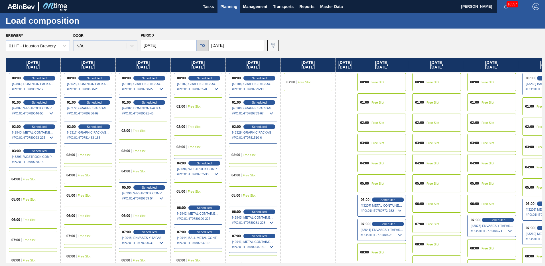
click at [369, 82] on span "00:00" at bounding box center [364, 81] width 9 height 3
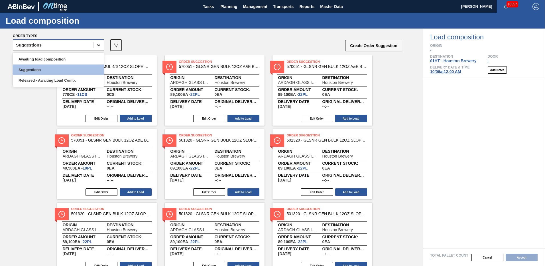
click at [97, 44] on icon at bounding box center [99, 45] width 6 height 6
click at [50, 59] on div "Awaiting load composition" at bounding box center [58, 59] width 91 height 11
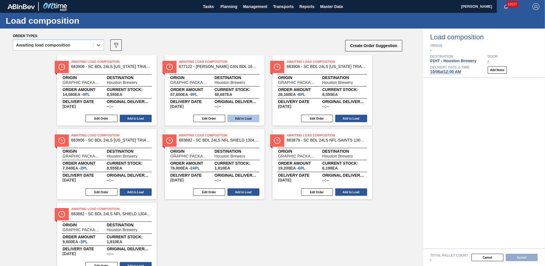
click at [246, 118] on button "Add to Load" at bounding box center [244, 118] width 32 height 7
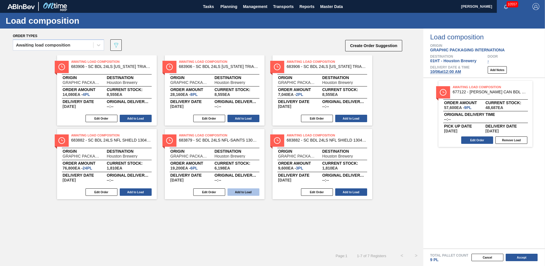
click at [242, 190] on button "Add to Load" at bounding box center [244, 191] width 32 height 7
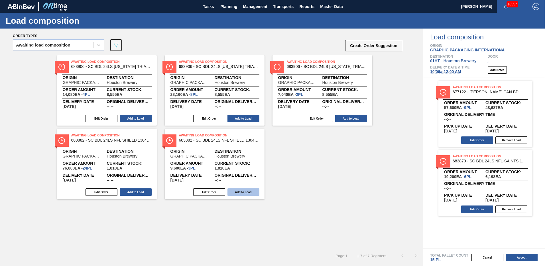
click at [246, 190] on button "Add to Load" at bounding box center [244, 191] width 32 height 7
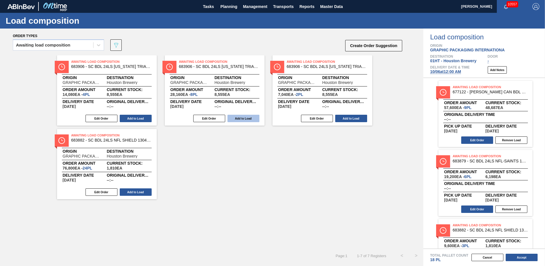
click at [240, 118] on button "Add to Load" at bounding box center [244, 118] width 32 height 7
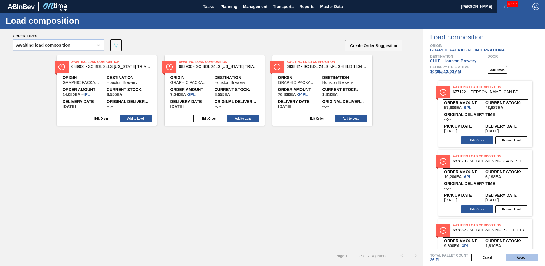
click at [516, 256] on button "Accept" at bounding box center [522, 256] width 32 height 7
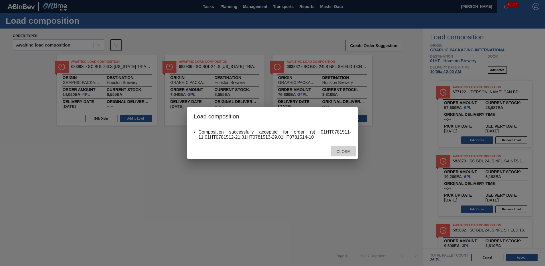
click at [342, 151] on span "Close" at bounding box center [343, 151] width 23 height 5
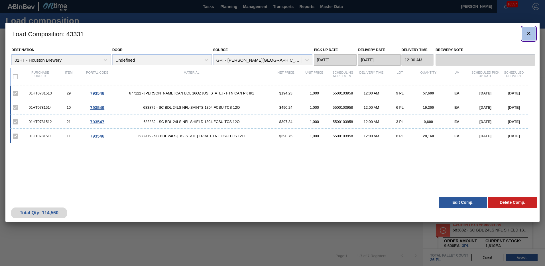
click at [527, 34] on icon "botão de ícone" at bounding box center [529, 33] width 7 height 7
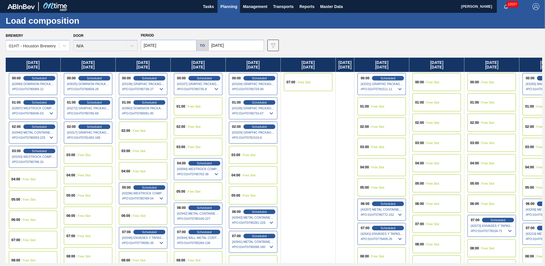
click at [369, 108] on span "01:00" at bounding box center [364, 106] width 9 height 3
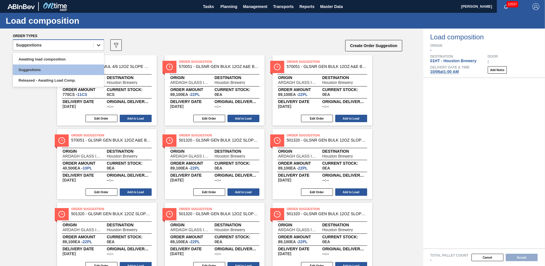
click at [96, 46] on icon at bounding box center [99, 45] width 6 height 6
click at [47, 60] on div "Awaiting load composition" at bounding box center [58, 59] width 91 height 11
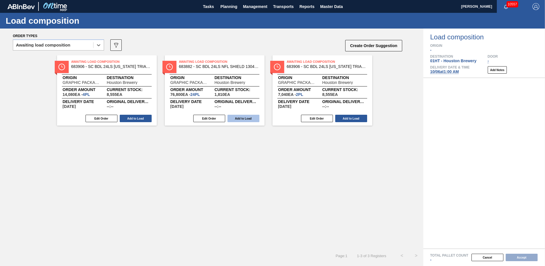
click at [240, 118] on button "Add to Load" at bounding box center [244, 118] width 32 height 7
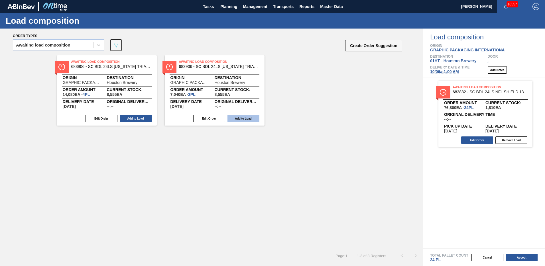
click at [248, 119] on button "Add to Load" at bounding box center [244, 118] width 32 height 7
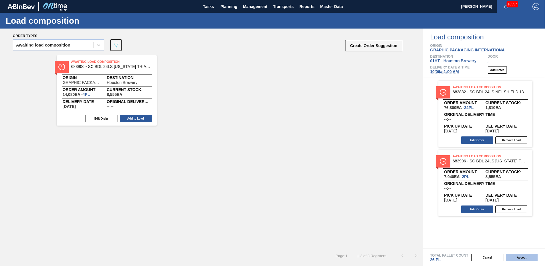
click at [529, 257] on button "Accept" at bounding box center [522, 256] width 32 height 7
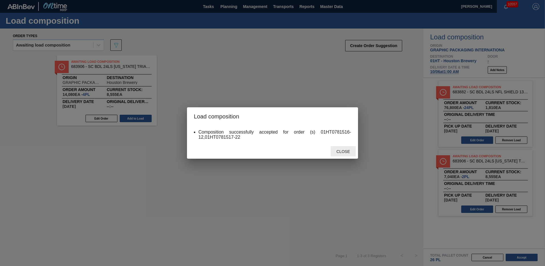
click at [340, 152] on span "Close" at bounding box center [343, 151] width 23 height 5
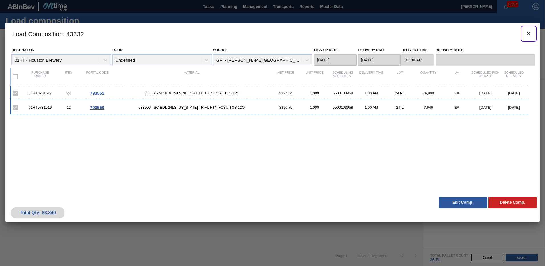
drag, startPoint x: 527, startPoint y: 34, endPoint x: 230, endPoint y: 265, distance: 376.7
click at [527, 34] on icon "botão de ícone" at bounding box center [529, 33] width 7 height 7
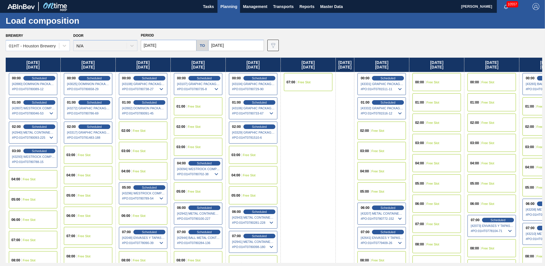
click at [231, 6] on span "Planning" at bounding box center [228, 6] width 17 height 7
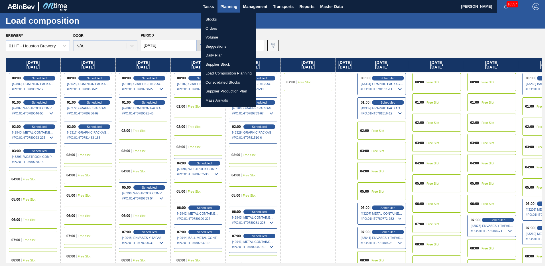
click at [212, 18] on li "Stocks" at bounding box center [228, 19] width 55 height 9
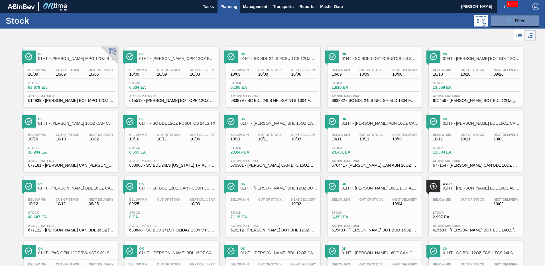
click at [160, 83] on span "Stock" at bounding box center [149, 82] width 40 height 3
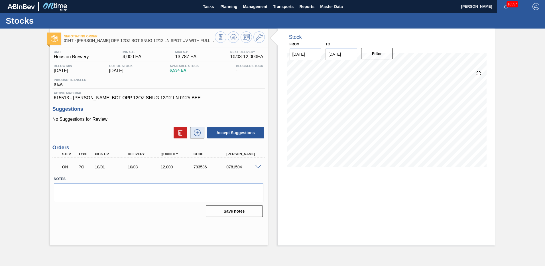
click at [195, 133] on icon at bounding box center [197, 132] width 9 height 7
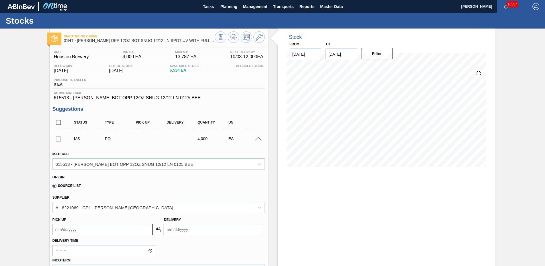
scroll to position [57, 0]
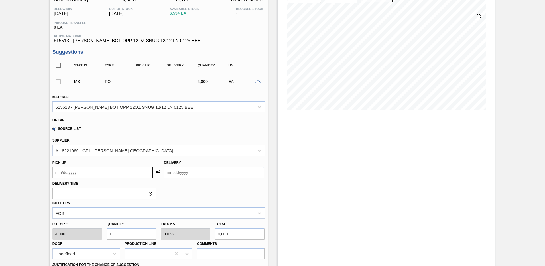
click at [173, 175] on input "Delivery" at bounding box center [214, 172] width 100 height 11
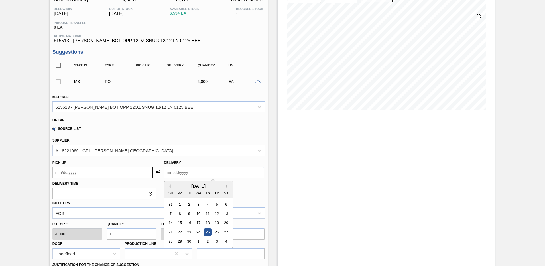
click at [227, 186] on button "Next Month" at bounding box center [228, 186] width 4 height 4
click at [189, 213] on div "7" at bounding box center [189, 214] width 8 height 8
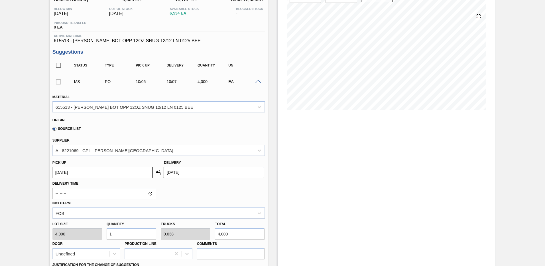
scroll to position [114, 0]
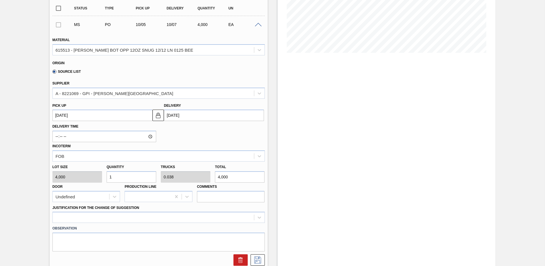
click at [115, 177] on input "1" at bounding box center [132, 176] width 50 height 11
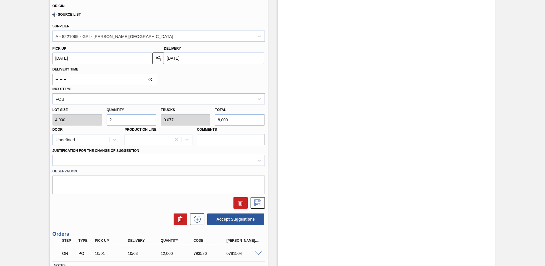
click at [56, 159] on Suggestion "Justification for the Change of Suggestion" at bounding box center [56, 160] width 1 height 5
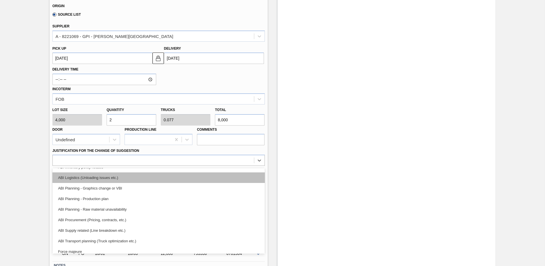
scroll to position [57, 0]
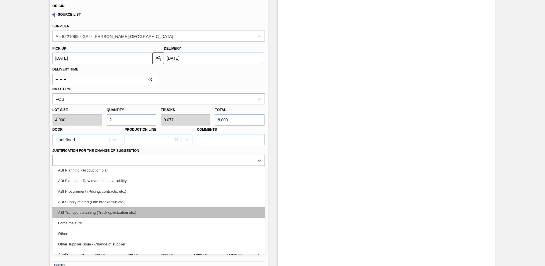
click at [98, 211] on div "ABI Transport planning (Truck optimization etc.)" at bounding box center [158, 212] width 212 height 11
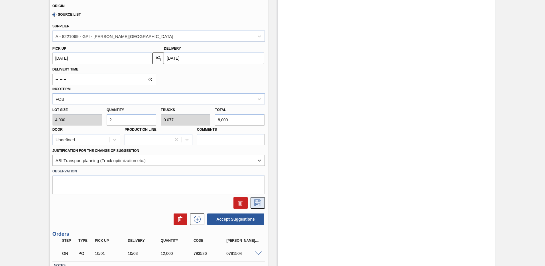
click at [257, 202] on icon at bounding box center [257, 202] width 9 height 7
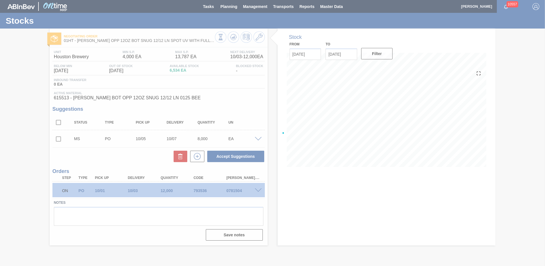
scroll to position [0, 0]
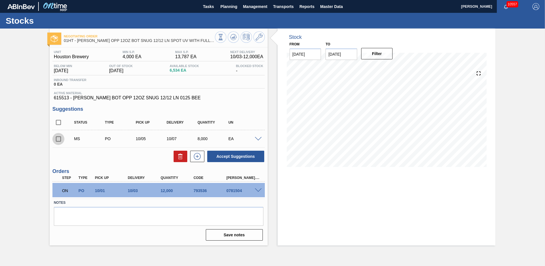
click at [59, 139] on input "checkbox" at bounding box center [58, 139] width 12 height 12
click at [248, 154] on button "Accept Suggestions" at bounding box center [235, 156] width 57 height 11
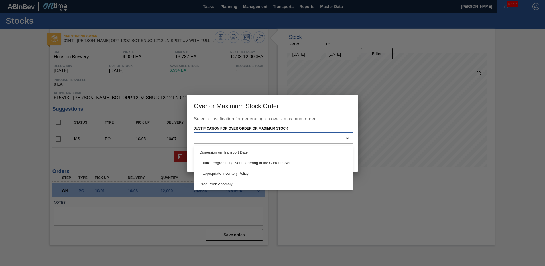
click at [347, 136] on icon at bounding box center [348, 138] width 6 height 6
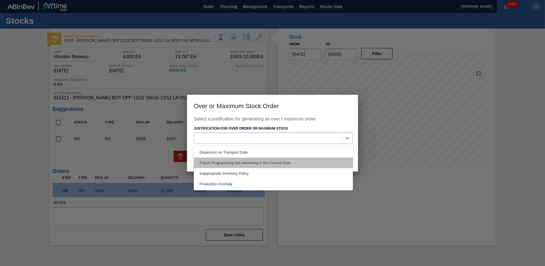
click at [226, 161] on div "Future Programming Not Interfering in the Current Over" at bounding box center [273, 162] width 159 height 11
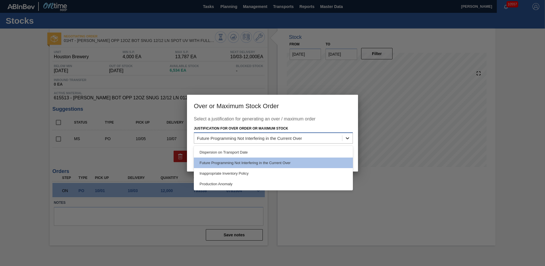
click at [346, 137] on icon at bounding box center [348, 138] width 6 height 6
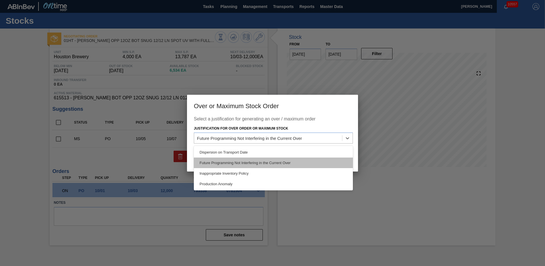
click at [268, 160] on div "Future Programming Not Interfering in the Current Over" at bounding box center [273, 162] width 159 height 11
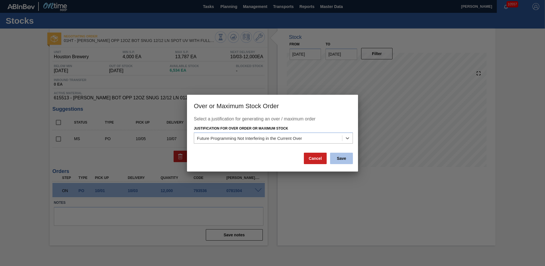
click at [339, 155] on button "Save" at bounding box center [341, 158] width 23 height 11
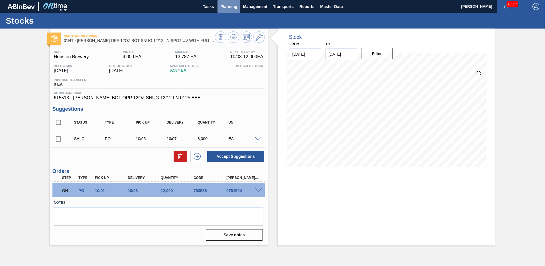
click at [226, 6] on span "Planning" at bounding box center [228, 6] width 17 height 7
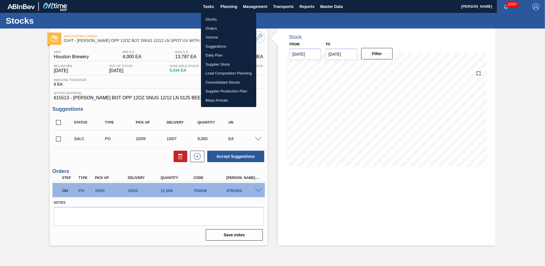
click at [210, 20] on li "Stocks" at bounding box center [228, 19] width 55 height 9
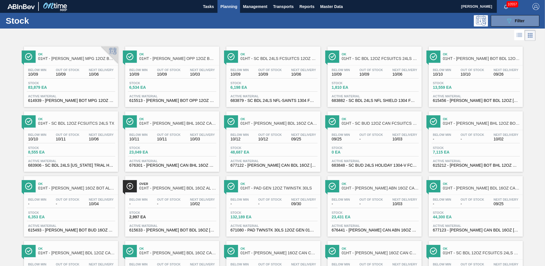
scroll to position [50, 0]
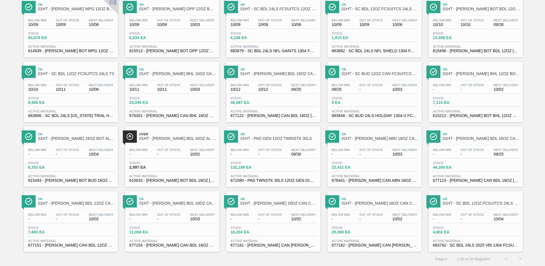
click at [169, 232] on span "11,004 EA" at bounding box center [149, 232] width 40 height 4
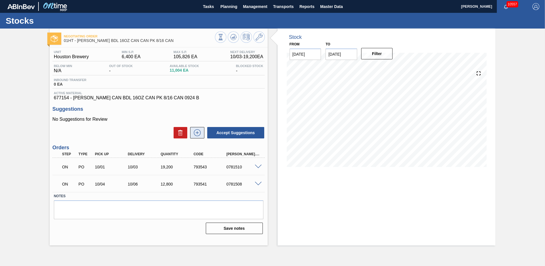
click at [198, 132] on icon at bounding box center [197, 132] width 9 height 7
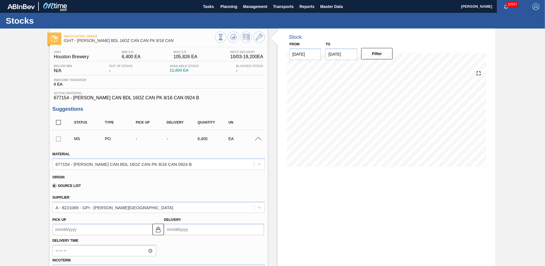
scroll to position [57, 0]
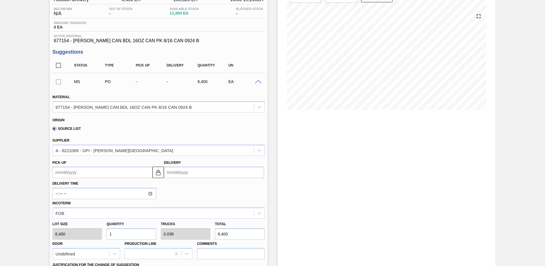
click at [181, 174] on input "Delivery" at bounding box center [214, 172] width 100 height 11
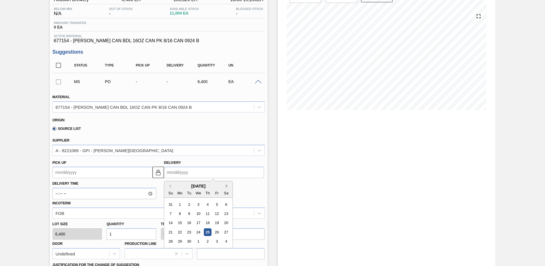
click at [226, 186] on button "Next Month" at bounding box center [228, 186] width 4 height 4
click at [189, 214] on div "7" at bounding box center [189, 214] width 8 height 8
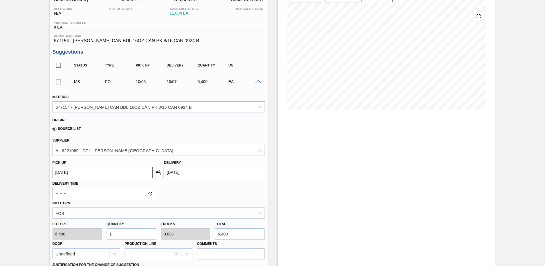
scroll to position [114, 0]
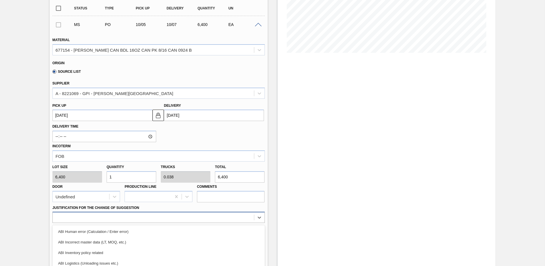
click at [78, 219] on div "option ABI Logistics (Unloading issues etc.) focused, 4 of 18. 18 results avail…" at bounding box center [158, 217] width 212 height 11
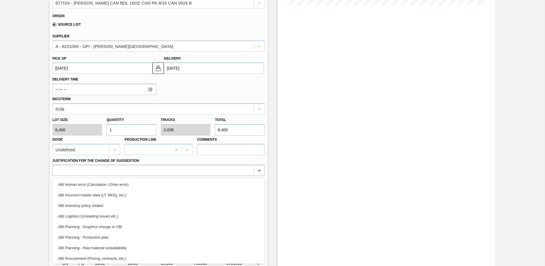
scroll to position [57, 0]
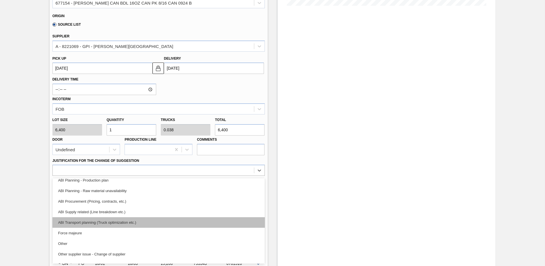
click at [115, 221] on div "ABI Transport planning (Truck optimization etc.)" at bounding box center [158, 222] width 212 height 11
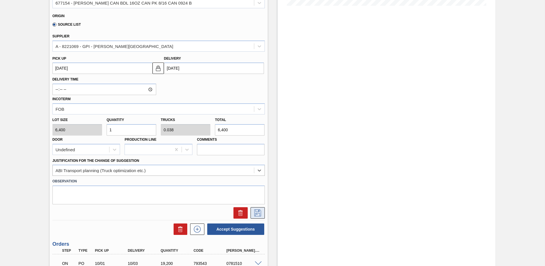
click at [256, 212] on icon at bounding box center [257, 212] width 9 height 7
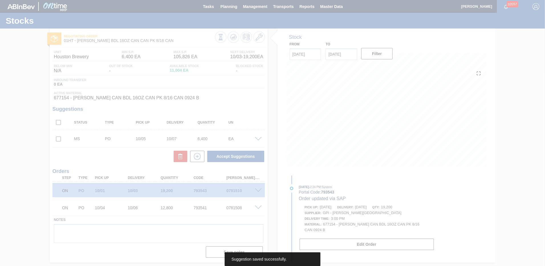
scroll to position [0, 0]
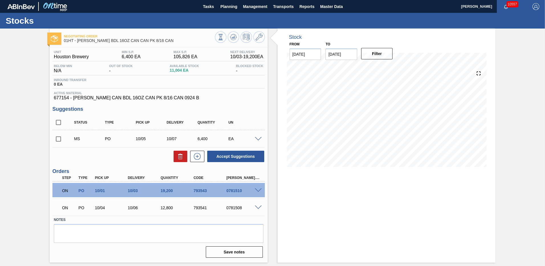
click at [58, 139] on input "checkbox" at bounding box center [58, 139] width 12 height 12
click at [235, 156] on button "Accept Suggestions" at bounding box center [235, 156] width 57 height 11
click at [231, 7] on span "Planning" at bounding box center [228, 6] width 17 height 7
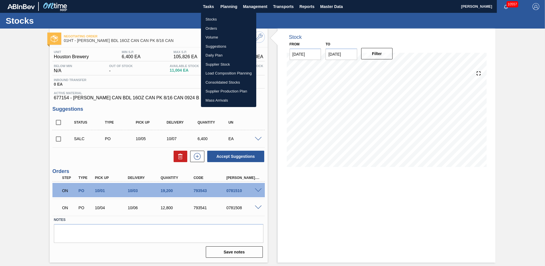
click at [217, 19] on li "Stocks" at bounding box center [228, 19] width 55 height 9
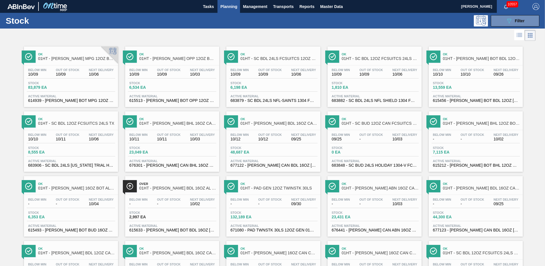
scroll to position [50, 0]
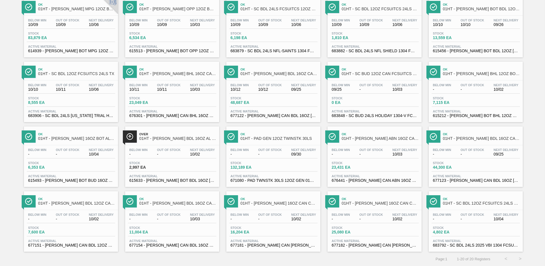
click at [256, 233] on span "16,204 EA" at bounding box center [251, 232] width 40 height 4
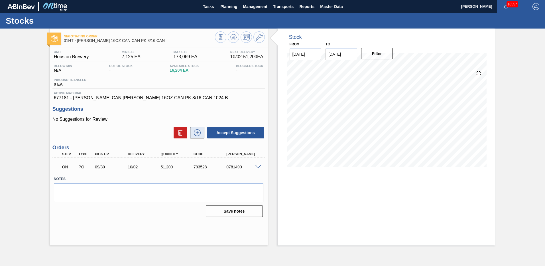
click at [196, 130] on icon at bounding box center [197, 132] width 9 height 7
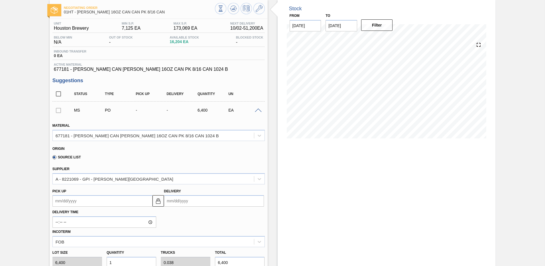
scroll to position [57, 0]
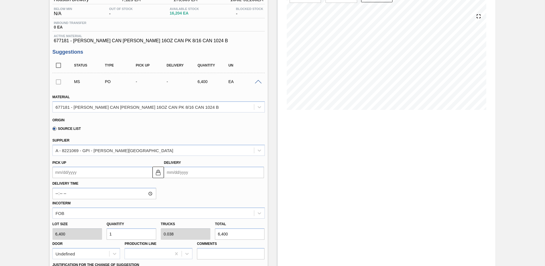
click at [174, 173] on input "Delivery" at bounding box center [214, 172] width 100 height 11
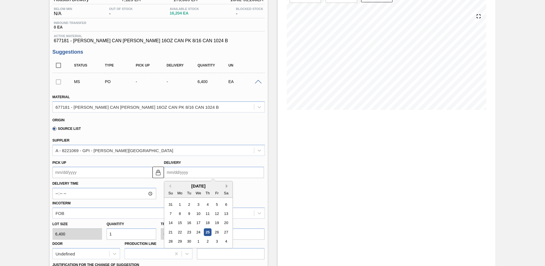
click at [226, 185] on button "Next Month" at bounding box center [228, 186] width 4 height 4
drag, startPoint x: 188, startPoint y: 214, endPoint x: 192, endPoint y: 206, distance: 8.9
click at [189, 213] on div "7" at bounding box center [189, 214] width 8 height 8
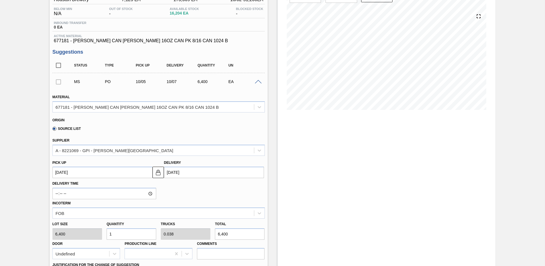
scroll to position [114, 0]
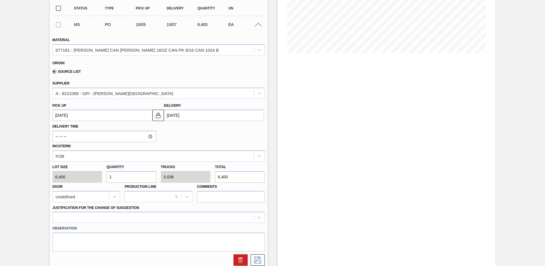
click at [121, 177] on input "1" at bounding box center [132, 176] width 50 height 11
click at [257, 255] on button at bounding box center [258, 259] width 14 height 11
click at [58, 215] on div at bounding box center [158, 217] width 212 height 11
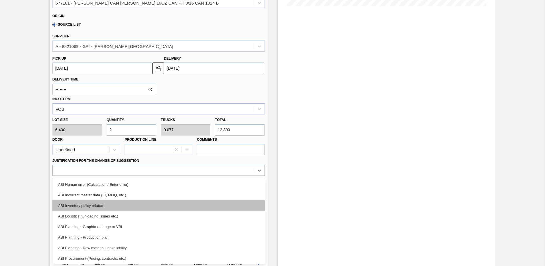
scroll to position [57, 0]
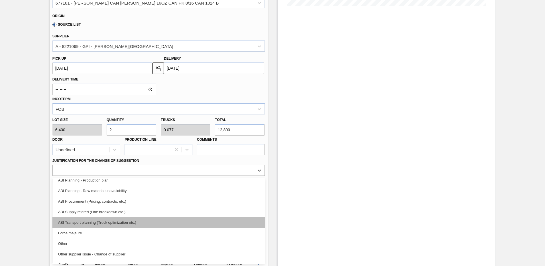
click at [111, 221] on div "ABI Transport planning (Truck optimization etc.)" at bounding box center [158, 222] width 212 height 11
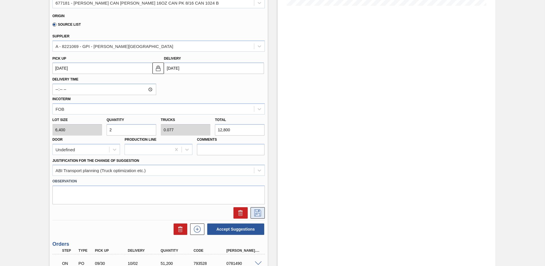
click at [257, 212] on icon at bounding box center [257, 212] width 9 height 7
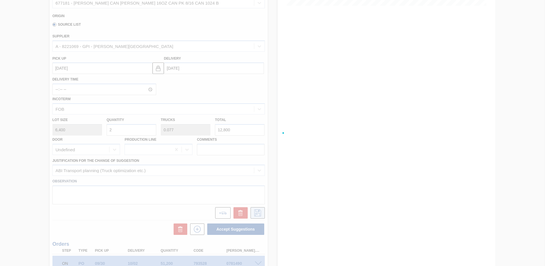
click at [258, 211] on div at bounding box center [272, 133] width 545 height 266
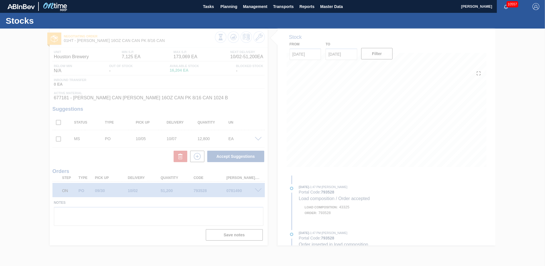
scroll to position [0, 0]
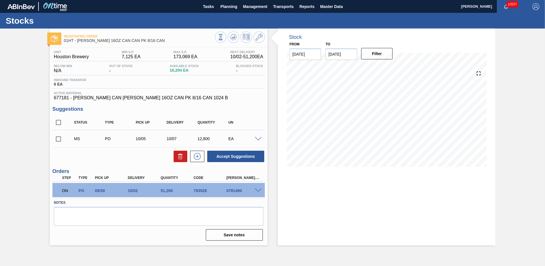
click at [58, 139] on input "checkbox" at bounding box center [58, 139] width 12 height 12
click at [239, 158] on button "Accept Suggestions" at bounding box center [235, 156] width 57 height 11
click at [227, 6] on span "Planning" at bounding box center [228, 6] width 17 height 7
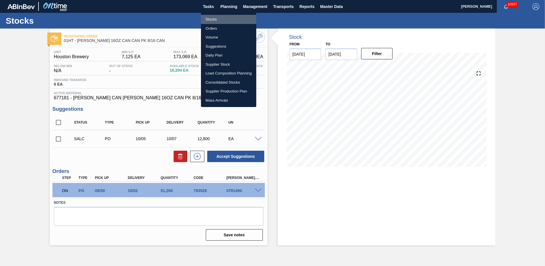
click at [213, 19] on li "Stocks" at bounding box center [228, 19] width 55 height 9
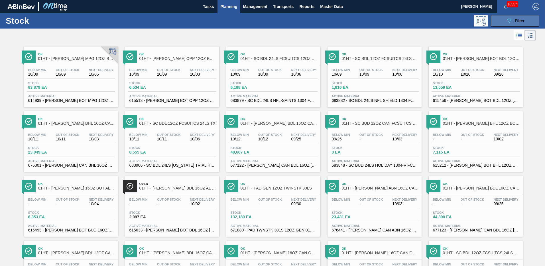
click at [522, 23] on span "Filter" at bounding box center [520, 21] width 10 height 5
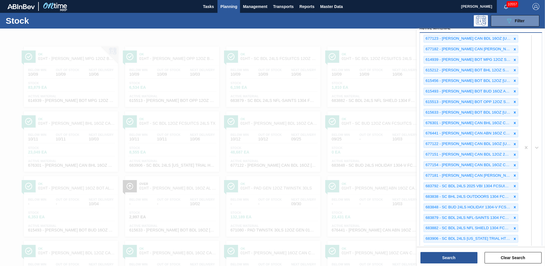
scroll to position [200, 0]
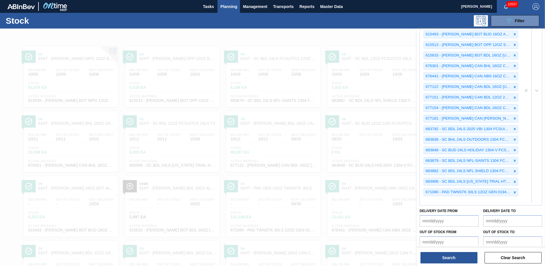
click at [429, 201] on div "677123 - [PERSON_NAME] CAN BDL 16OZ [US_STATE] - HTN CAN PK 12/ 677182 - [PERSO…" at bounding box center [470, 90] width 101 height 229
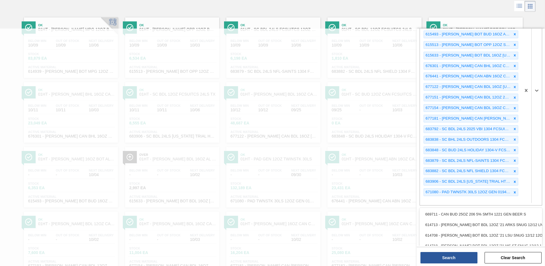
scroll to position [30, 0]
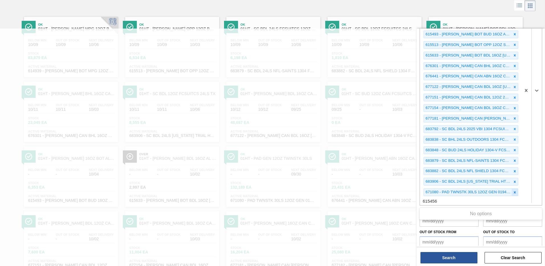
click at [514, 193] on icon at bounding box center [515, 192] width 4 height 4
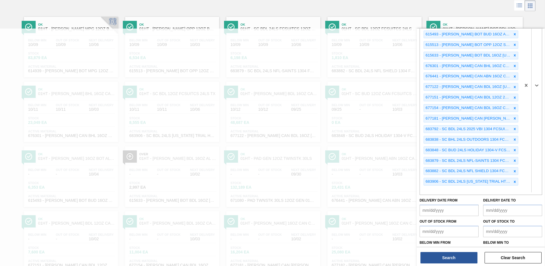
click at [444, 188] on div "677123 - [PERSON_NAME] CAN BDL 16OZ [US_STATE] - HTN CAN PK 12/ 677182 - [PERSO…" at bounding box center [470, 85] width 101 height 219
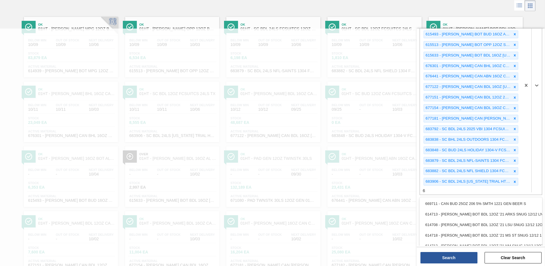
scroll to position [49, 0]
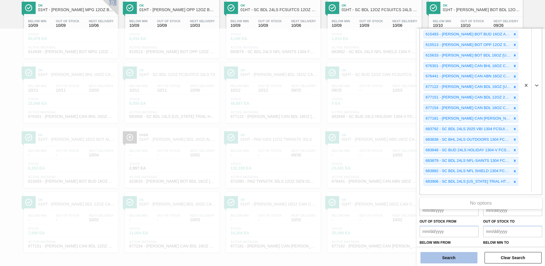
click at [453, 255] on button "Search" at bounding box center [449, 257] width 57 height 11
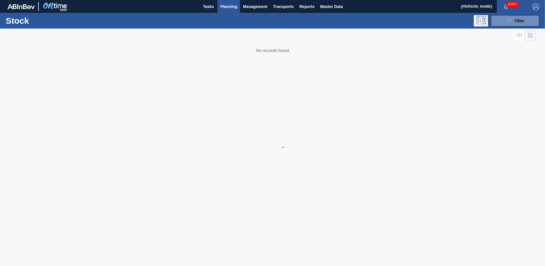
scroll to position [0, 0]
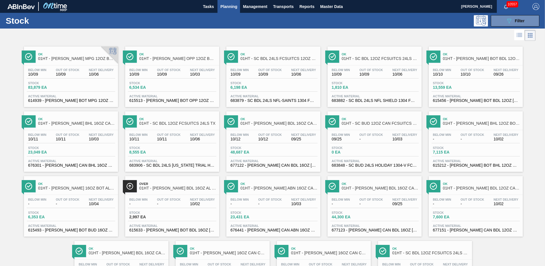
click at [226, 5] on span "Planning" at bounding box center [228, 6] width 17 height 7
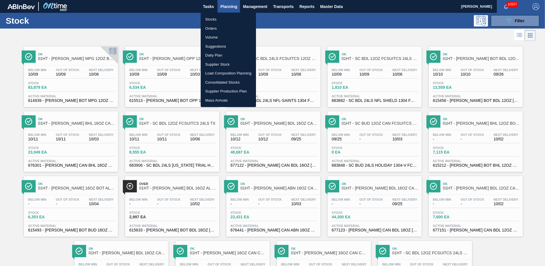
click at [212, 73] on li "Load Composition Planning" at bounding box center [228, 73] width 55 height 9
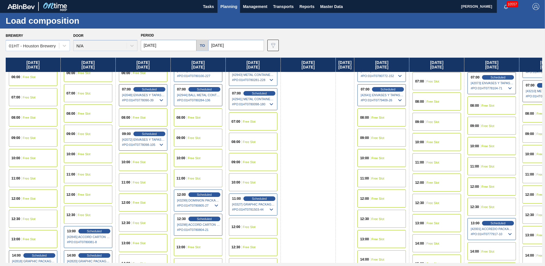
scroll to position [171, 0]
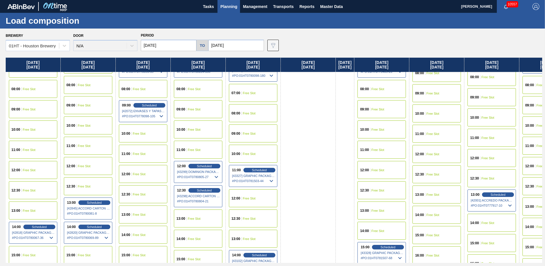
click at [425, 234] on div "15:00" at bounding box center [420, 234] width 10 height 3
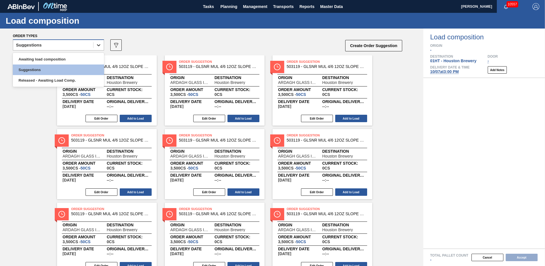
click at [95, 45] on div at bounding box center [99, 45] width 10 height 10
click at [60, 60] on div "Awaiting load composition" at bounding box center [58, 59] width 91 height 11
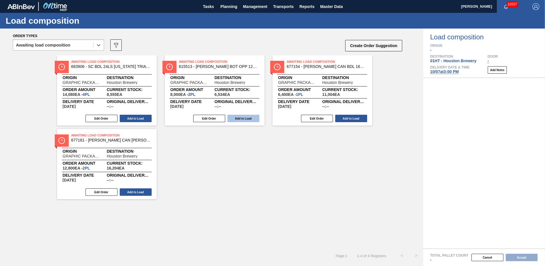
click at [242, 117] on button "Add to Load" at bounding box center [244, 118] width 32 height 7
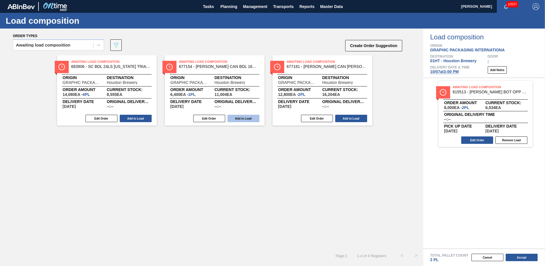
click at [242, 117] on button "Add to Load" at bounding box center [244, 118] width 32 height 7
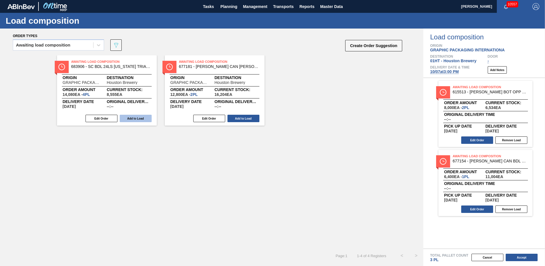
click at [136, 117] on button "Add to Load" at bounding box center [136, 118] width 32 height 7
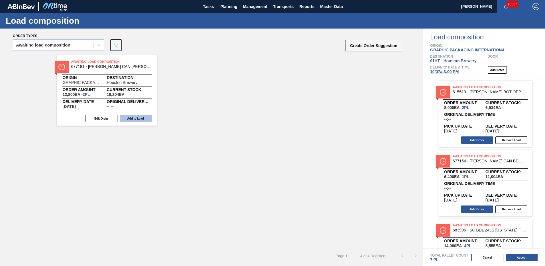
click at [135, 116] on button "Add to Load" at bounding box center [136, 118] width 32 height 7
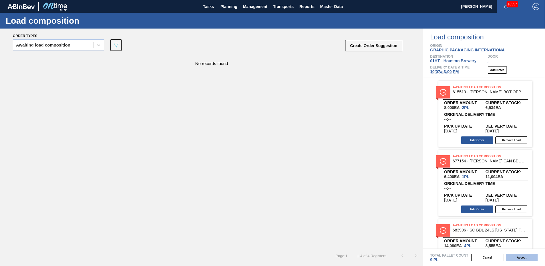
click at [514, 256] on button "Accept" at bounding box center [522, 256] width 32 height 7
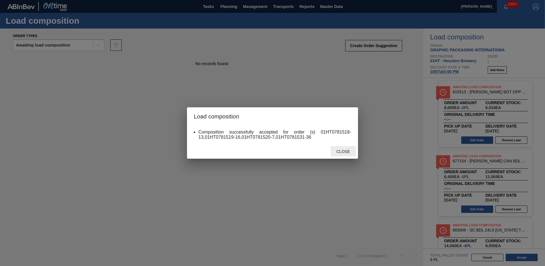
click at [340, 151] on span "Close" at bounding box center [343, 151] width 23 height 5
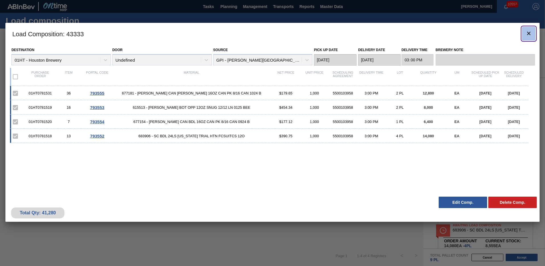
click at [527, 34] on icon "botão de ícone" at bounding box center [529, 33] width 7 height 7
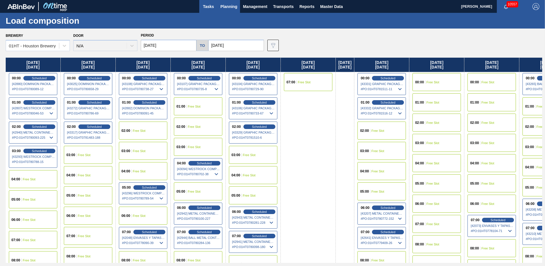
click at [209, 7] on span "Tasks" at bounding box center [208, 6] width 13 height 7
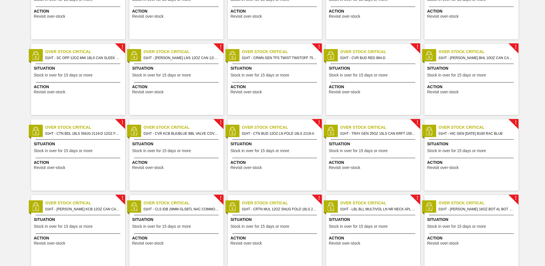
scroll to position [513, 0]
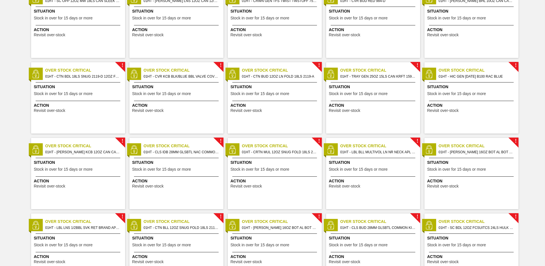
click at [283, 150] on span "01HT - CRTN MUL 12OZ SNUG FOLD 18LS 2146-A AQUEOUS COATING" at bounding box center [279, 152] width 75 height 6
